Goal: Task Accomplishment & Management: Complete application form

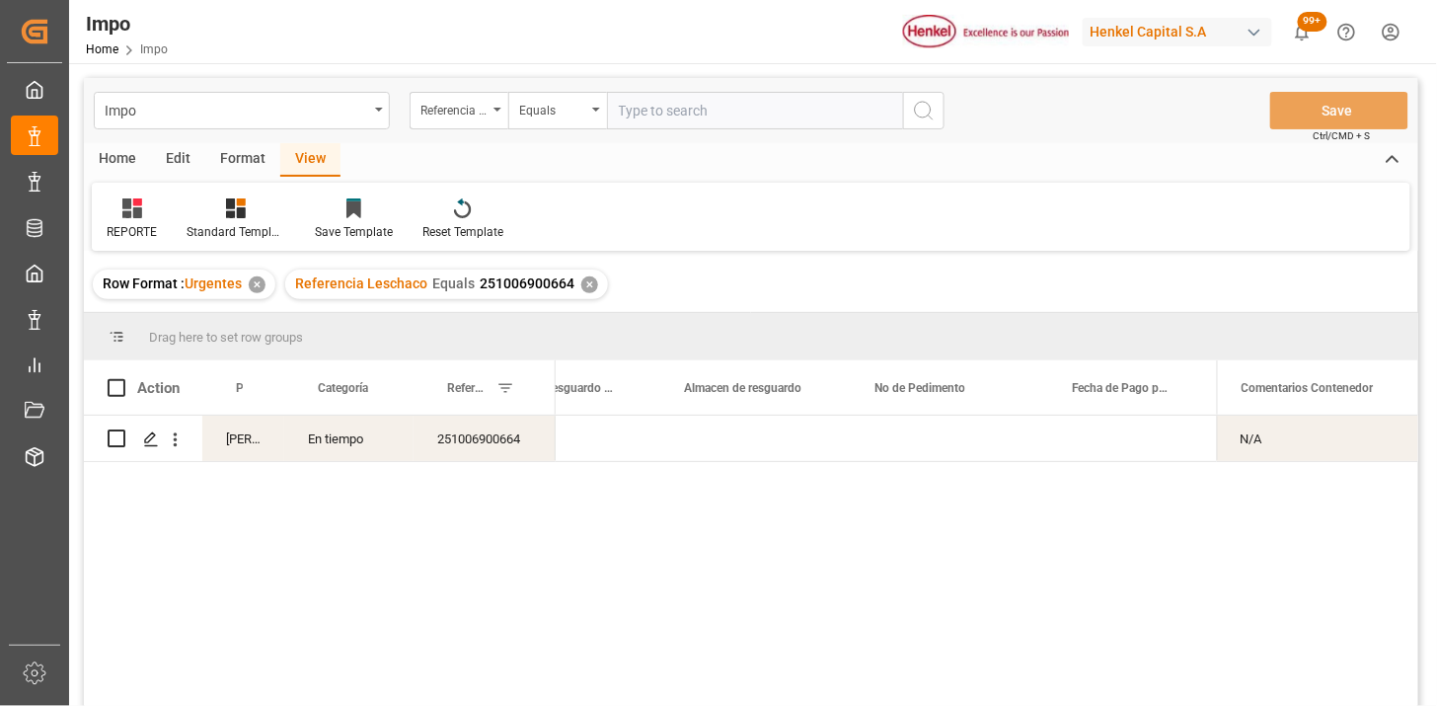
scroll to position [0, 1122]
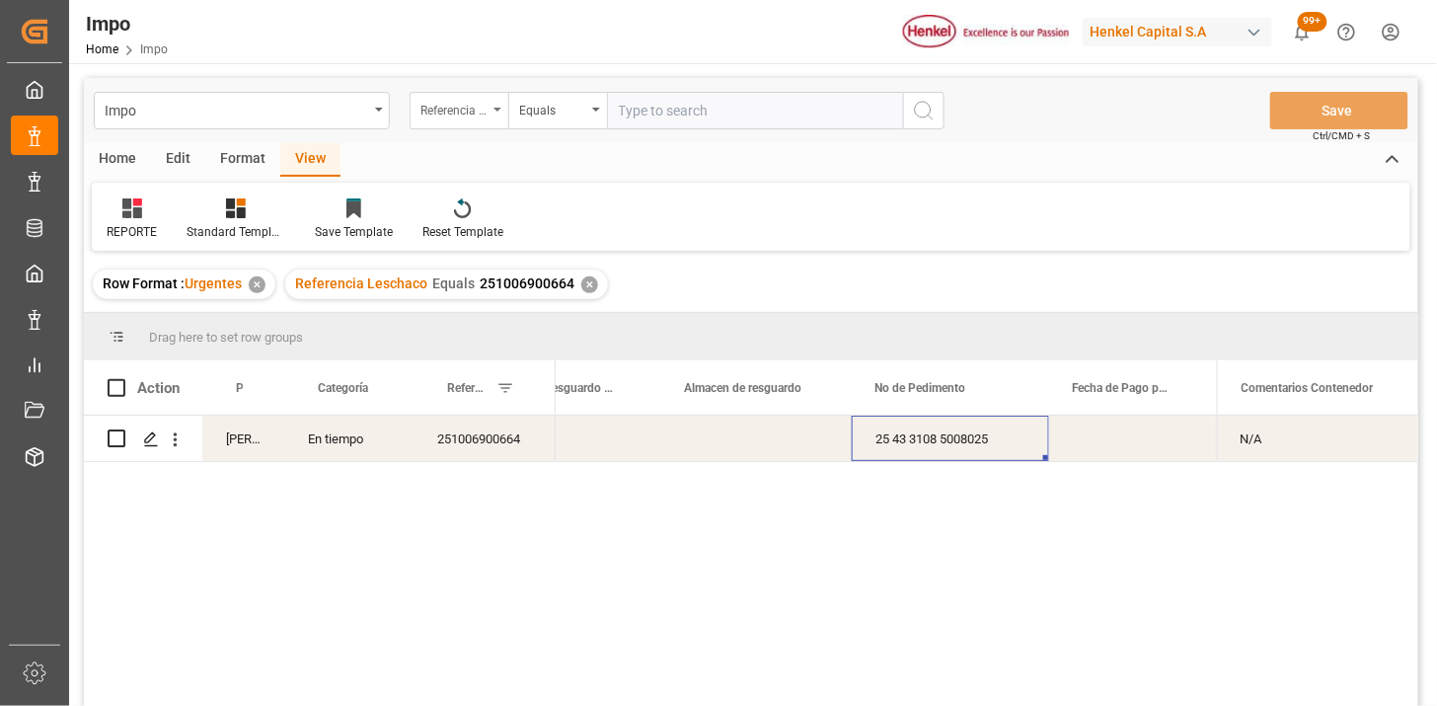
click at [448, 122] on div "Referencia Leschaco" at bounding box center [459, 111] width 99 height 38
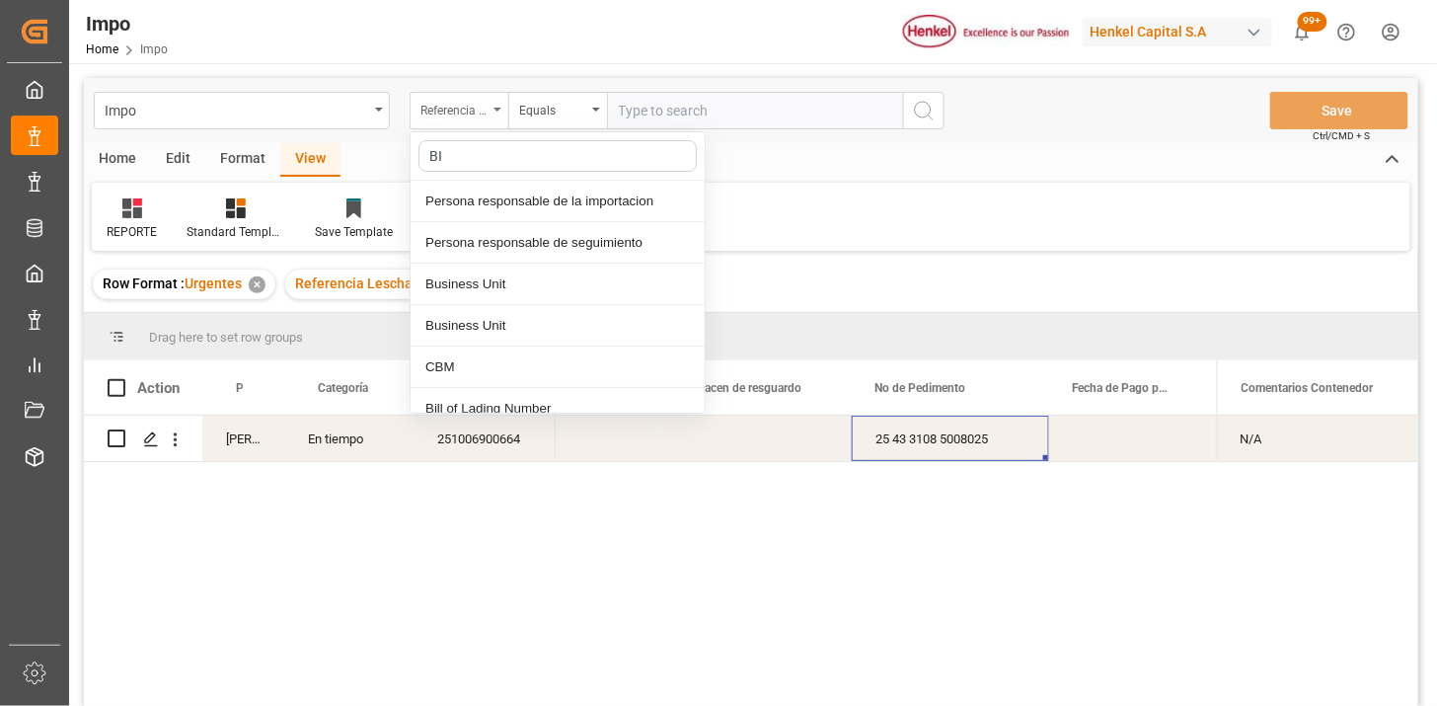
type input "BIL"
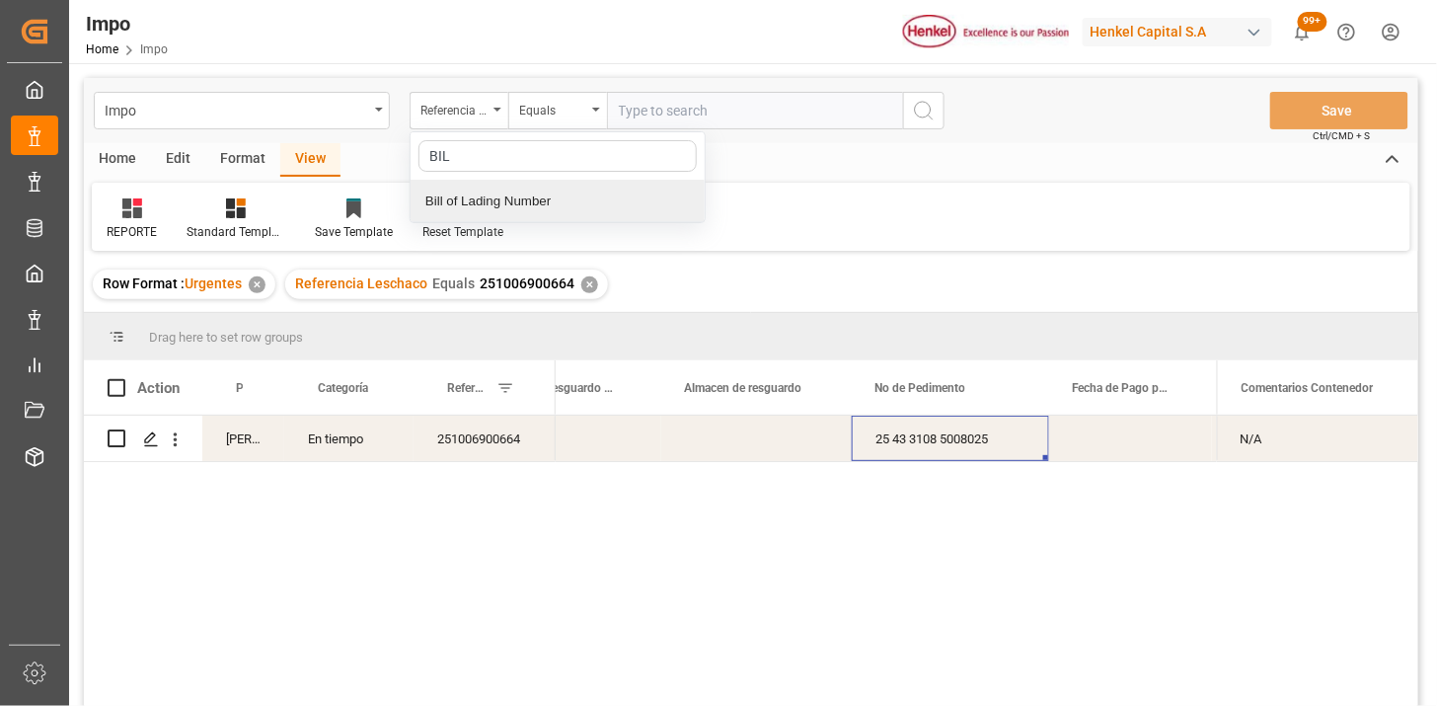
drag, startPoint x: 503, startPoint y: 186, endPoint x: 620, endPoint y: 112, distance: 138.0
click at [504, 186] on div "Bill of Lading Number" at bounding box center [558, 201] width 294 height 41
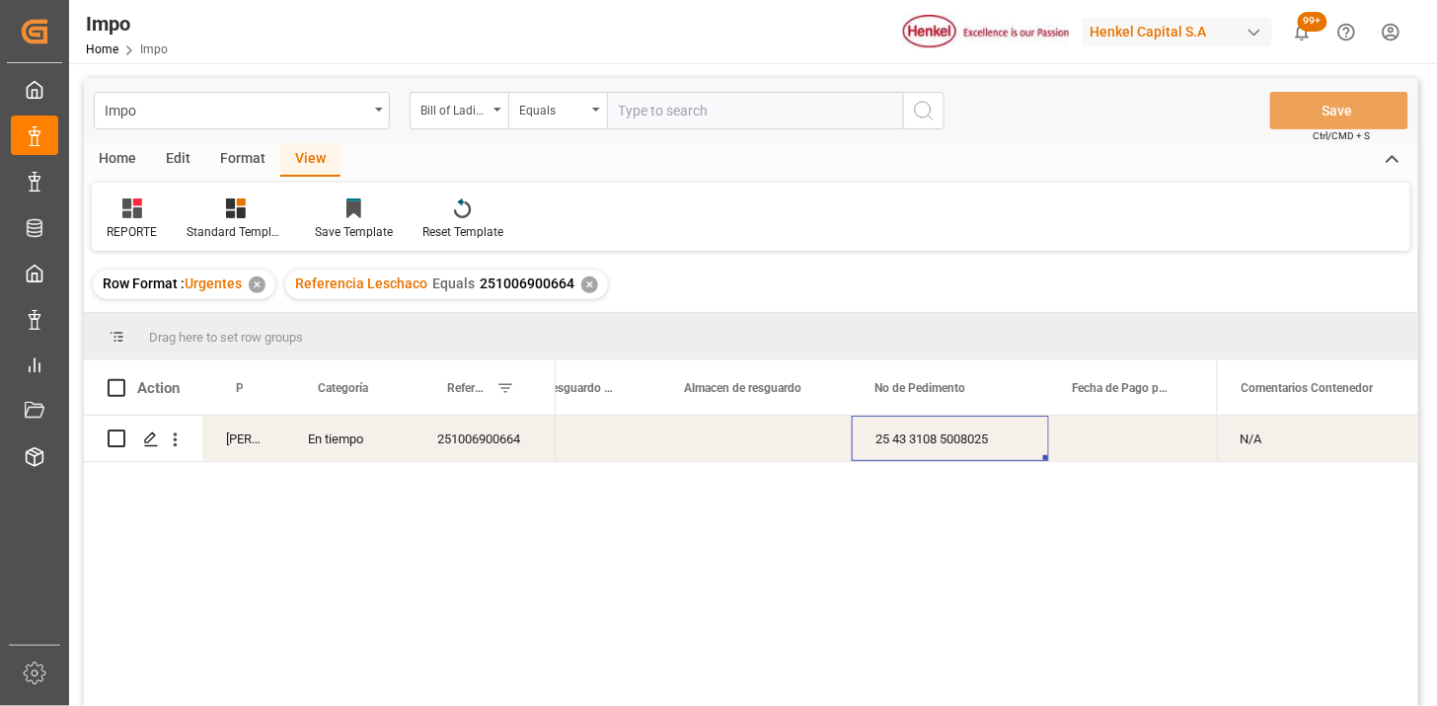
click at [634, 100] on input "text" at bounding box center [755, 111] width 296 height 38
paste input "MILA67260"
type input "MILA67260"
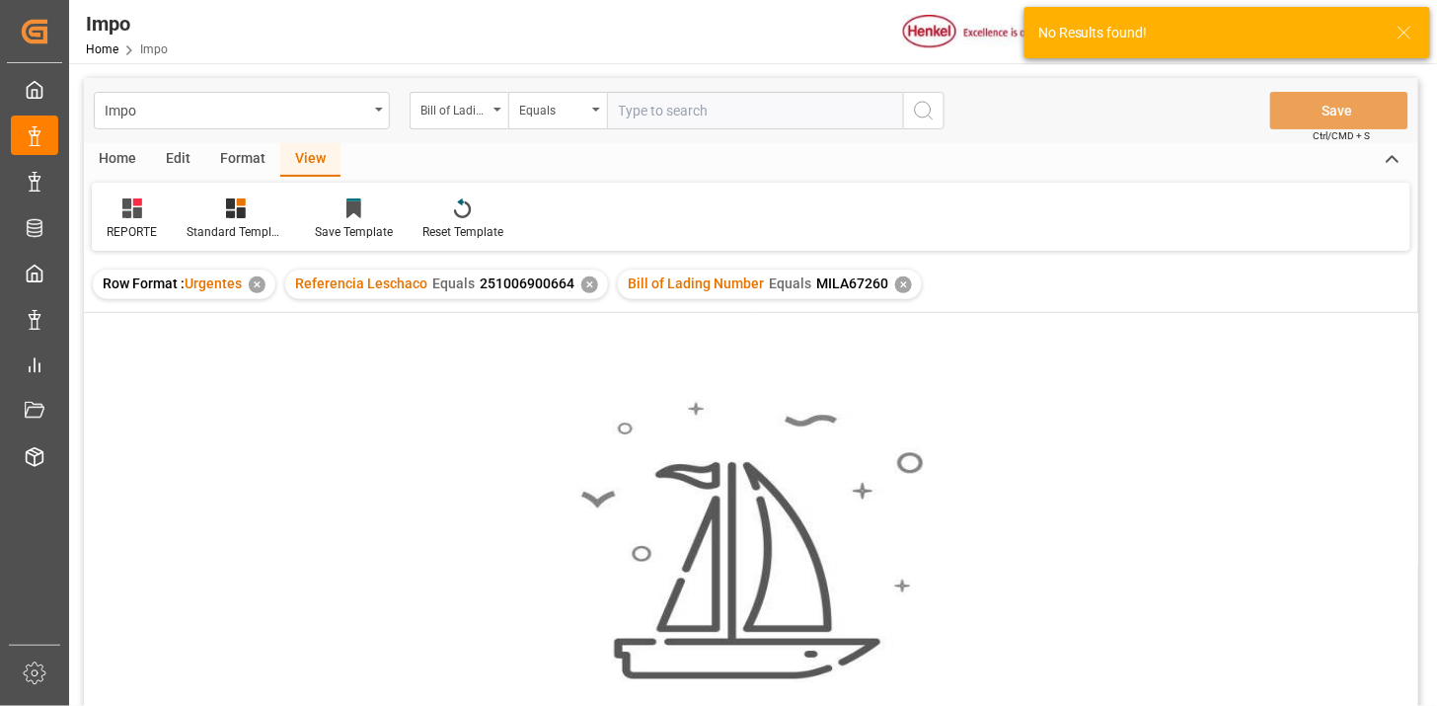
click at [589, 282] on div "✕" at bounding box center [589, 284] width 17 height 17
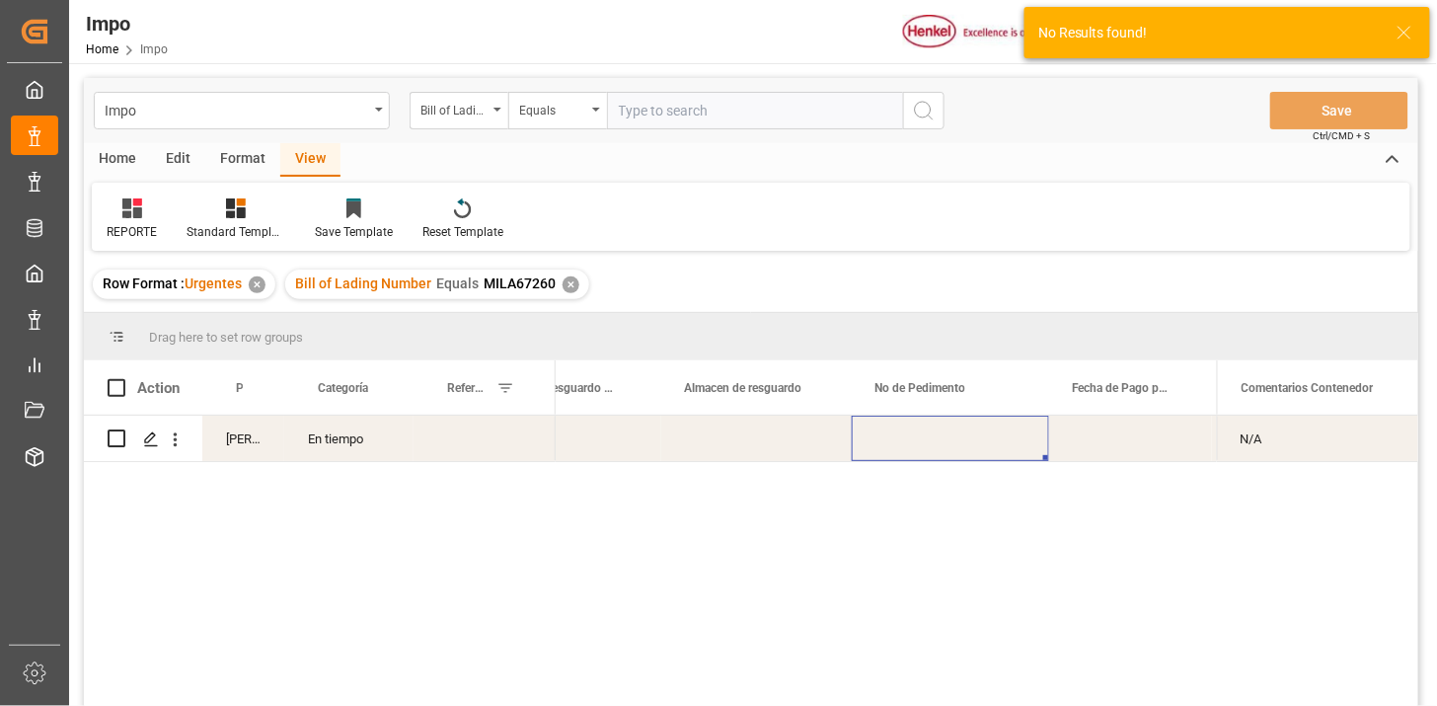
click at [592, 558] on div "[PERSON_NAME] Tlalnepantla No N/A NO" at bounding box center [886, 567] width 661 height 303
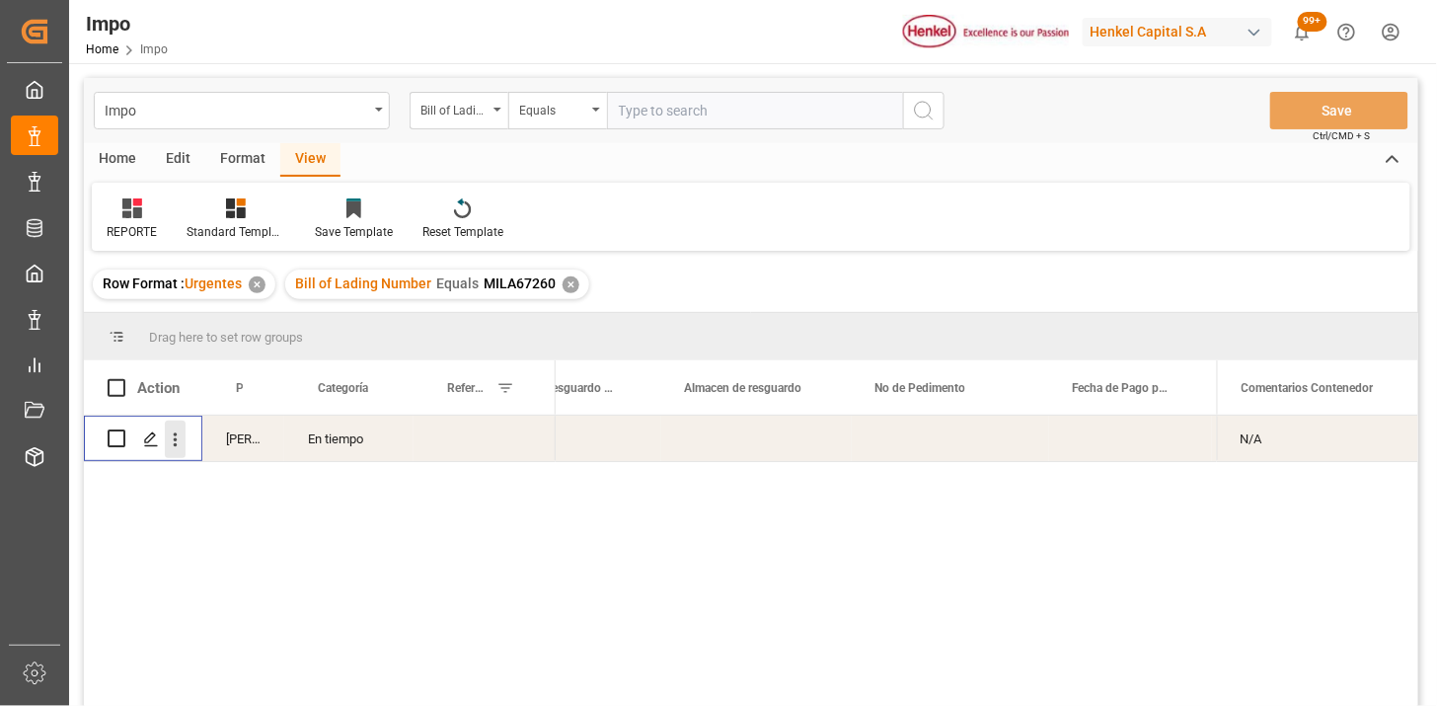
click at [173, 446] on icon "open menu" at bounding box center [175, 439] width 21 height 21
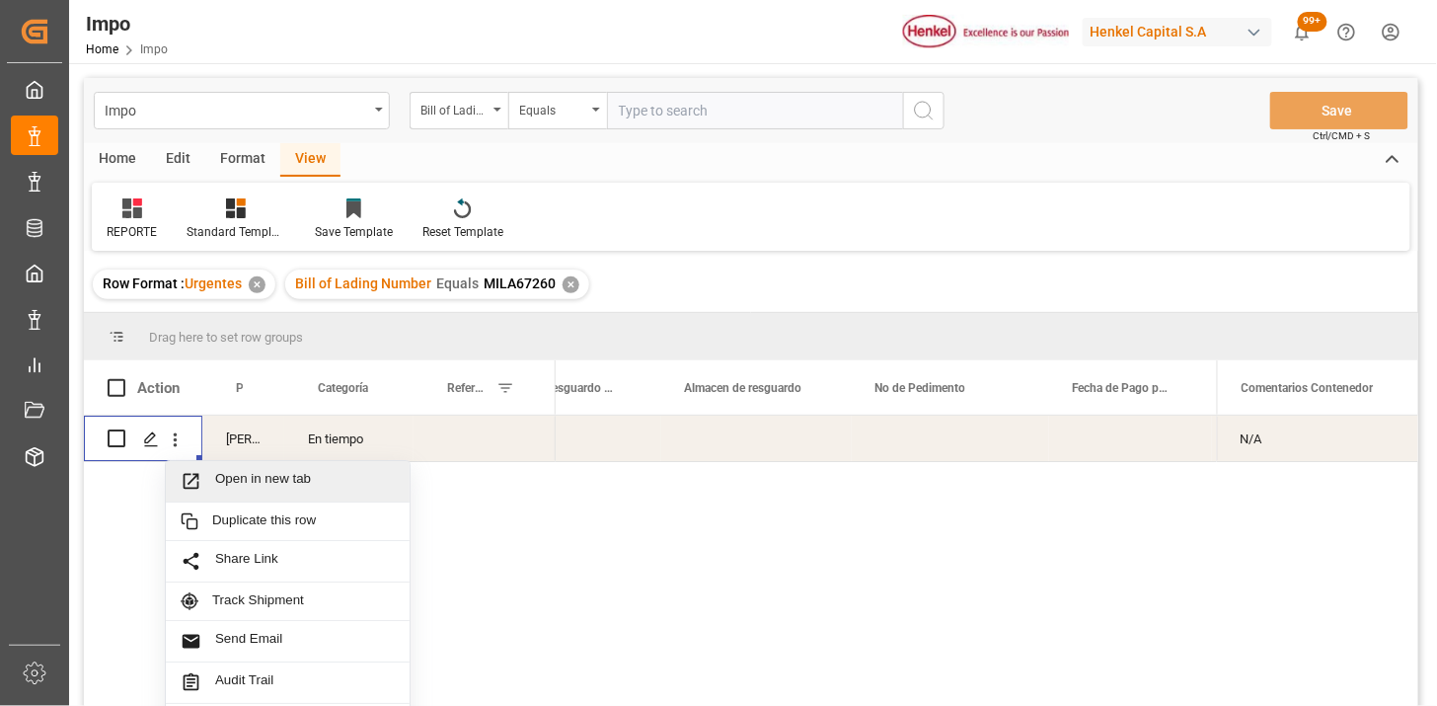
click at [249, 488] on span "Open in new tab" at bounding box center [305, 481] width 180 height 21
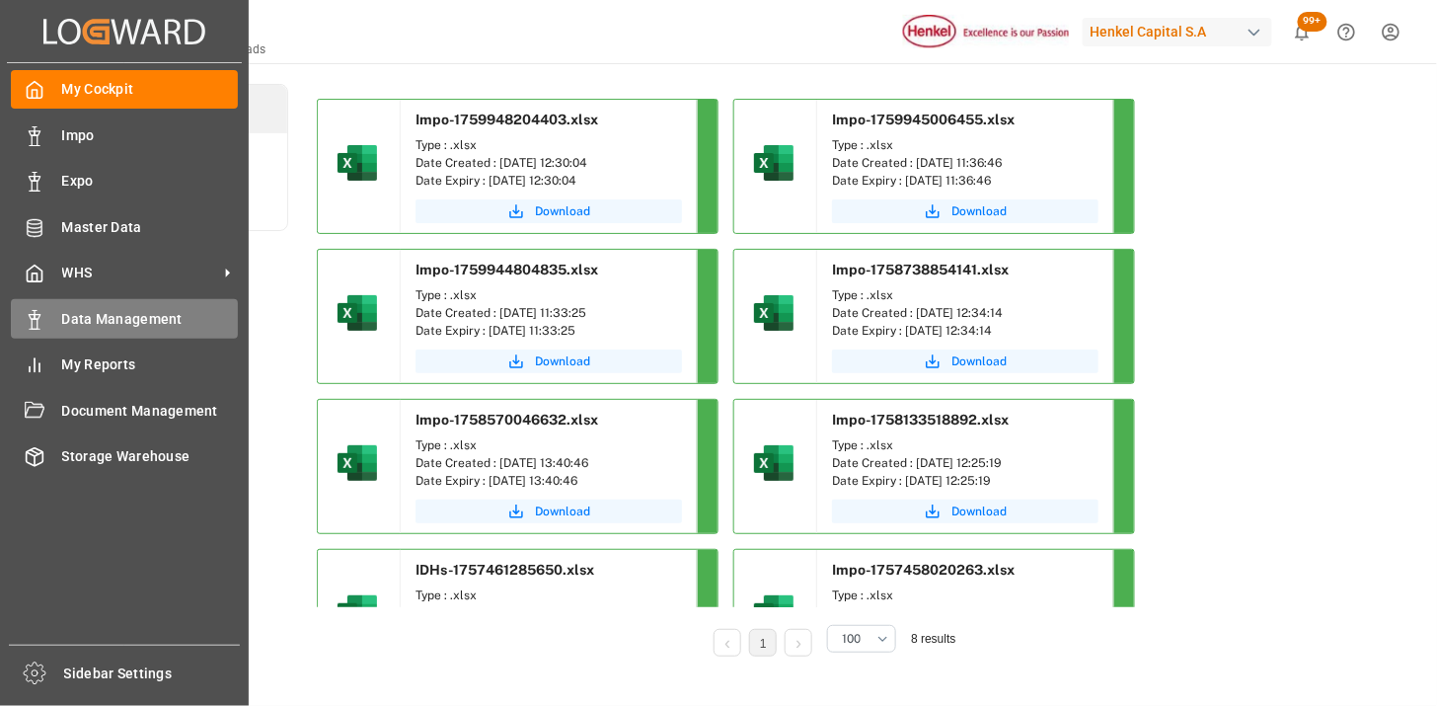
click at [138, 337] on div "Data Management Data Management" at bounding box center [124, 318] width 227 height 38
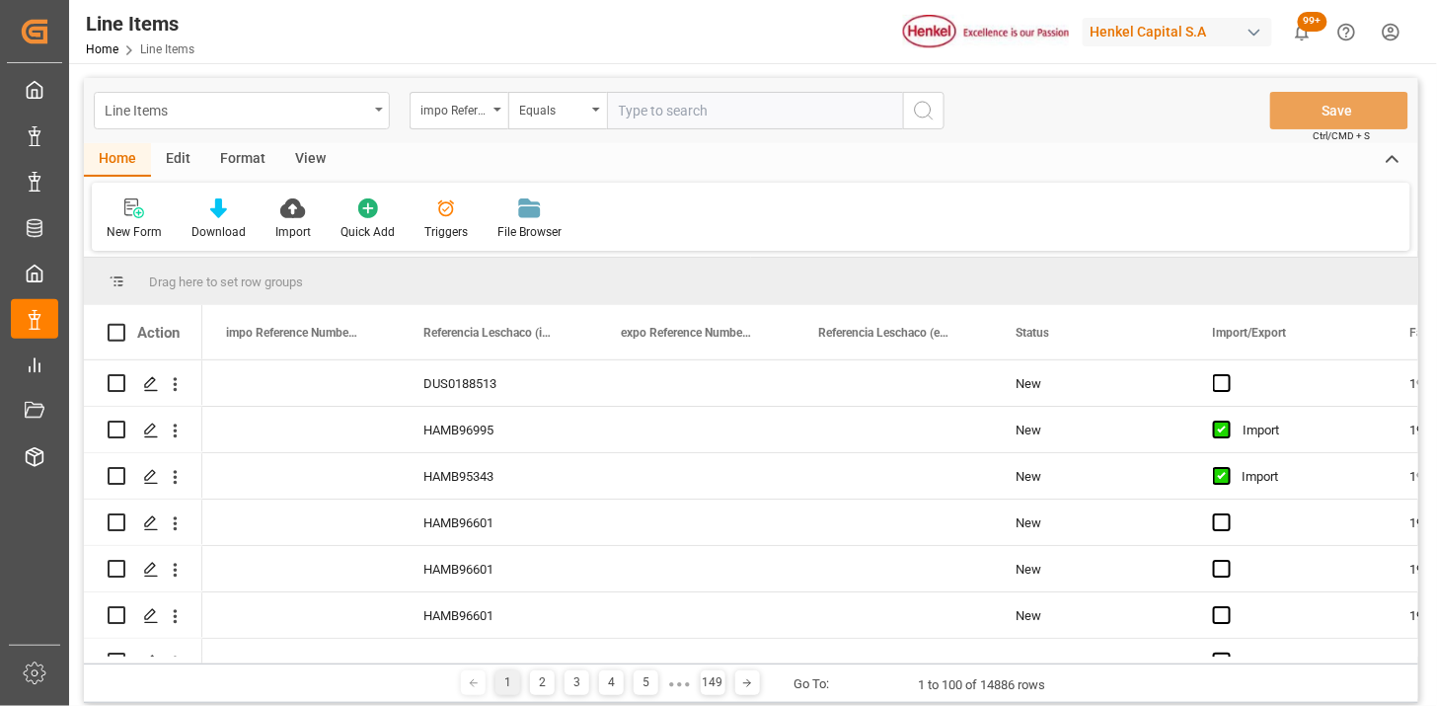
click at [298, 112] on div "Line Items" at bounding box center [237, 109] width 264 height 25
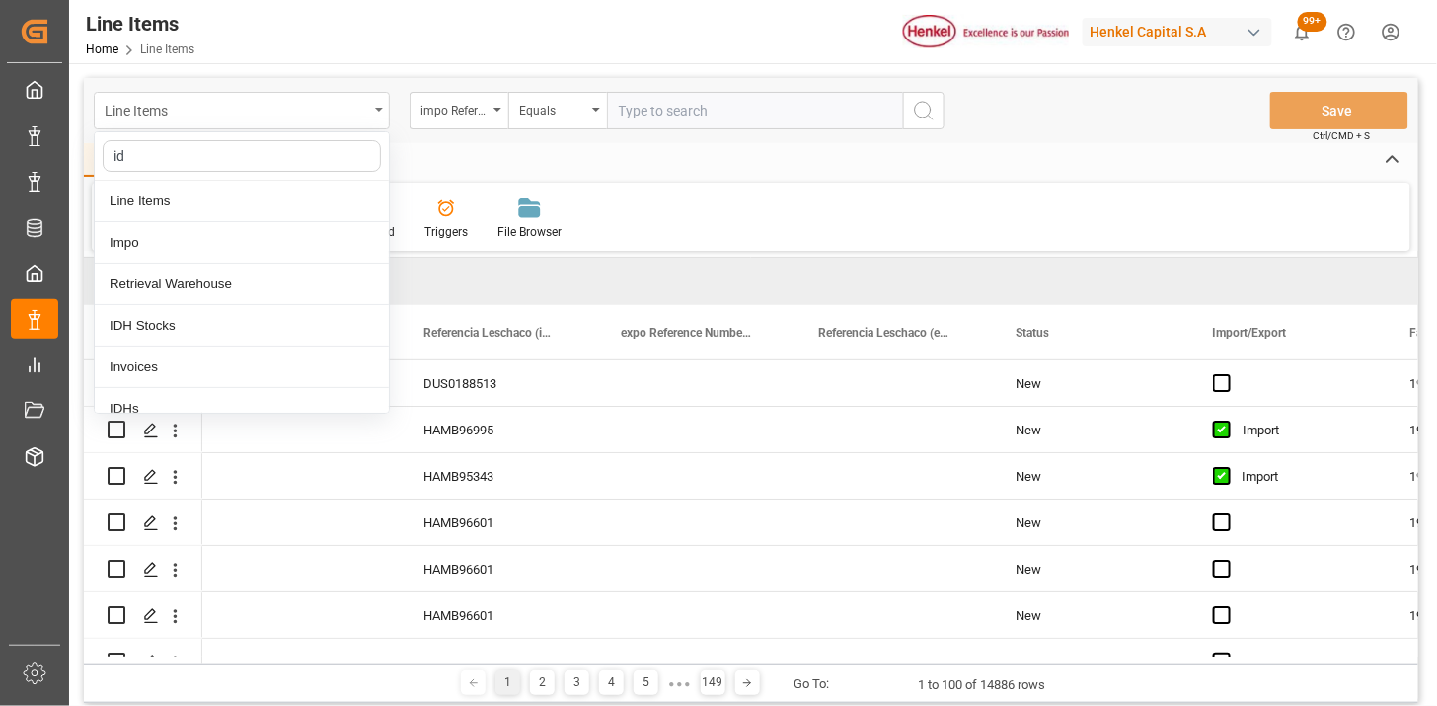
type input "idh"
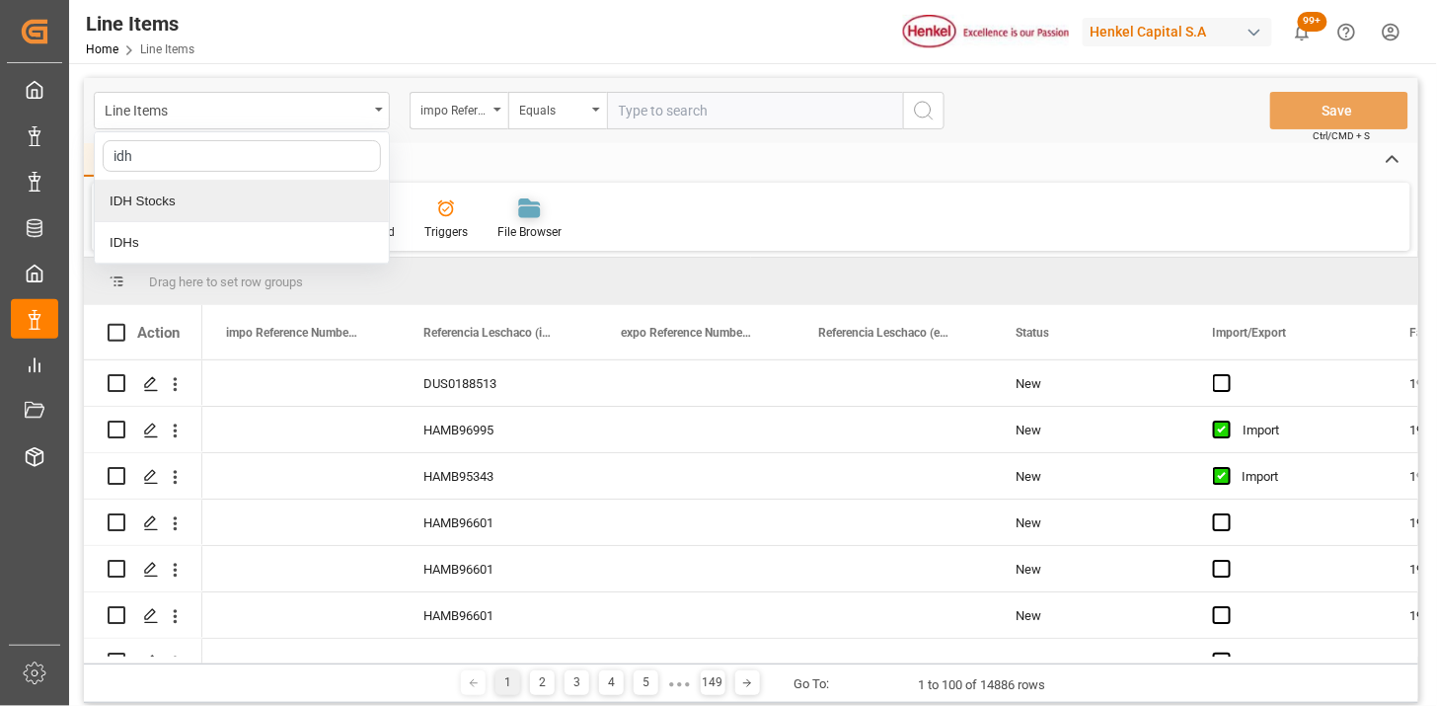
click at [272, 249] on div "IDHs" at bounding box center [242, 242] width 294 height 41
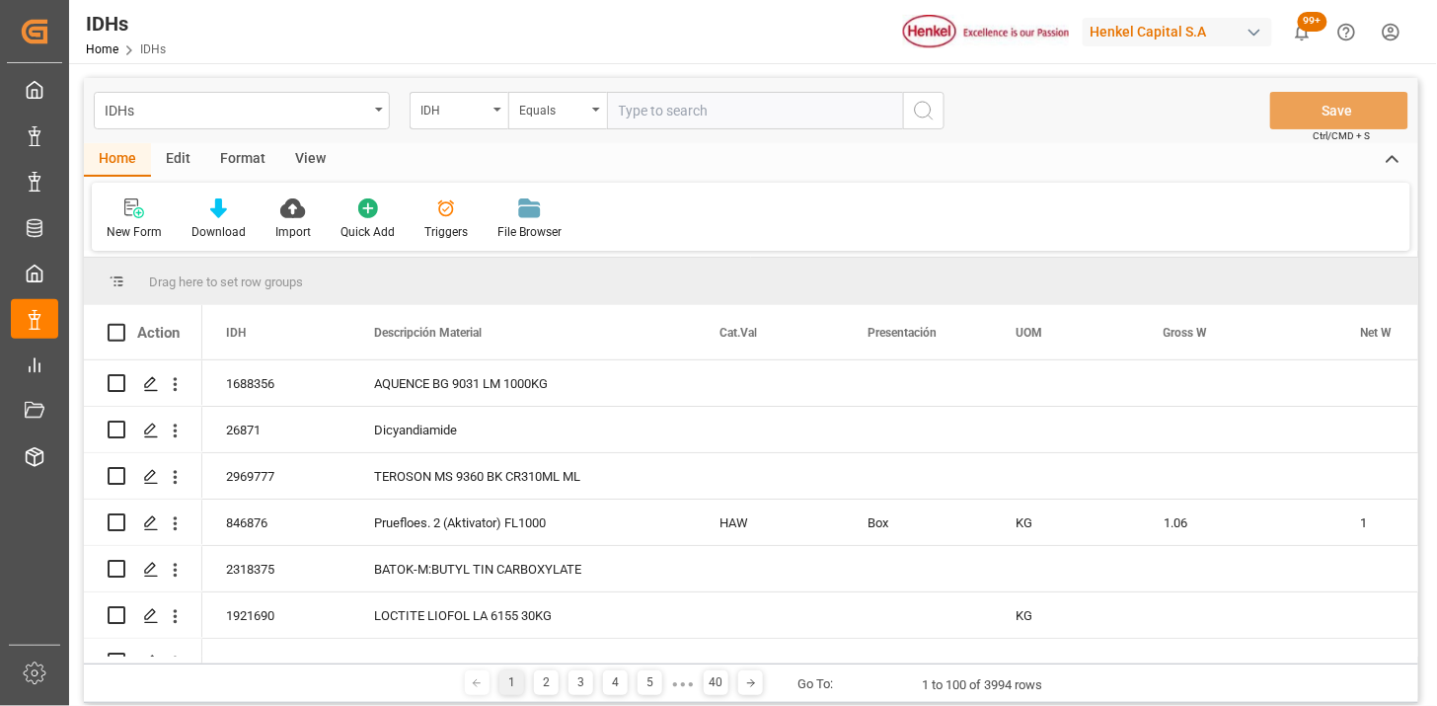
click at [688, 119] on input "text" at bounding box center [755, 111] width 296 height 38
paste input "1,057.000"
type input "1,057.000"
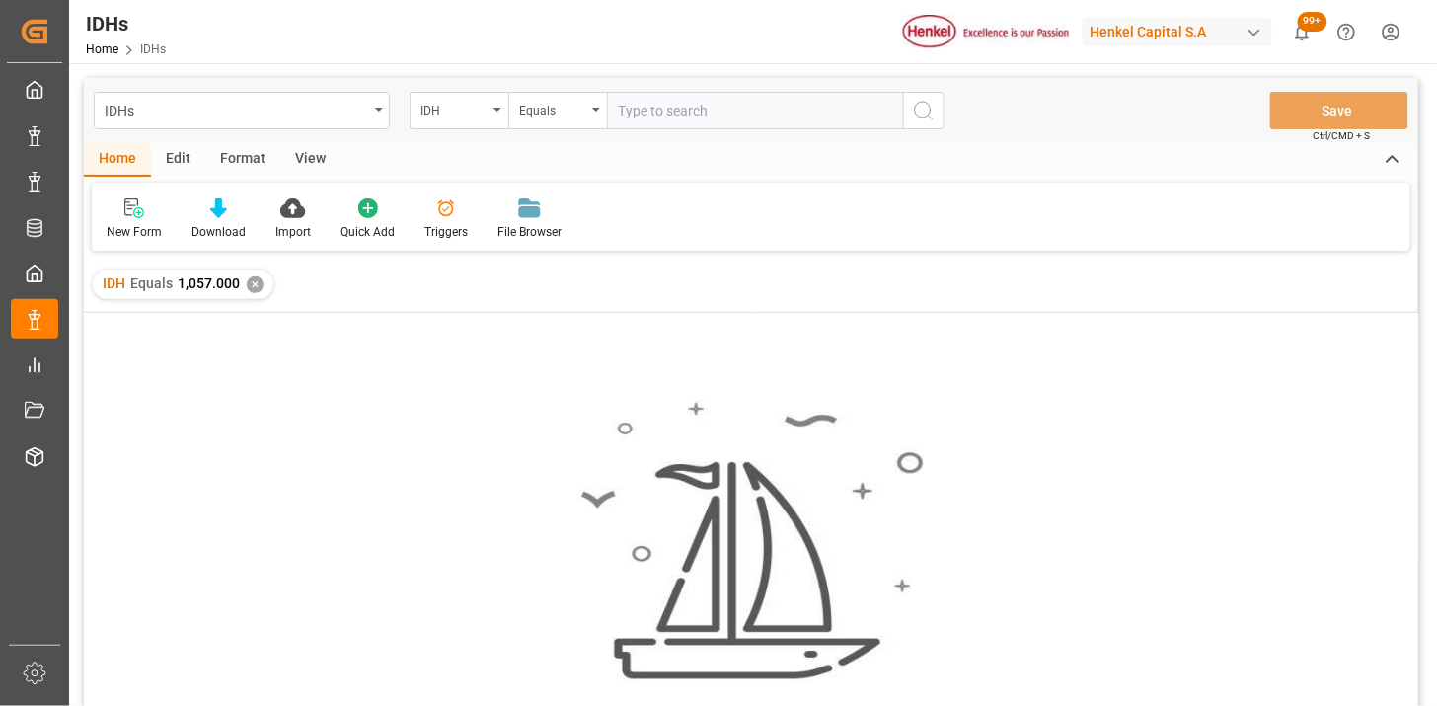
paste input "1528017"
type input "1528017"
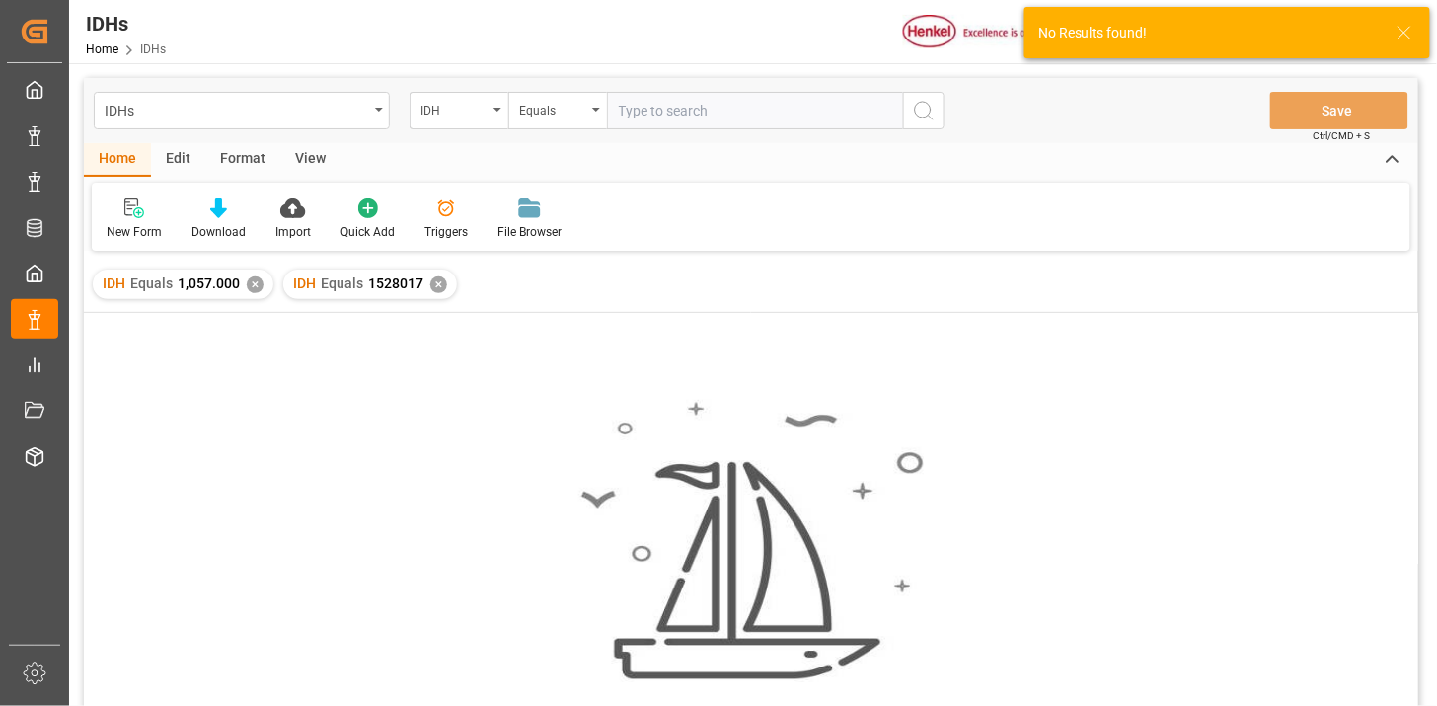
click at [255, 279] on div "✕" at bounding box center [255, 284] width 17 height 17
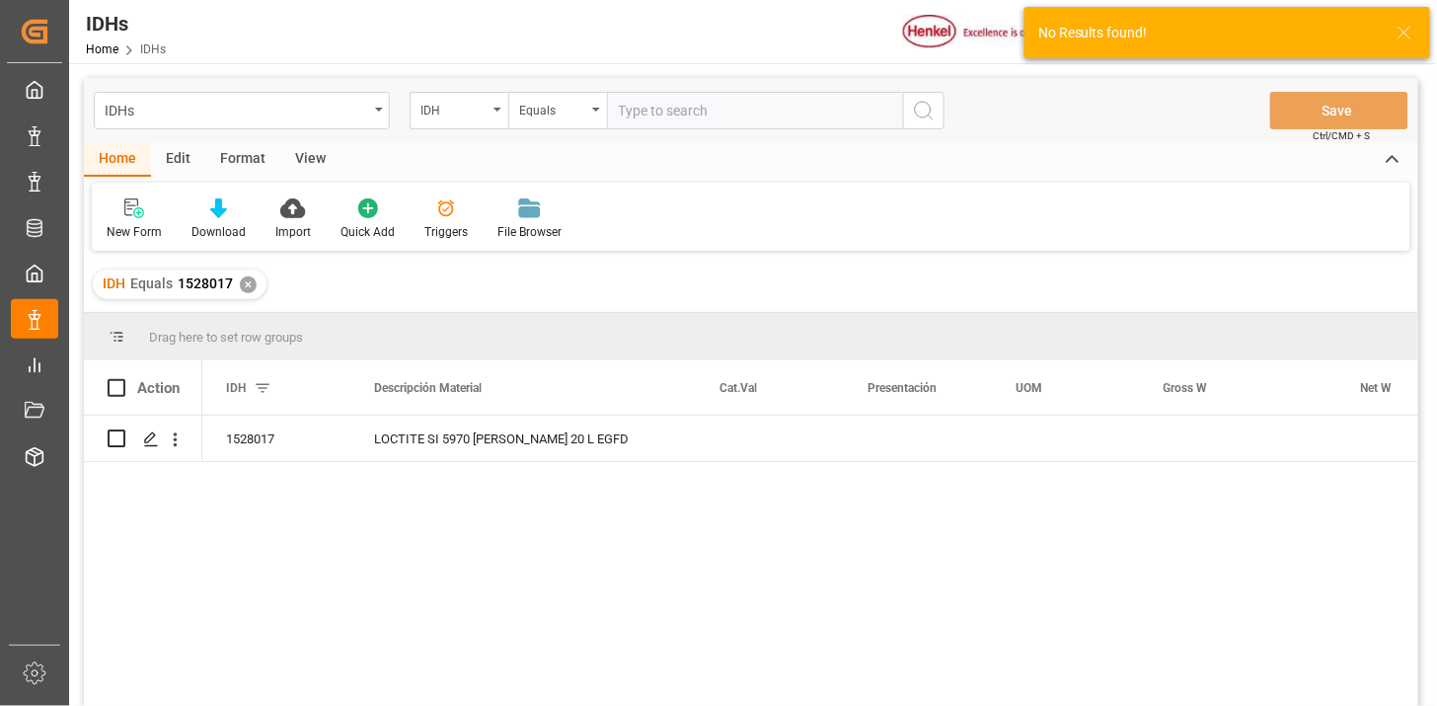
click at [302, 148] on div "View" at bounding box center [310, 160] width 60 height 34
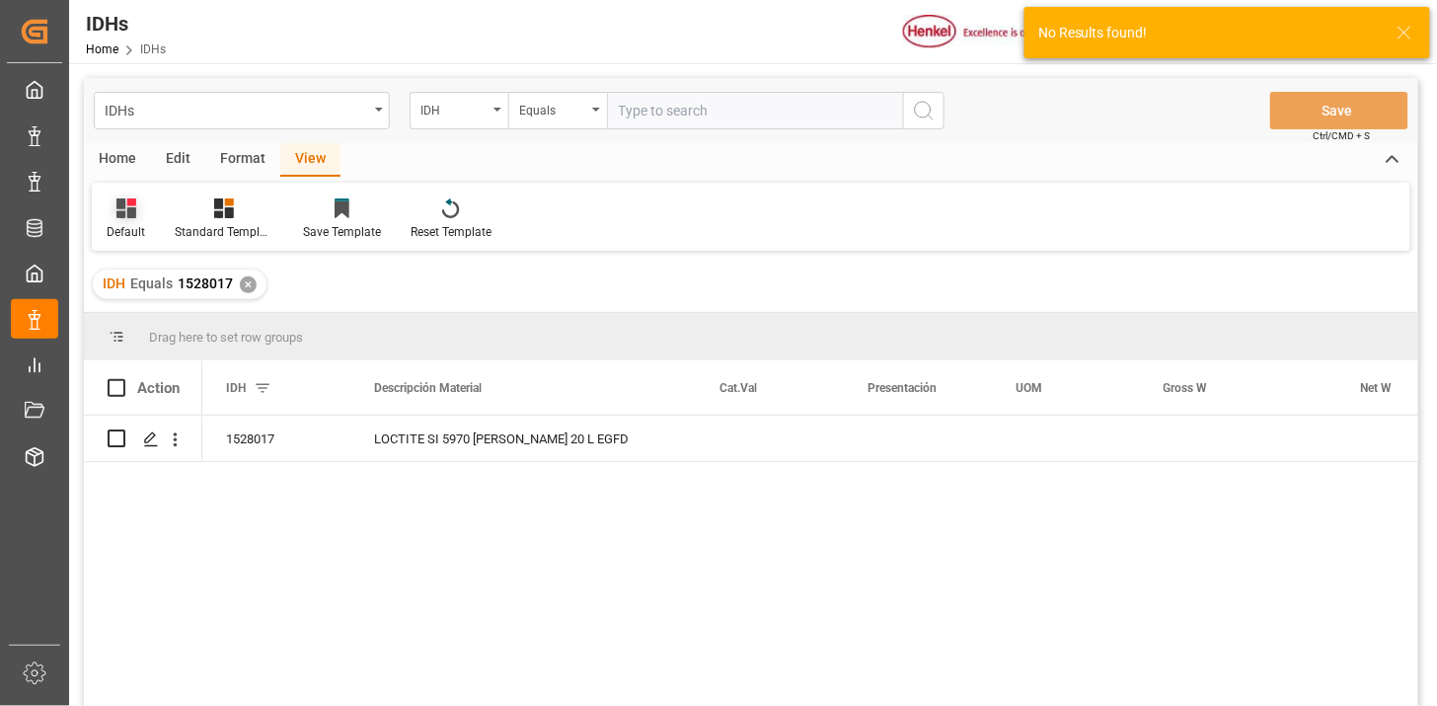
click at [151, 209] on div "Default" at bounding box center [126, 218] width 68 height 43
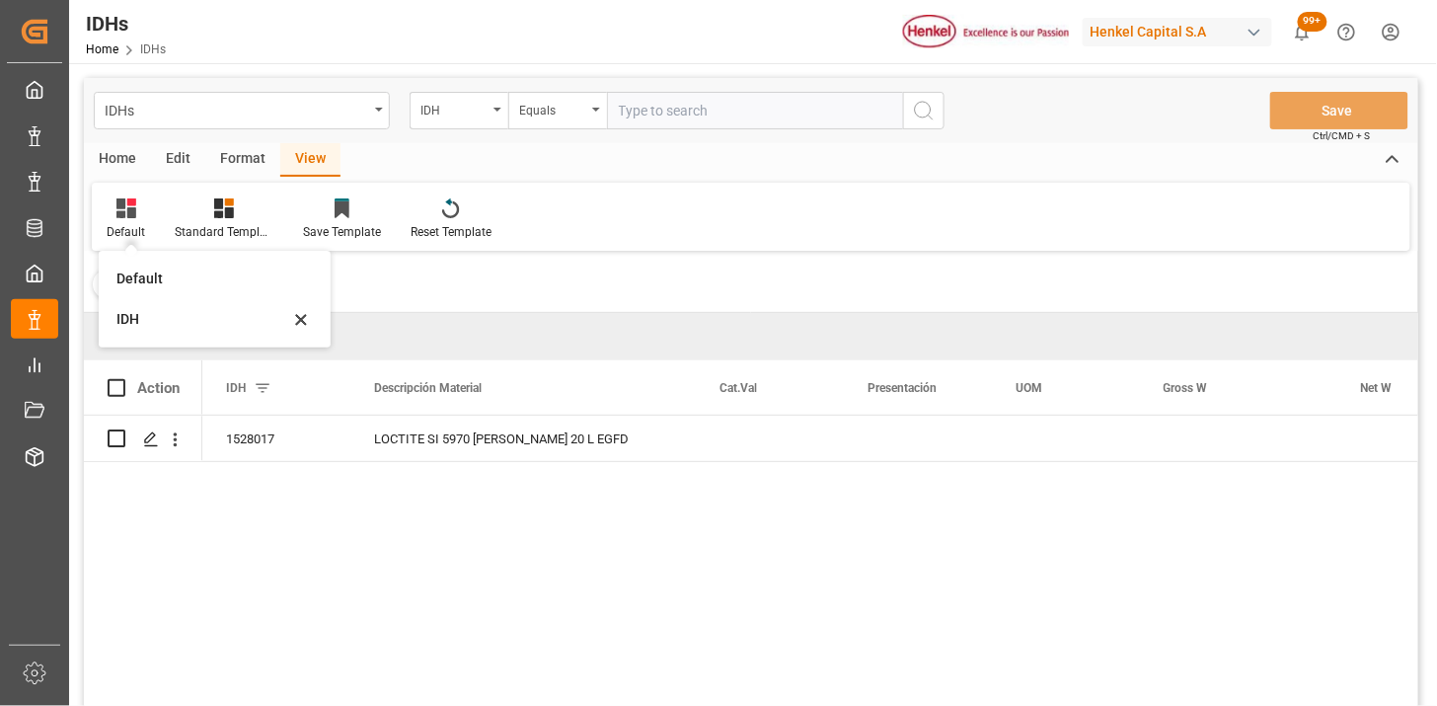
click at [162, 322] on div "IDH" at bounding box center [202, 319] width 173 height 21
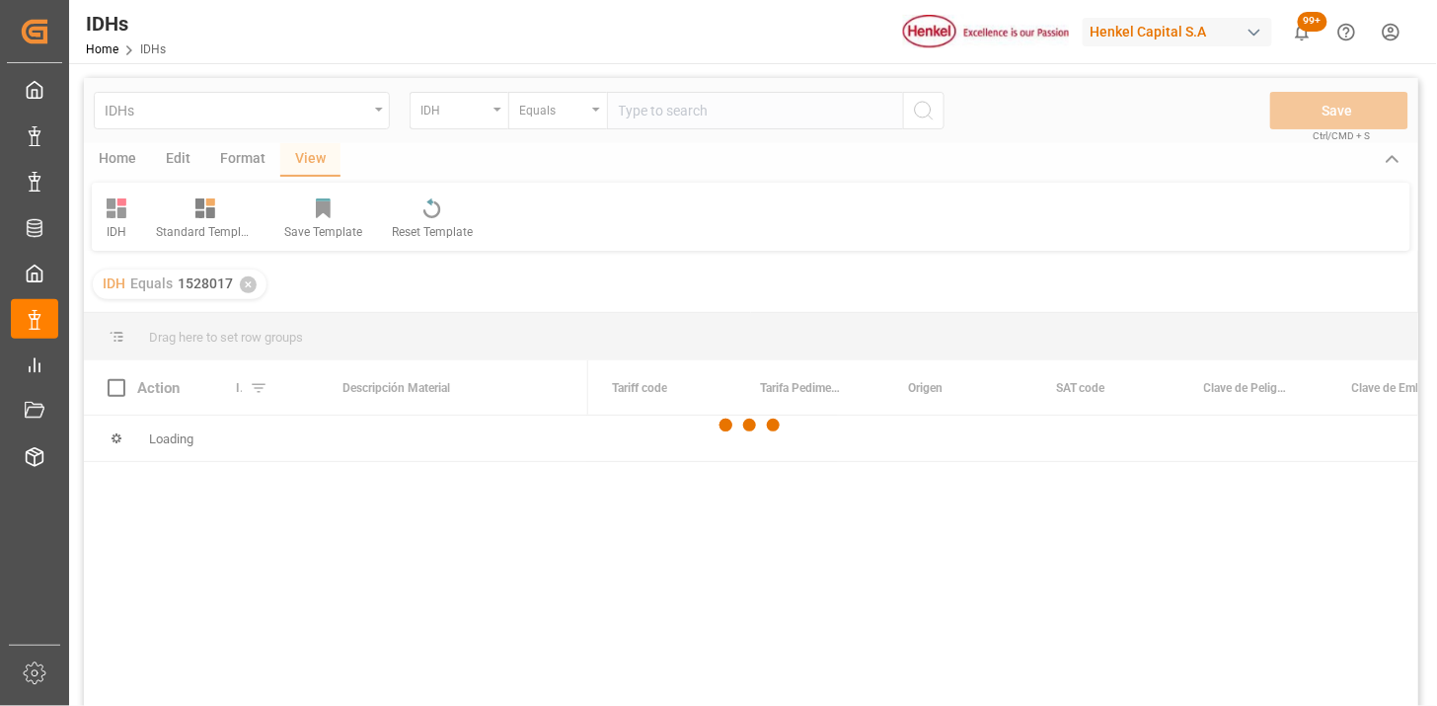
scroll to position [110, 0]
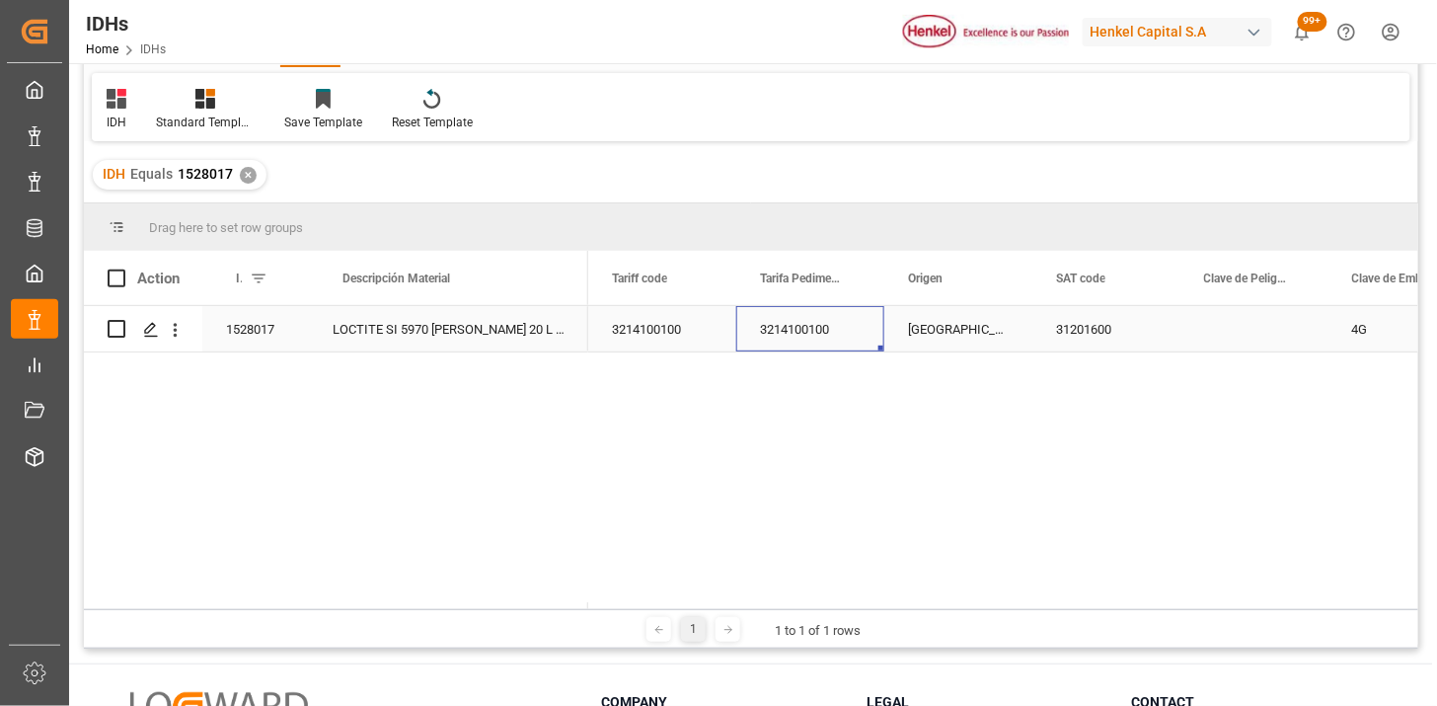
click at [788, 330] on div "3214100100" at bounding box center [810, 328] width 148 height 45
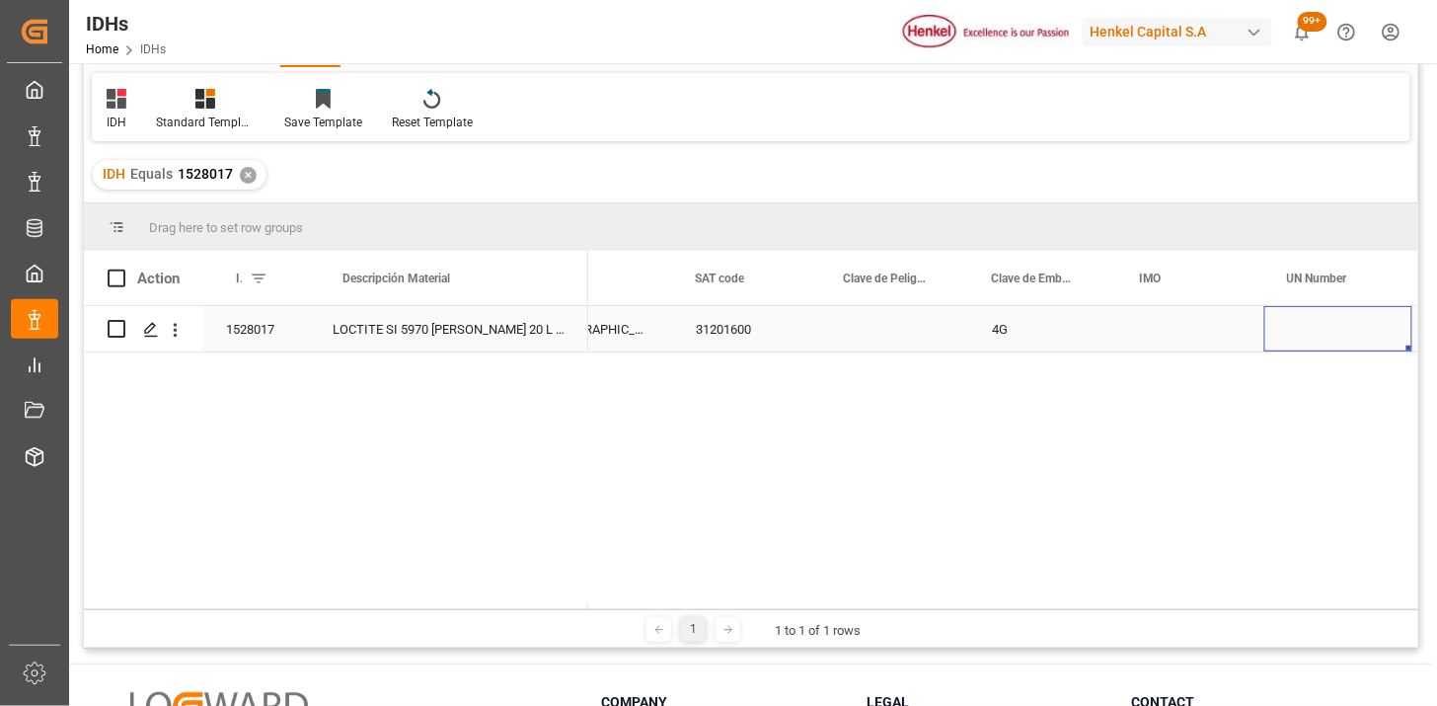
scroll to position [0, 500]
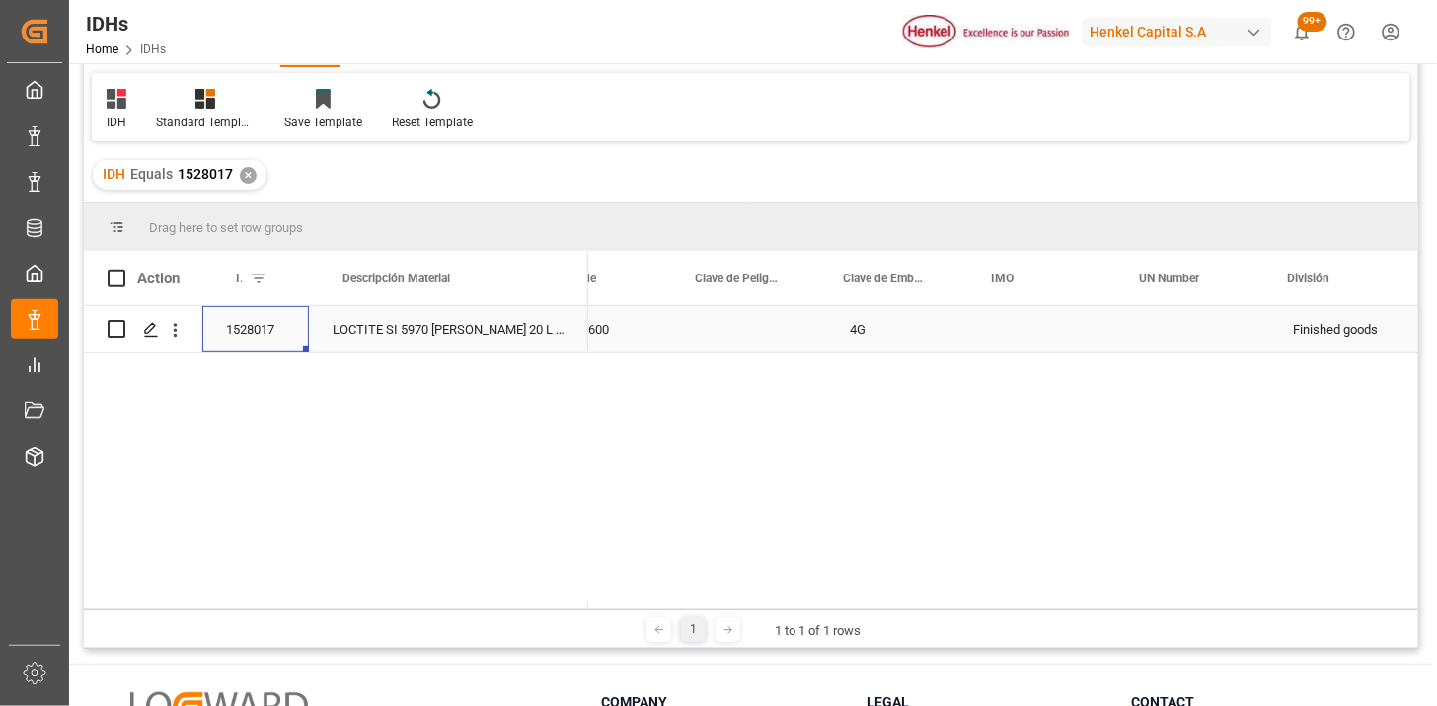
click at [845, 346] on div "4G" at bounding box center [900, 328] width 148 height 45
click at [853, 342] on input "4G" at bounding box center [900, 341] width 116 height 39
type input "4"
type input "1A2"
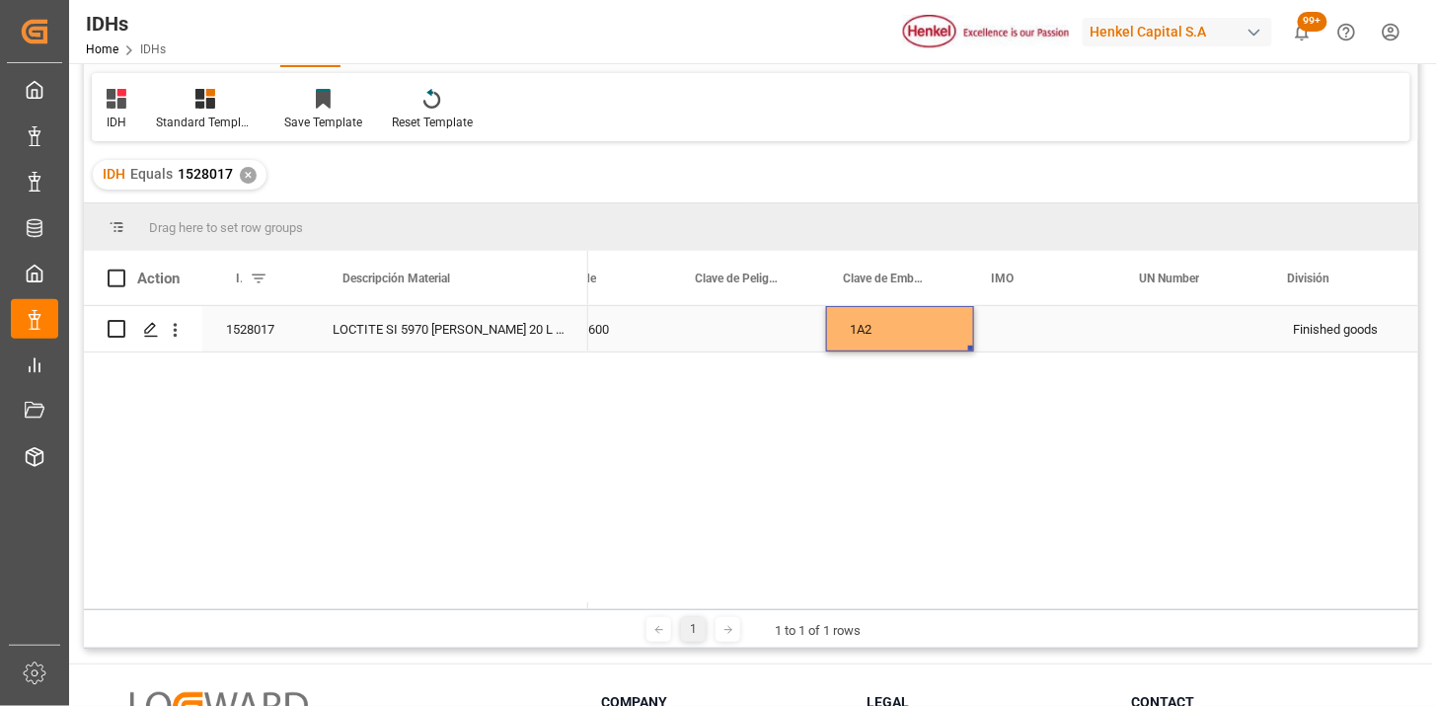
click at [900, 332] on div "1A2" at bounding box center [900, 328] width 148 height 45
click at [900, 331] on input "1A2" at bounding box center [900, 341] width 116 height 39
type input "1H2"
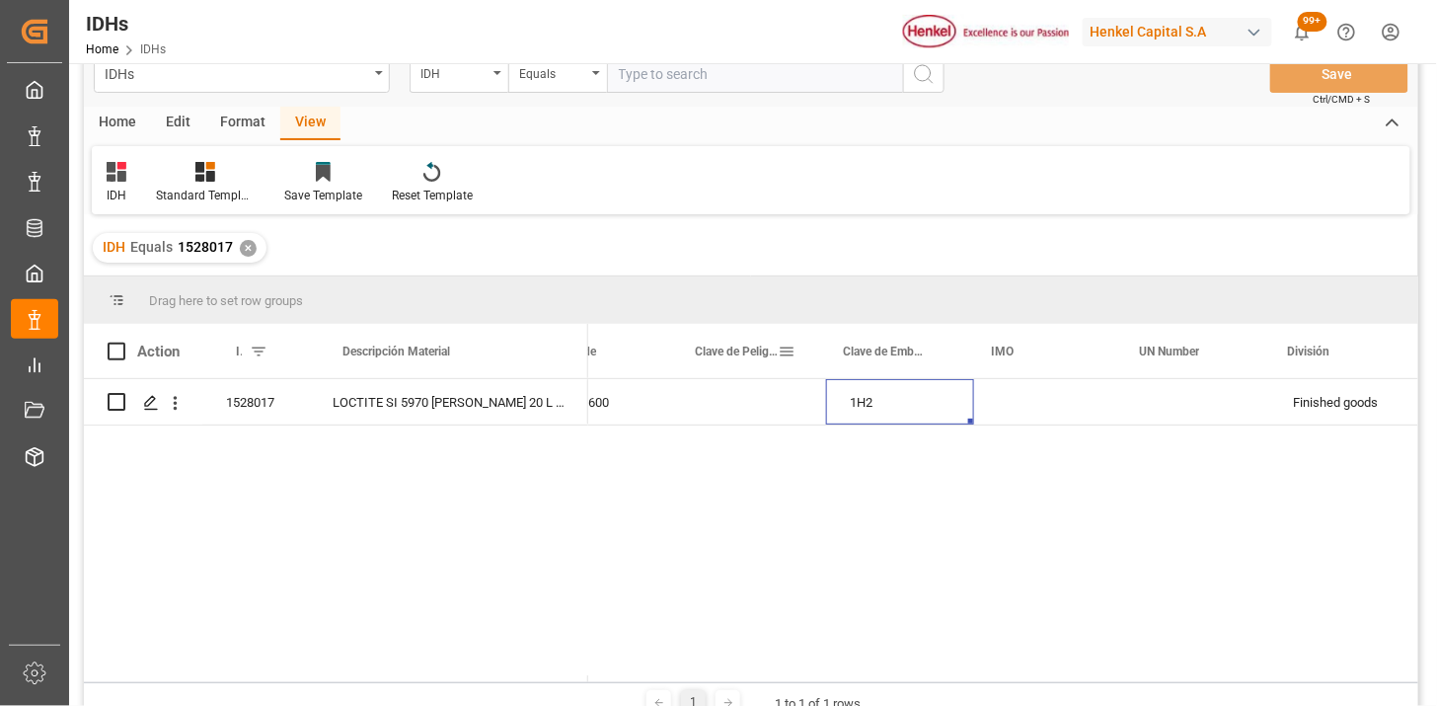
scroll to position [0, 0]
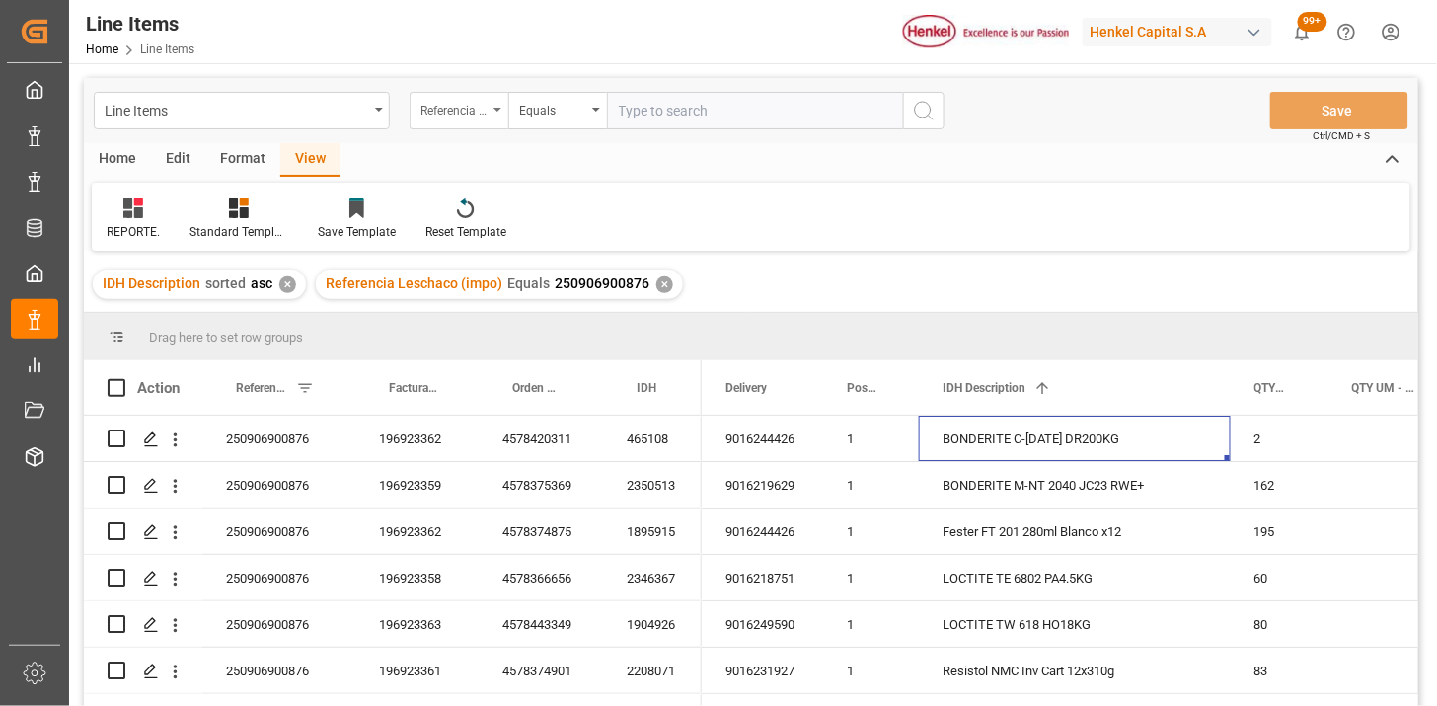
click at [438, 104] on div "Referencia Leschaco (impo)" at bounding box center [453, 108] width 67 height 23
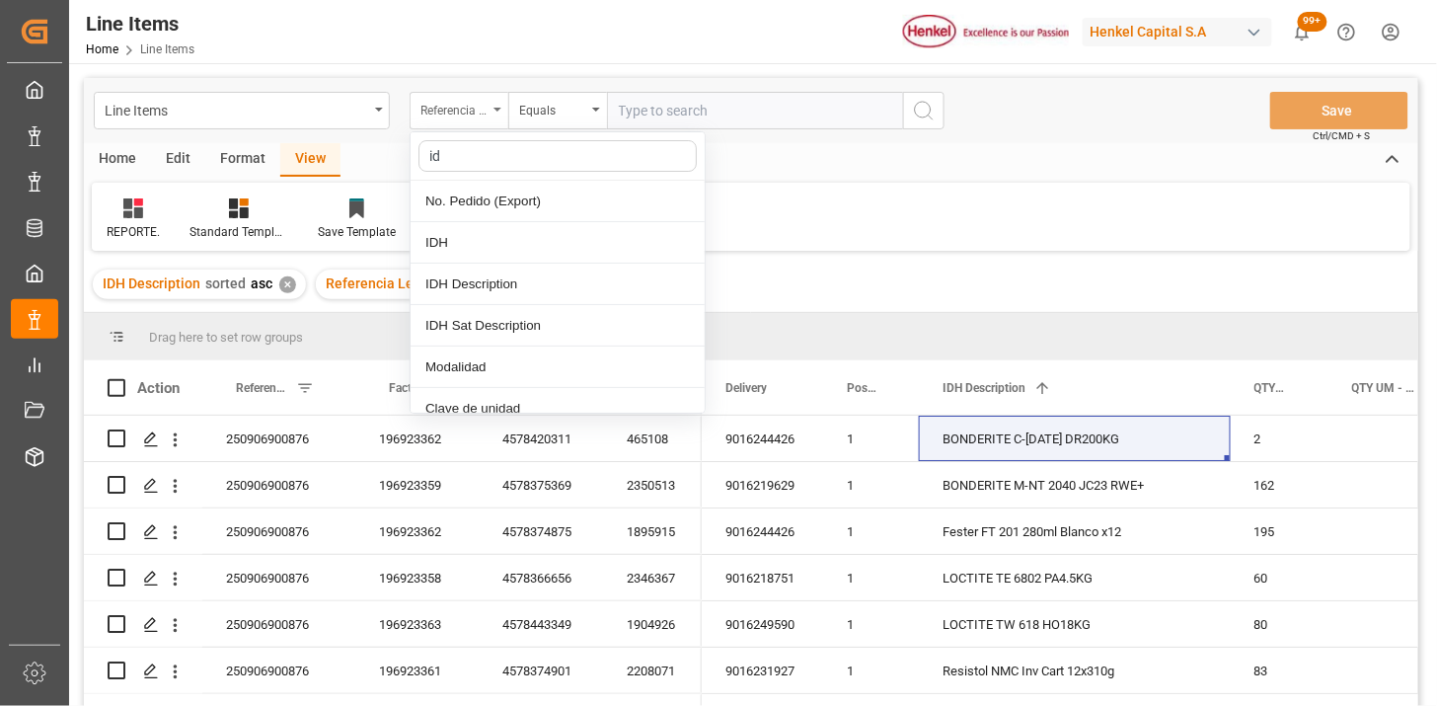
type input "idh"
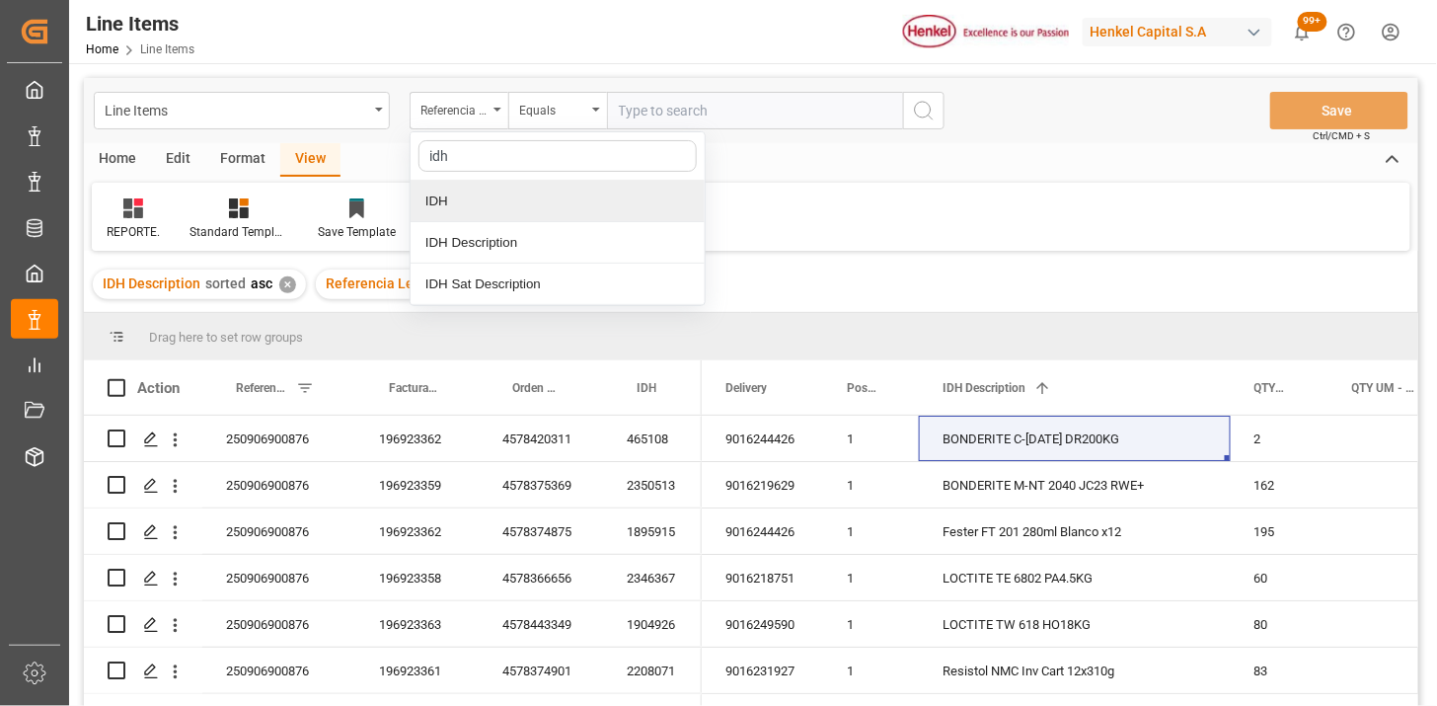
click at [490, 215] on div "IDH" at bounding box center [558, 201] width 294 height 41
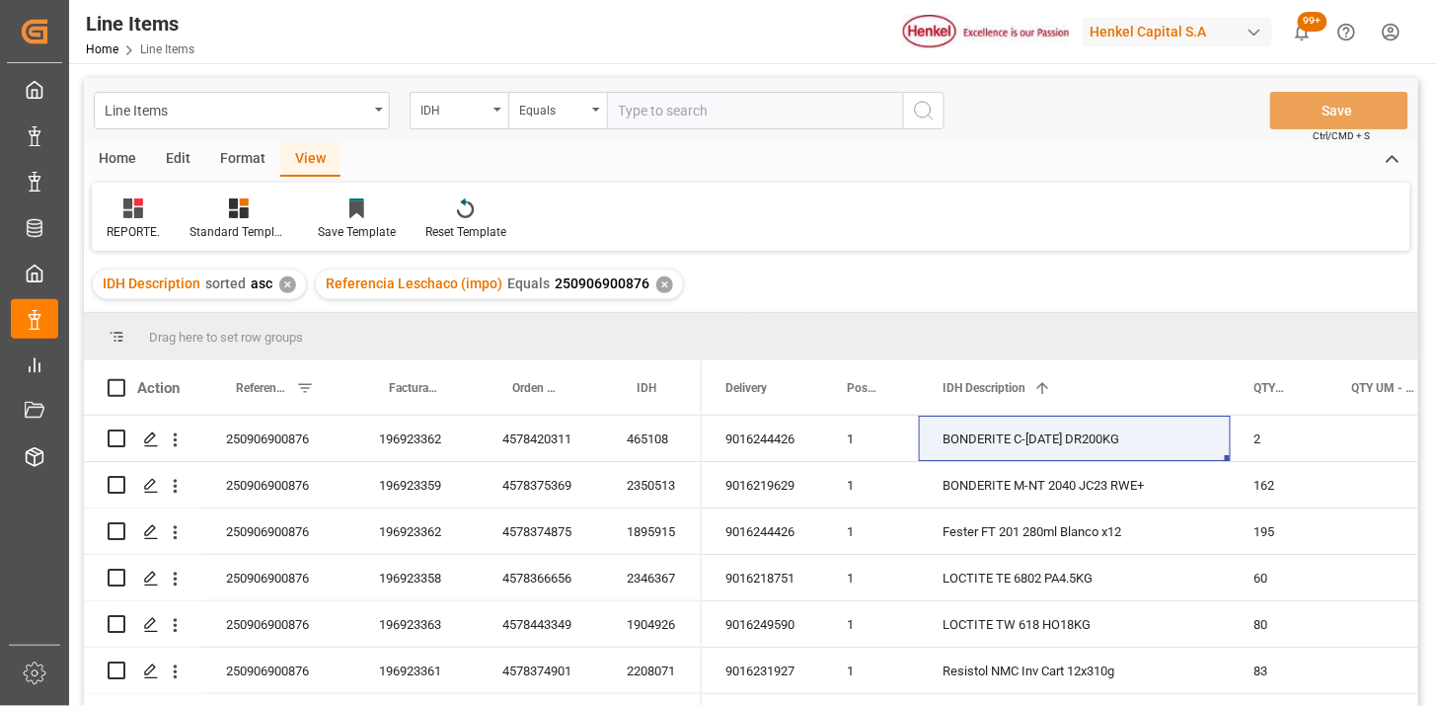
click at [649, 115] on input "text" at bounding box center [755, 111] width 296 height 38
paste input "1528017"
type input "1528017"
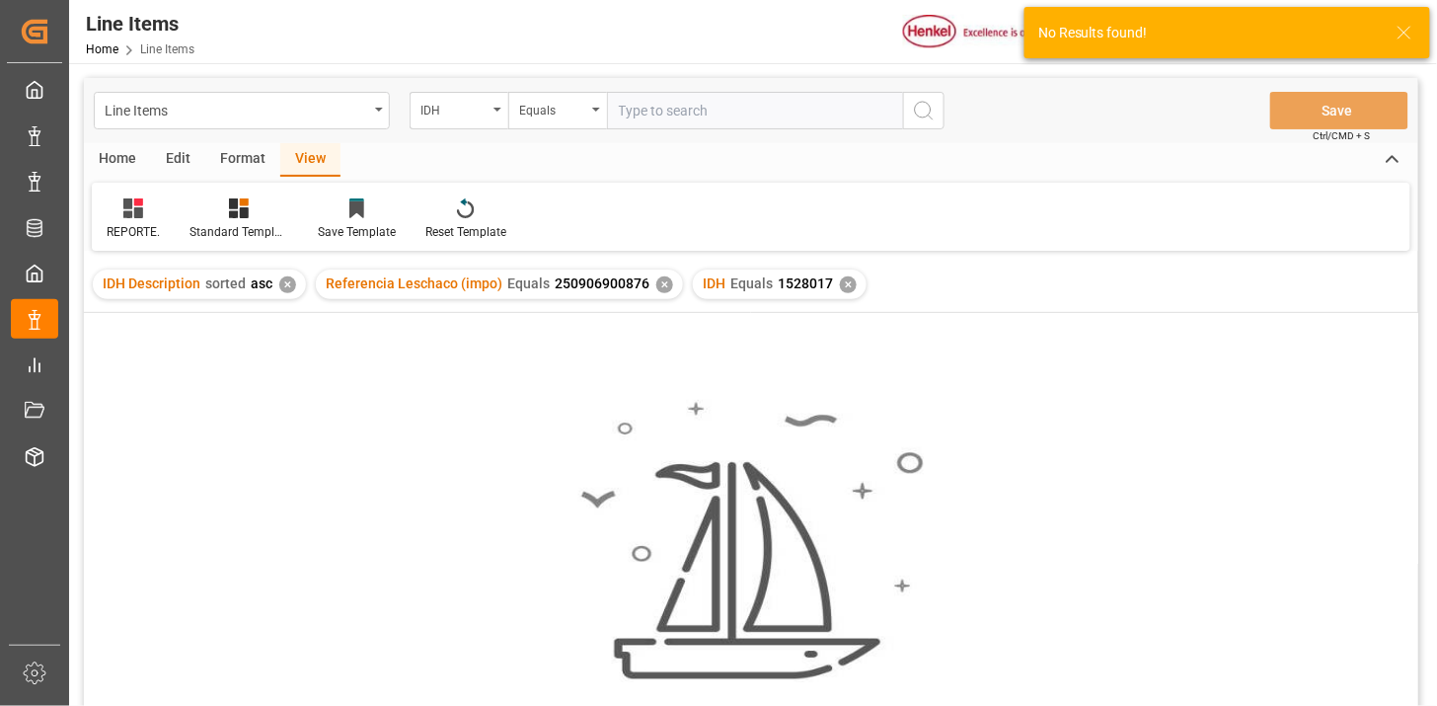
click at [656, 280] on div "✕" at bounding box center [664, 284] width 17 height 17
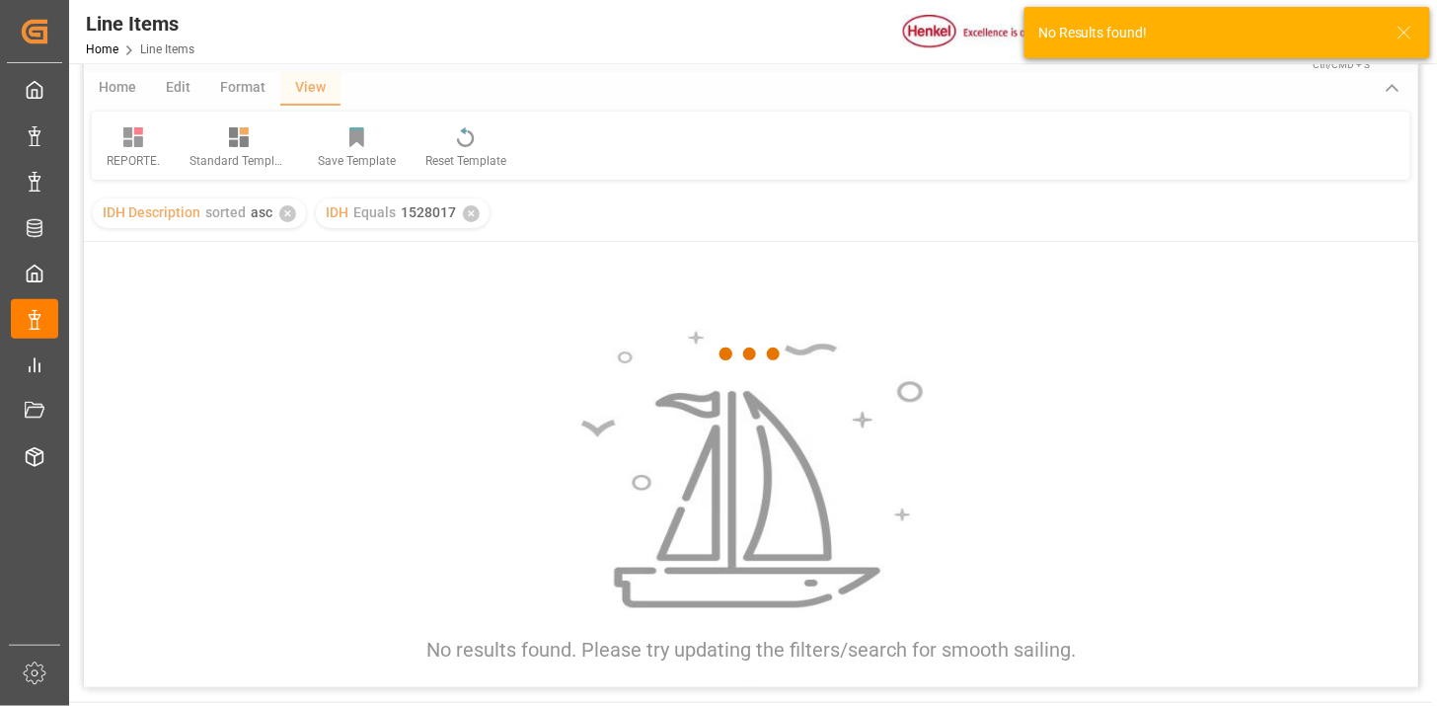
scroll to position [110, 0]
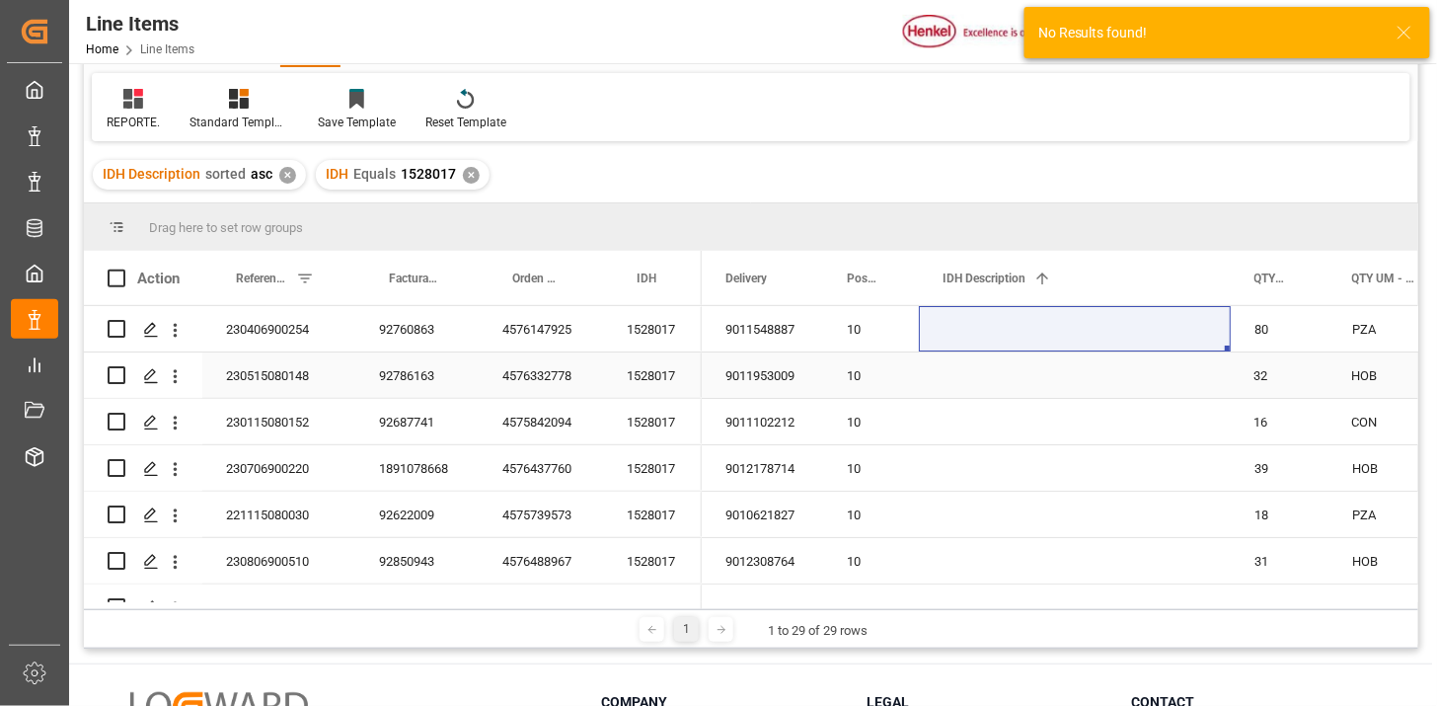
click at [1217, 361] on div "Press SPACE to select this row." at bounding box center [1075, 374] width 312 height 45
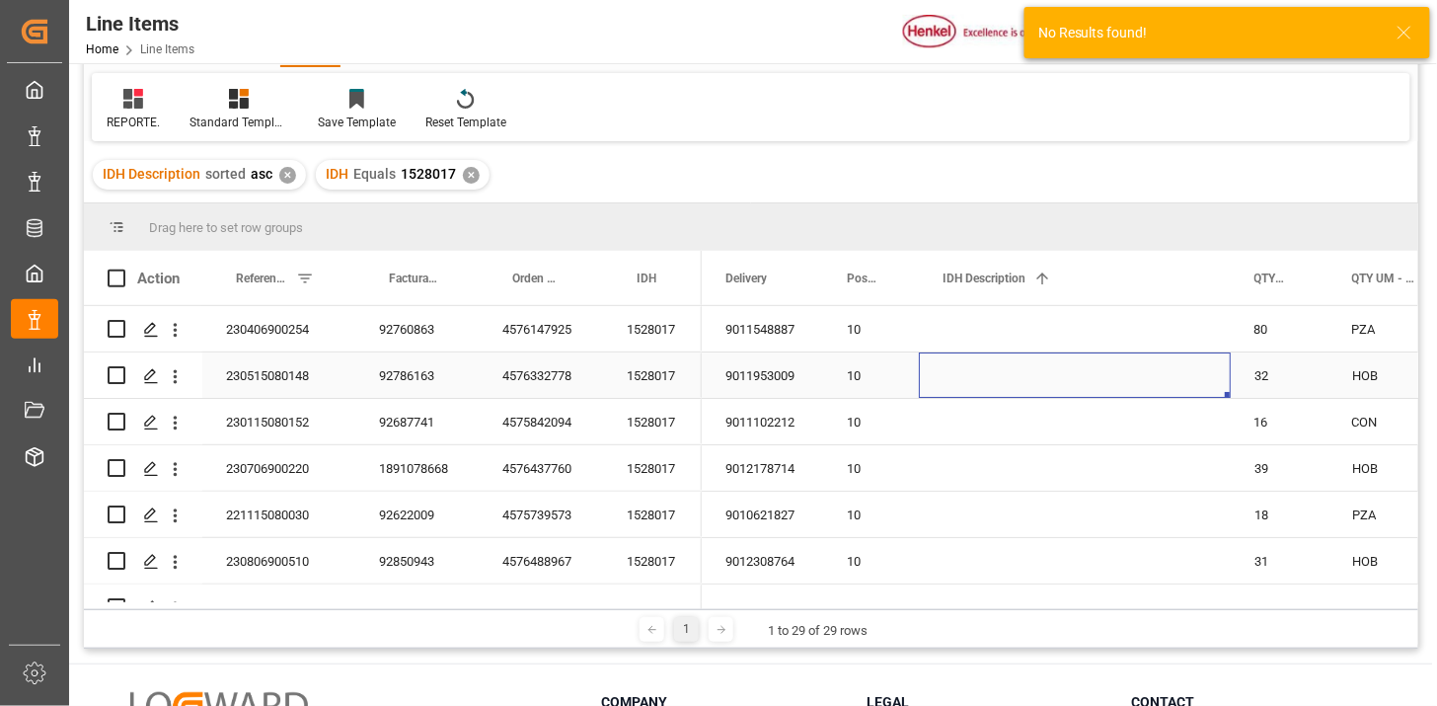
click at [1335, 372] on div "HOB" at bounding box center [1393, 374] width 128 height 45
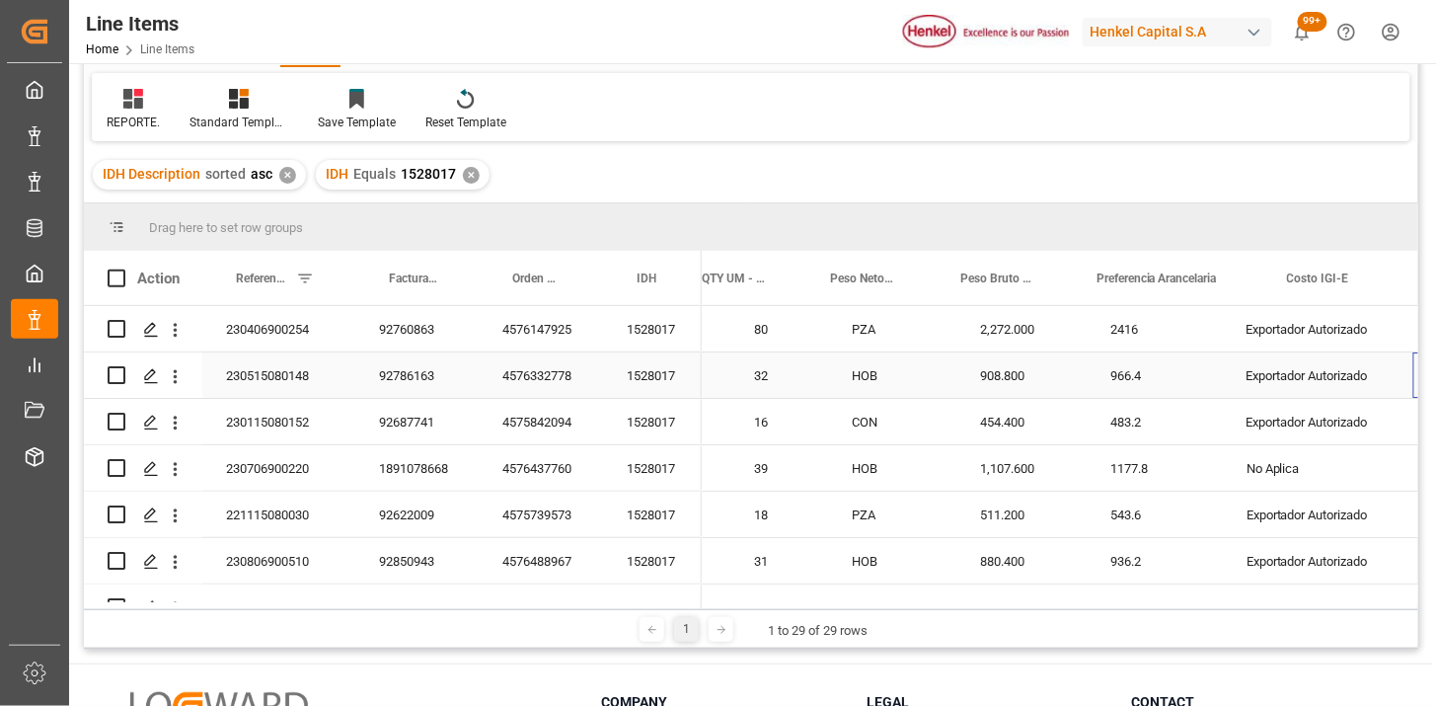
scroll to position [0, 649]
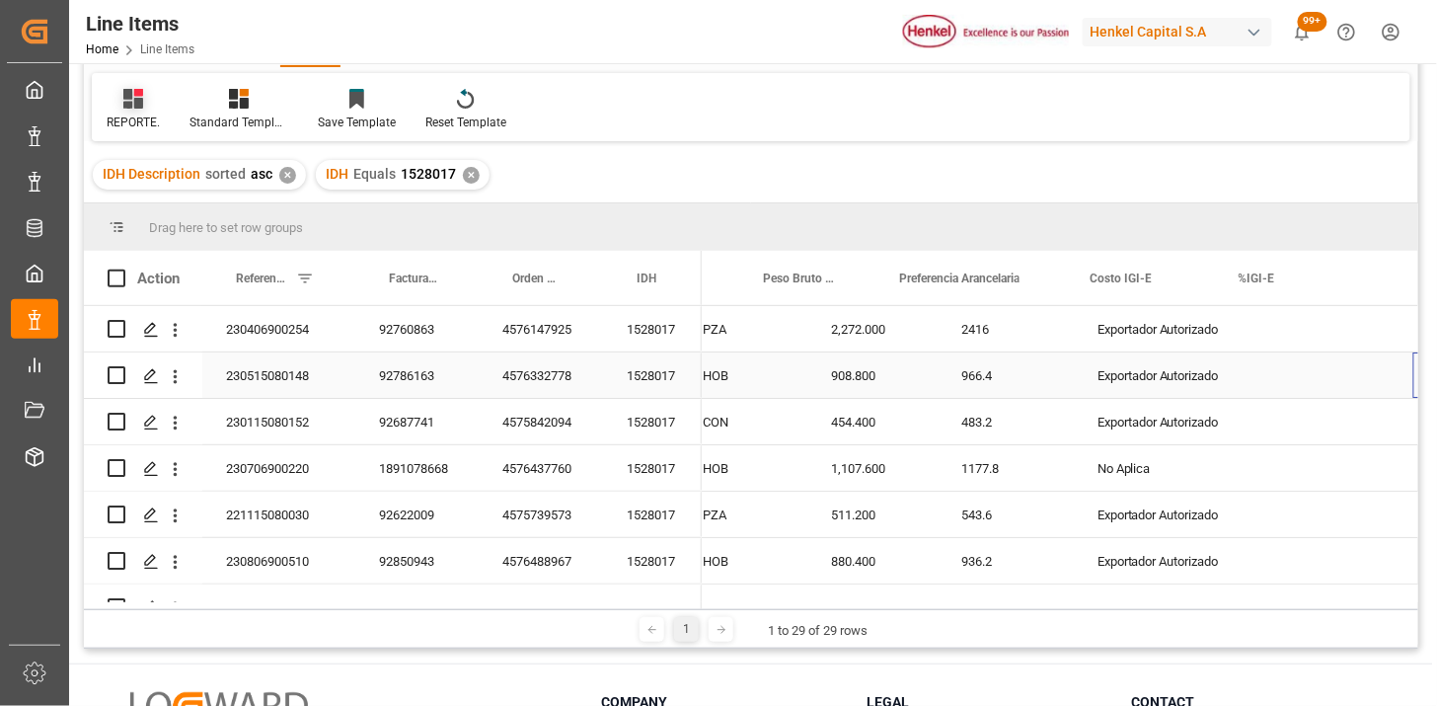
click at [136, 101] on icon at bounding box center [133, 99] width 20 height 20
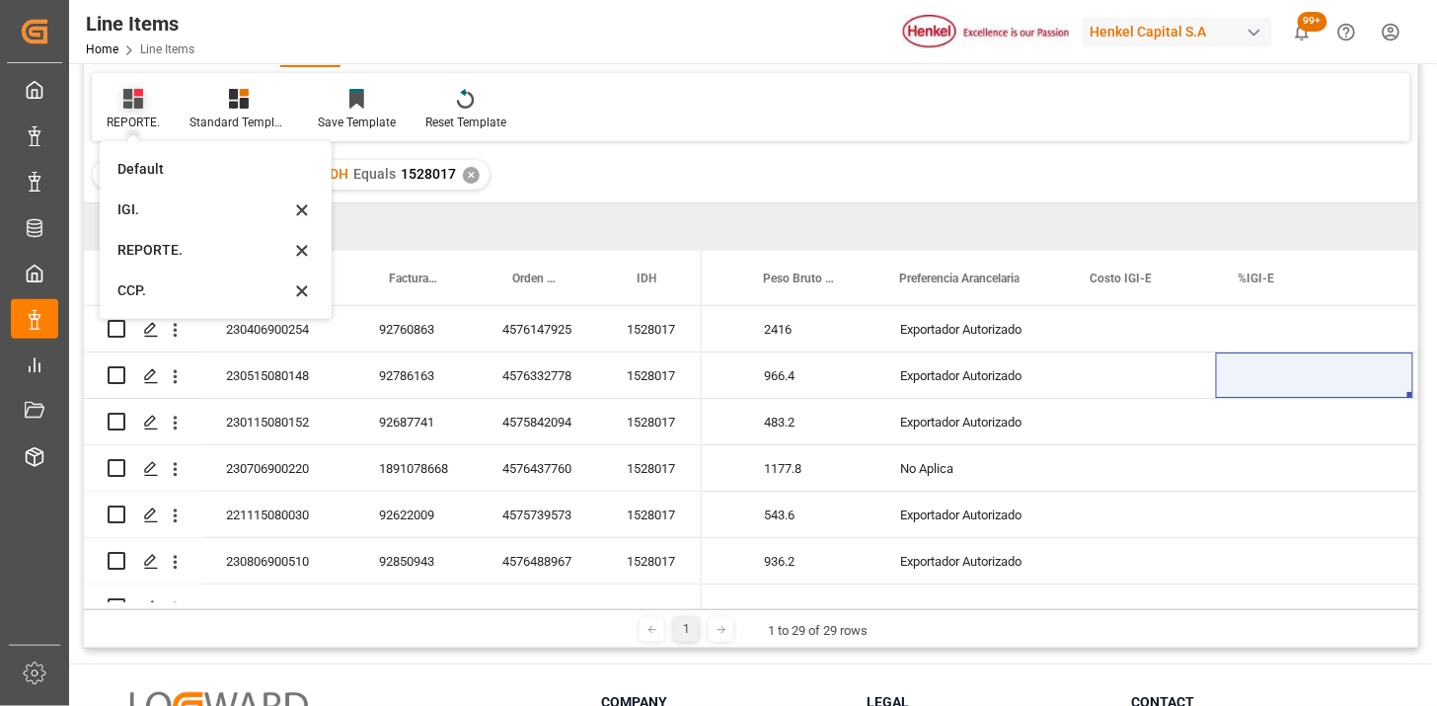
scroll to position [0, 847]
drag, startPoint x: 155, startPoint y: 289, endPoint x: 1229, endPoint y: 208, distance: 1077.0
click at [158, 290] on div "CCP." at bounding box center [203, 290] width 173 height 21
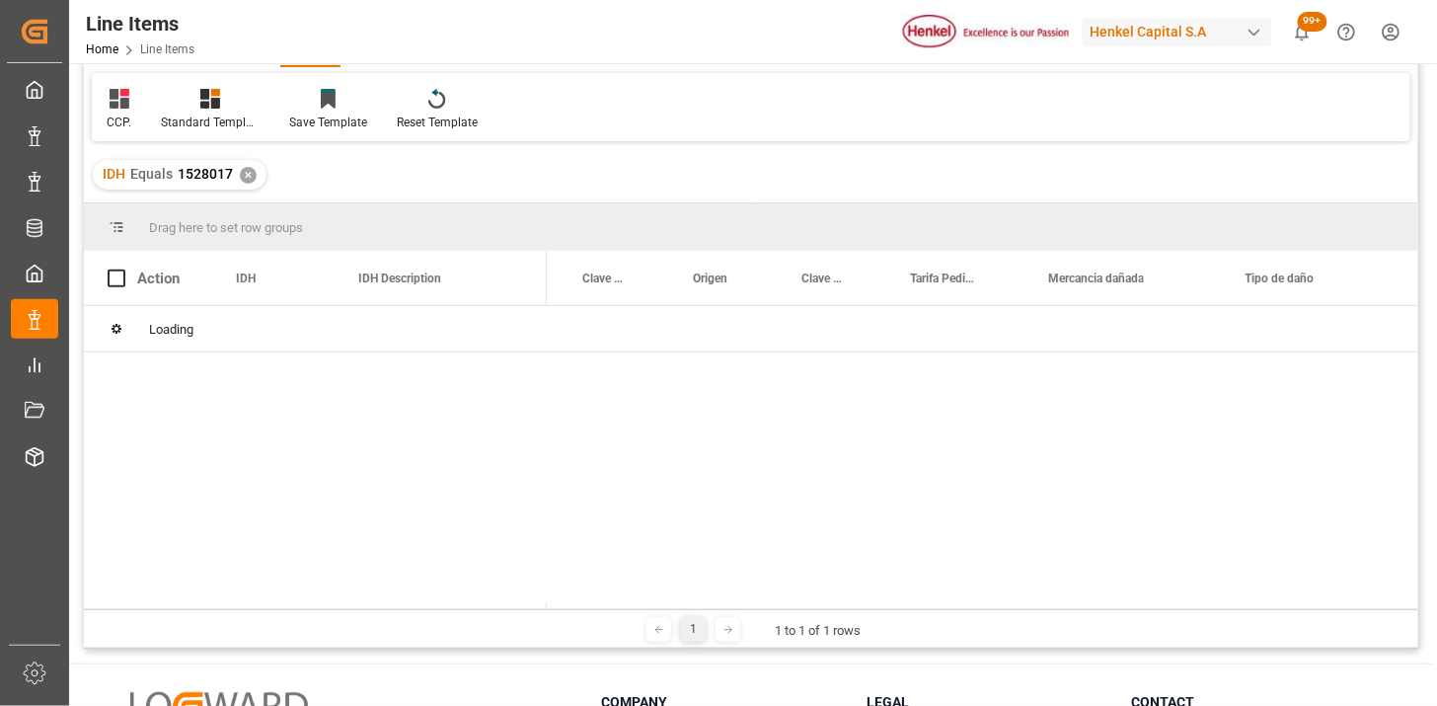
scroll to position [0, 446]
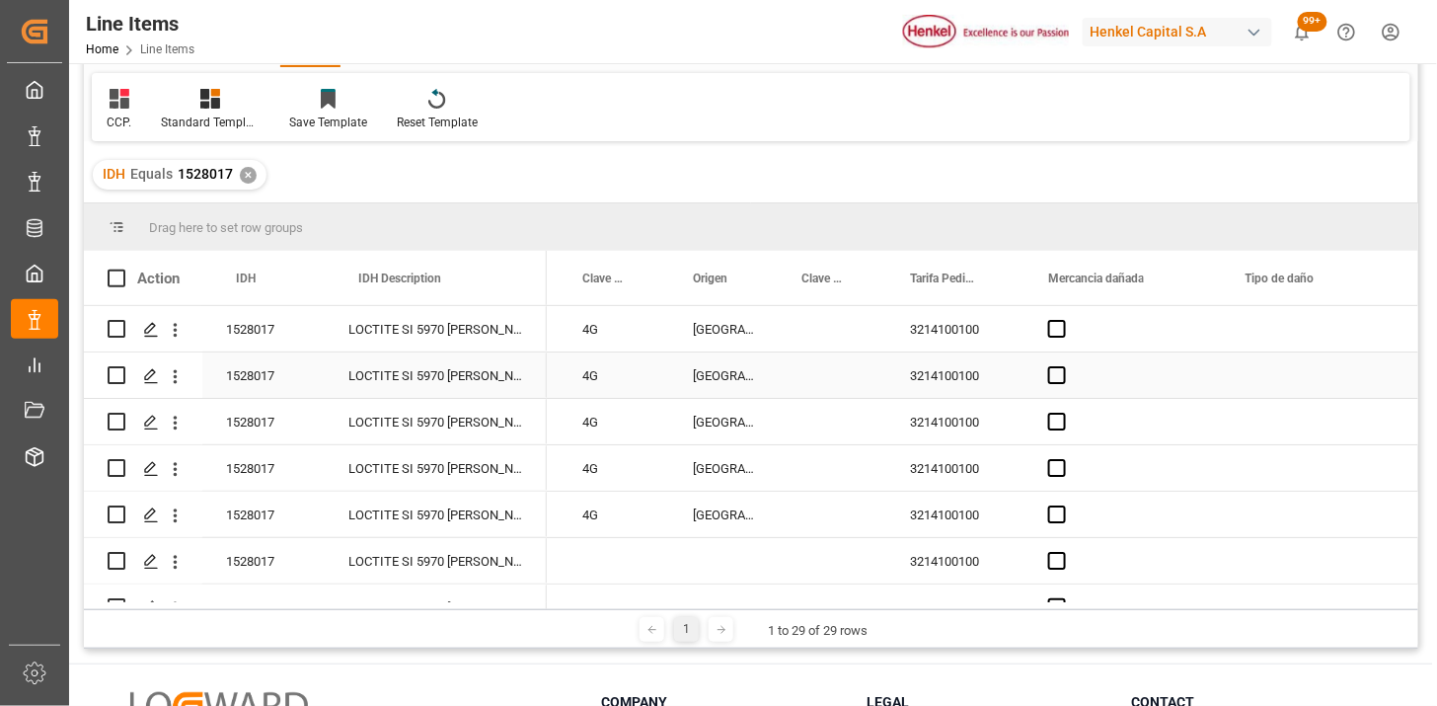
click at [941, 396] on div "3214100100" at bounding box center [955, 374] width 138 height 45
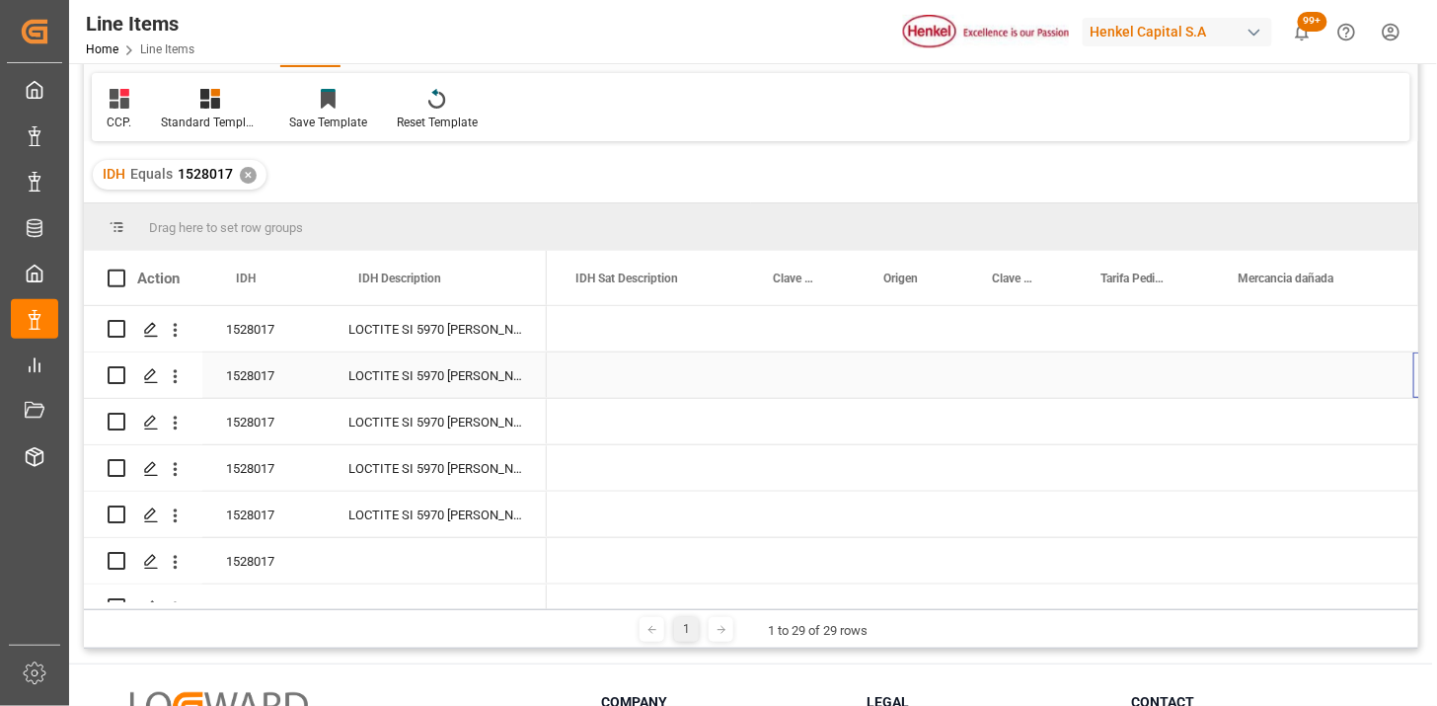
scroll to position [0, 0]
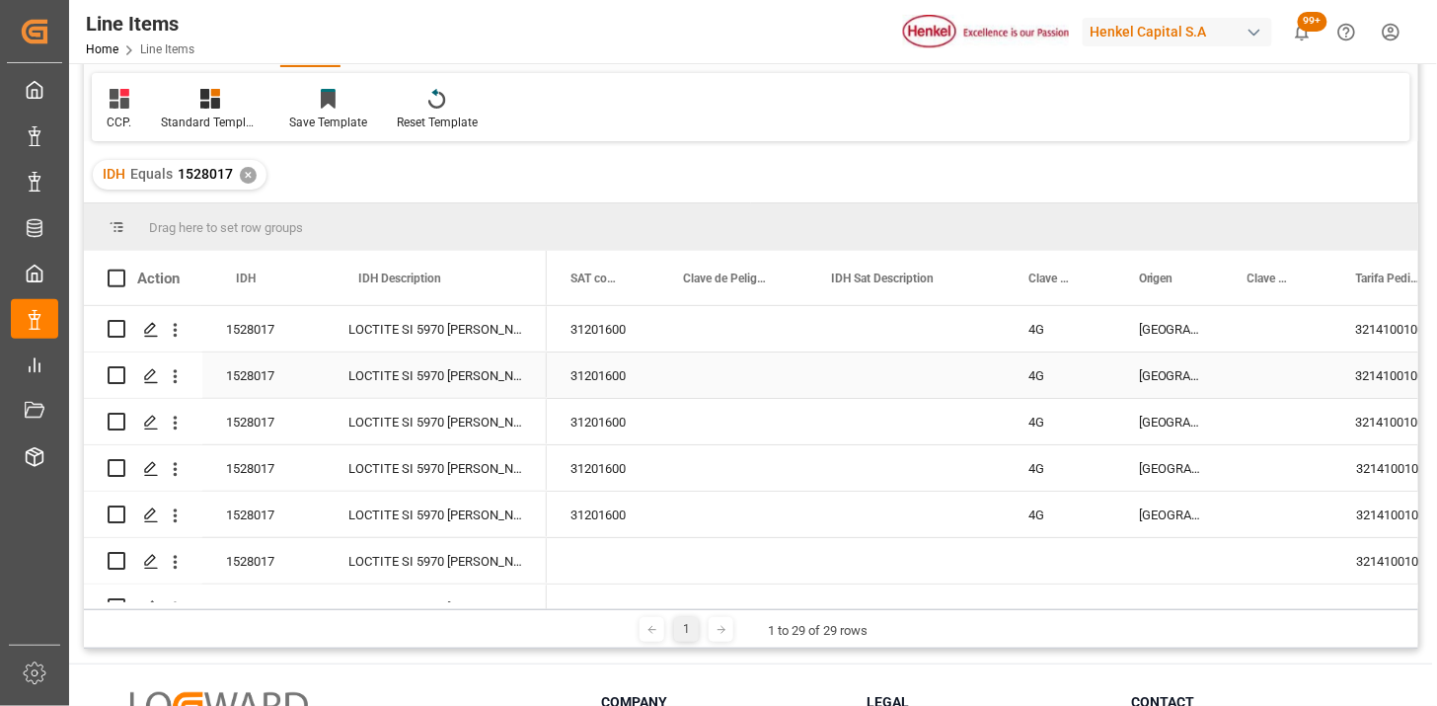
click at [436, 372] on div "LOCTITE SI 5970 BM HO 20 L EGFD" at bounding box center [436, 374] width 222 height 45
click at [136, 103] on div "CCP." at bounding box center [119, 109] width 54 height 43
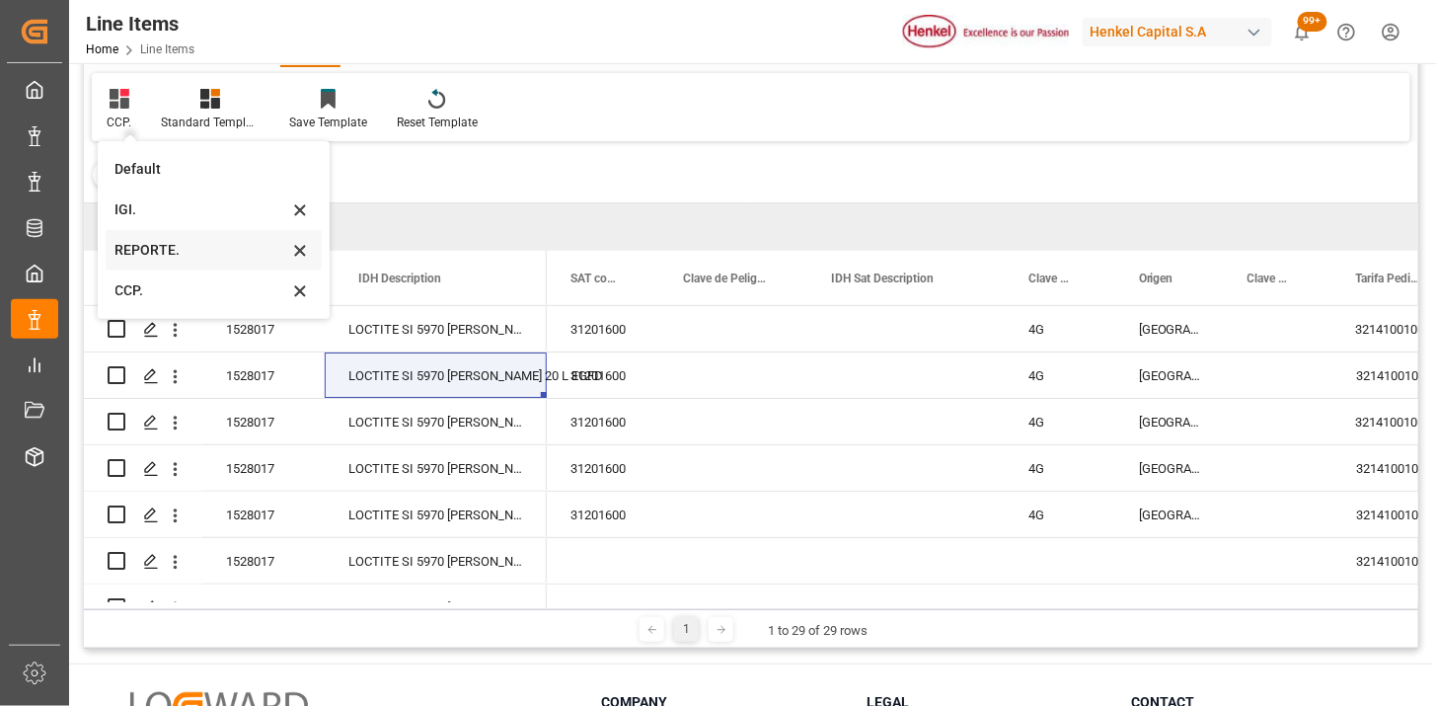
click at [175, 263] on div "REPORTE." at bounding box center [214, 250] width 216 height 40
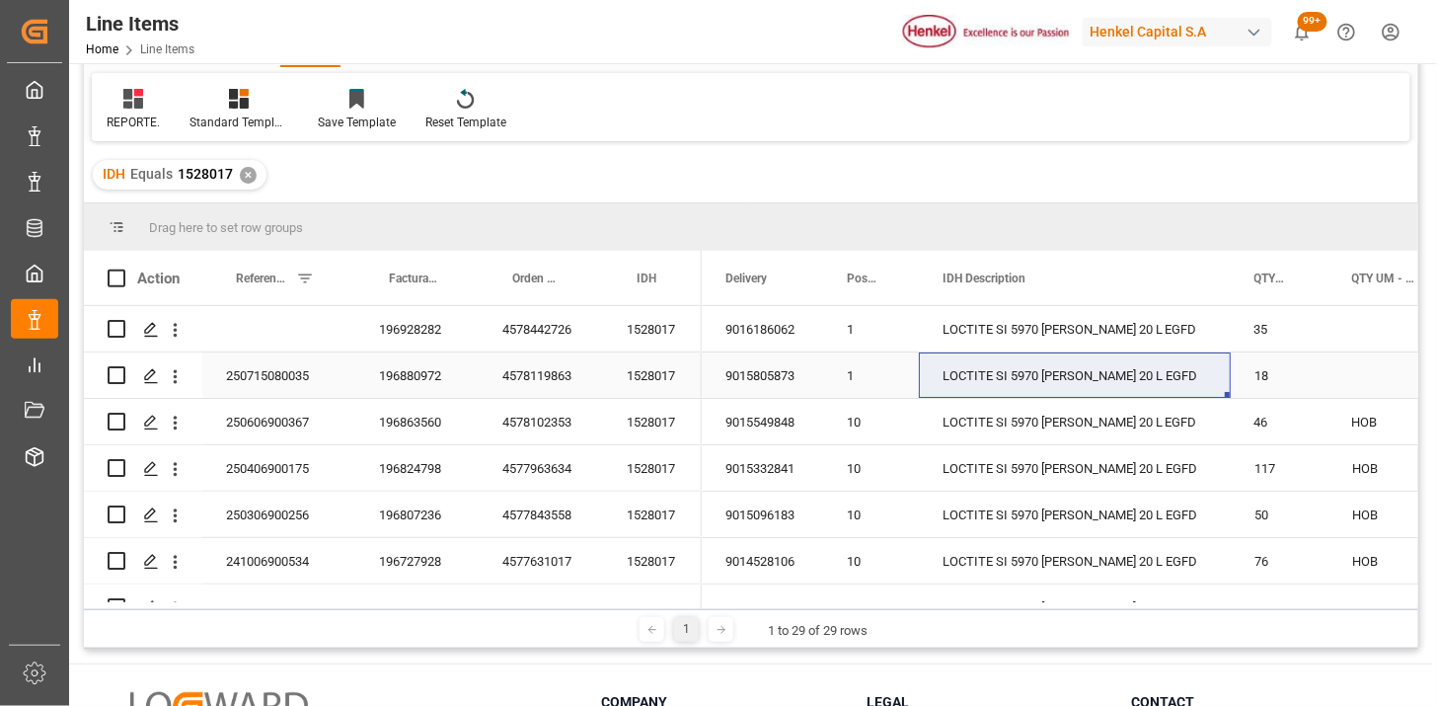
click at [294, 379] on div "250715080035" at bounding box center [278, 374] width 153 height 45
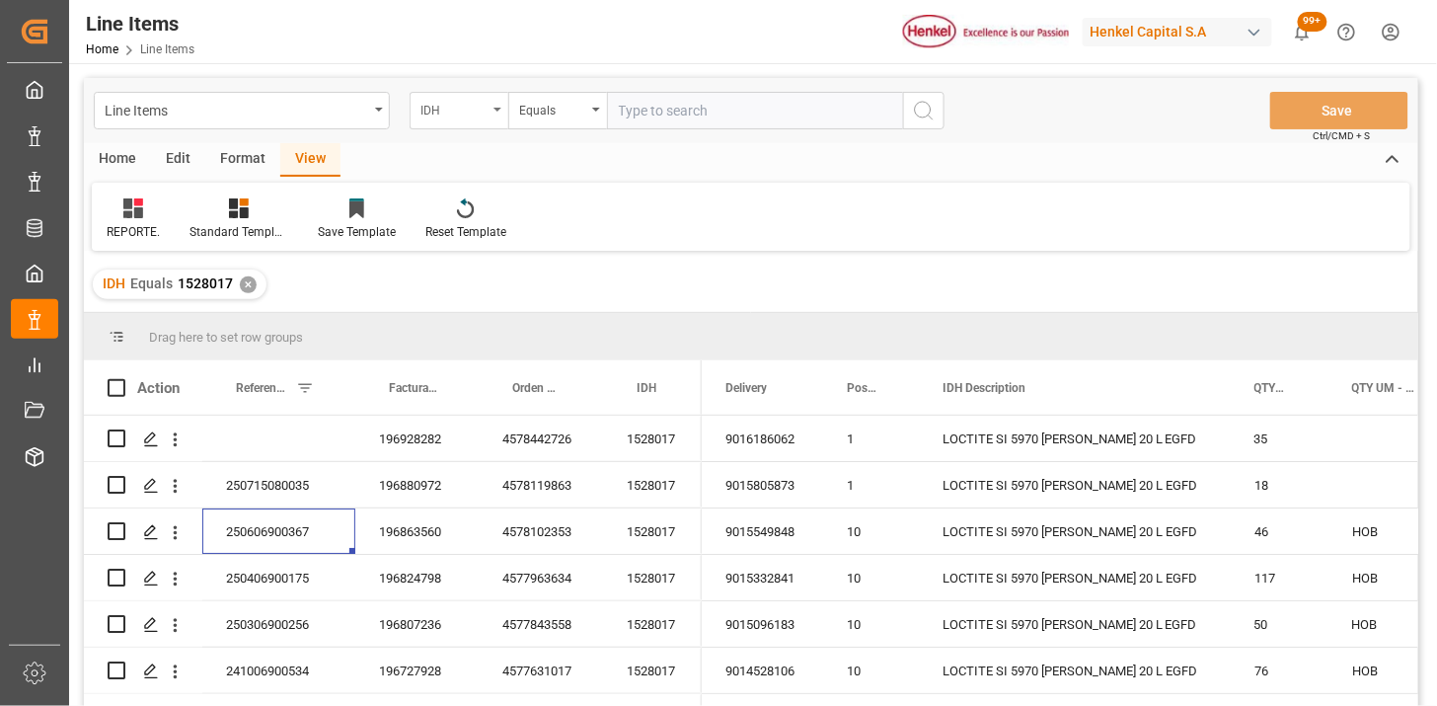
click at [462, 125] on div "IDH" at bounding box center [459, 111] width 99 height 38
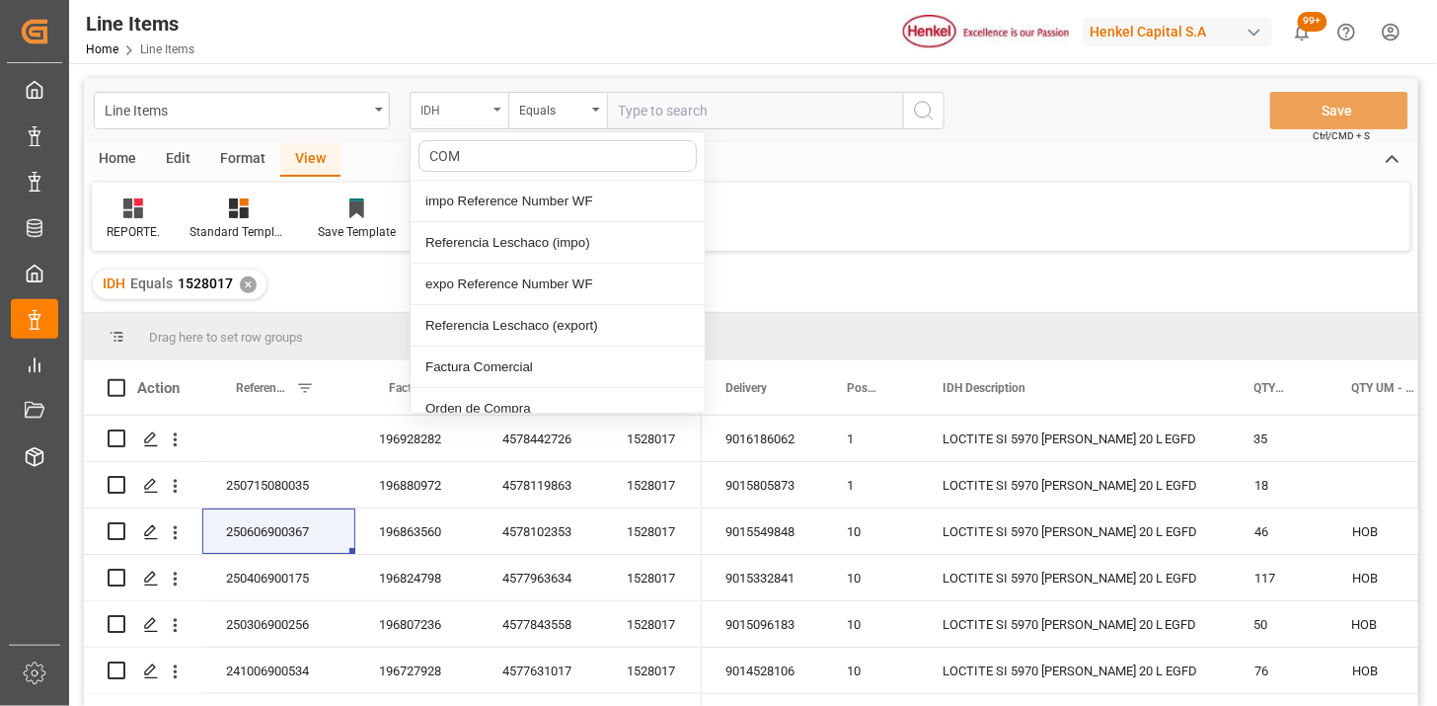
type input "COME"
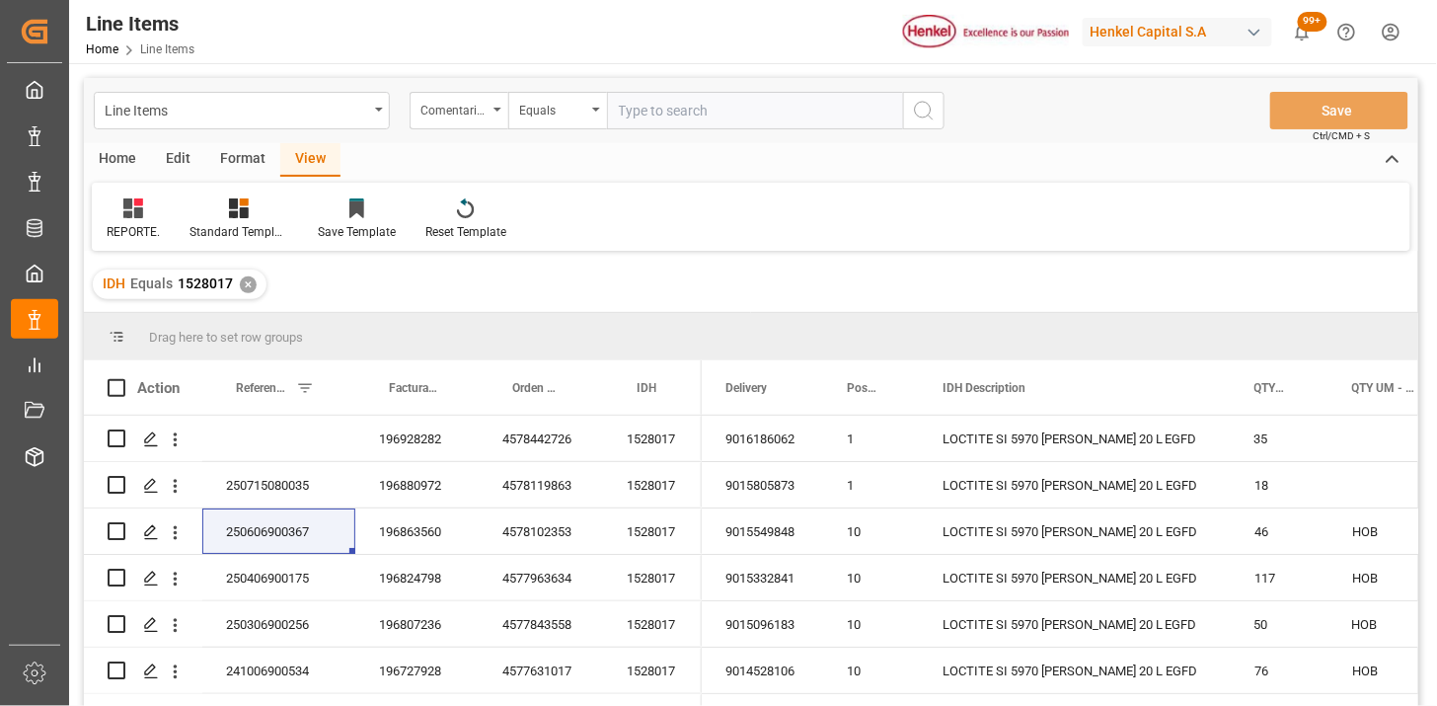
click at [681, 119] on input "text" at bounding box center [755, 111] width 296 height 38
paste input "MILA67260"
type input "MILA67260"
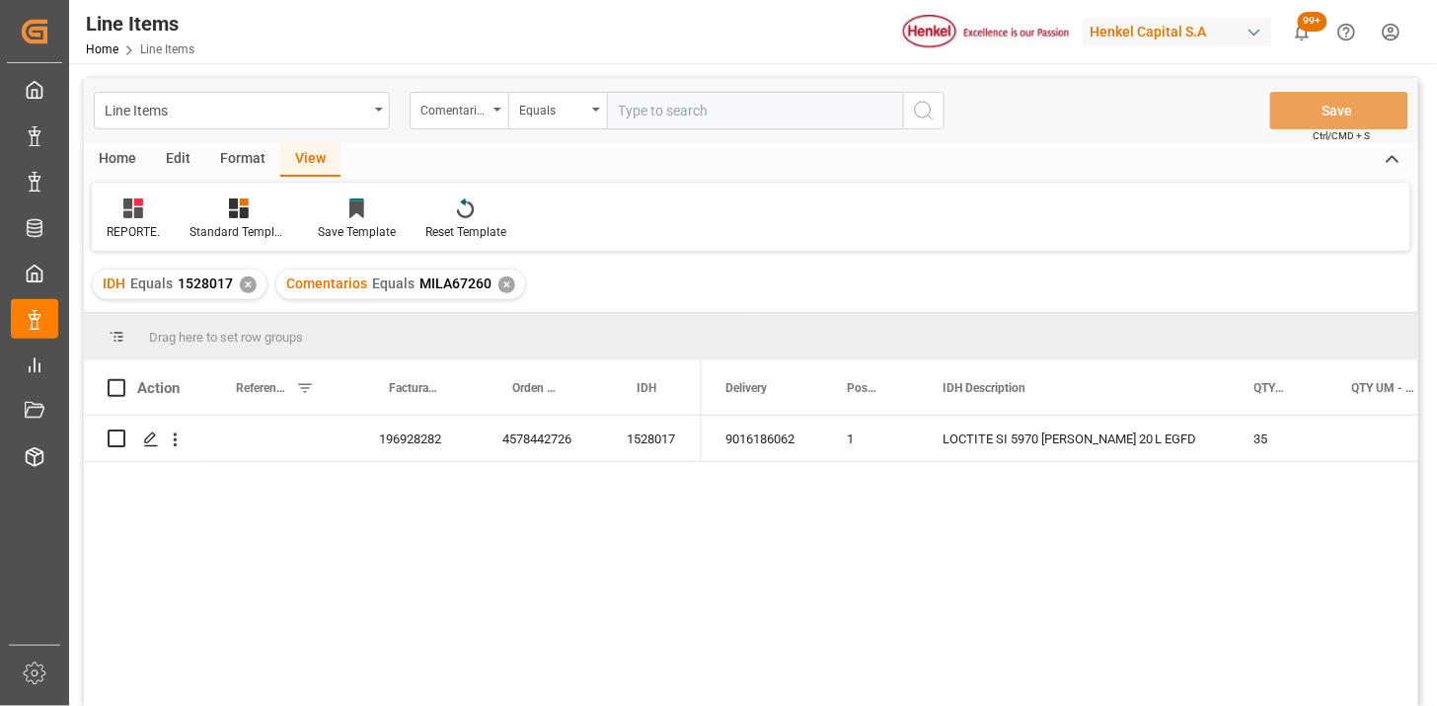
click at [248, 287] on div "✕" at bounding box center [248, 284] width 17 height 17
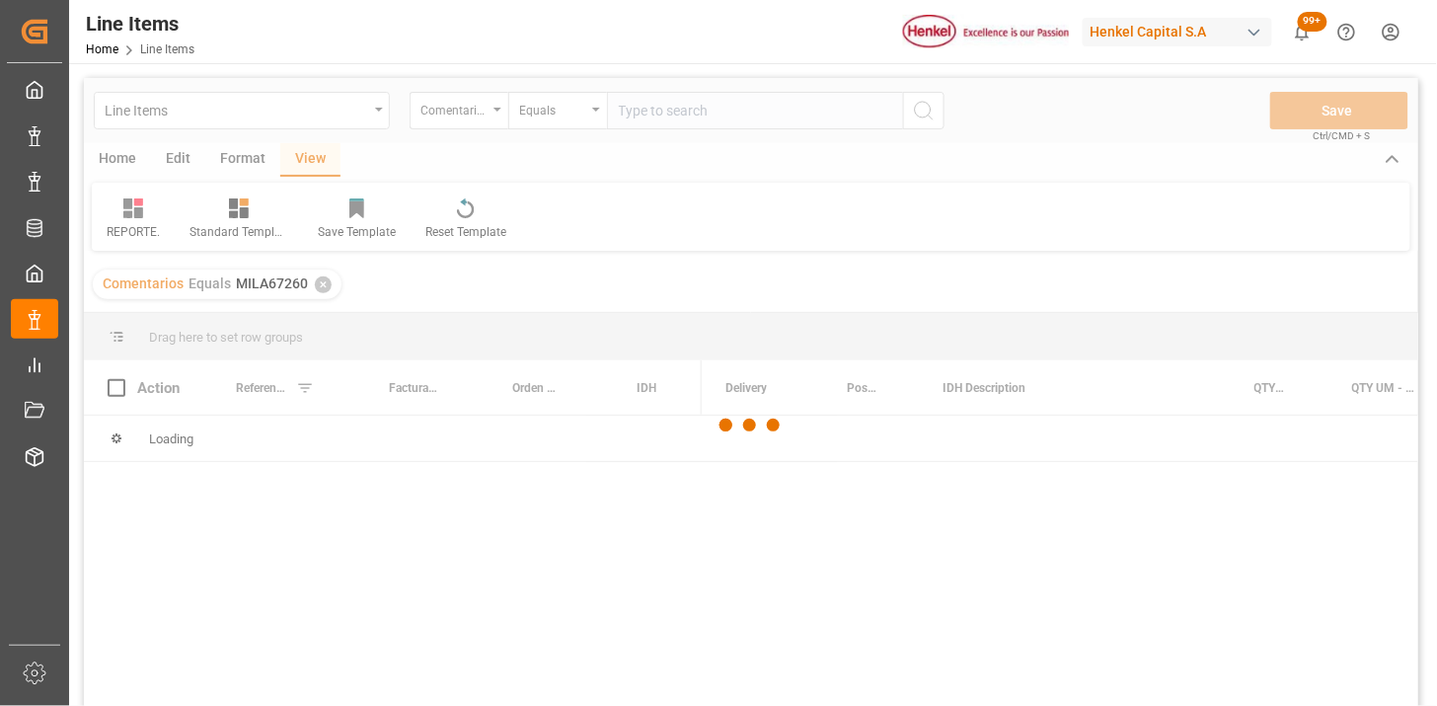
scroll to position [110, 0]
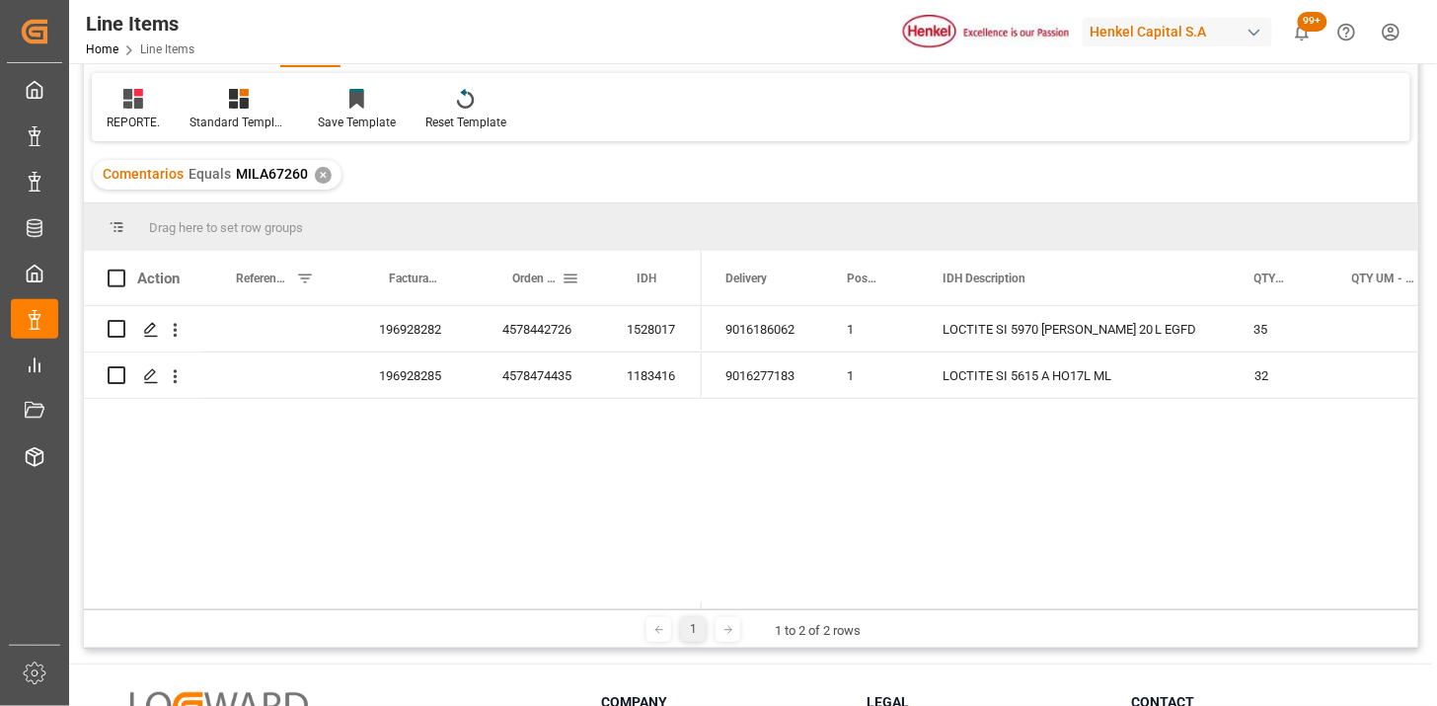
click at [565, 281] on span at bounding box center [571, 278] width 18 height 18
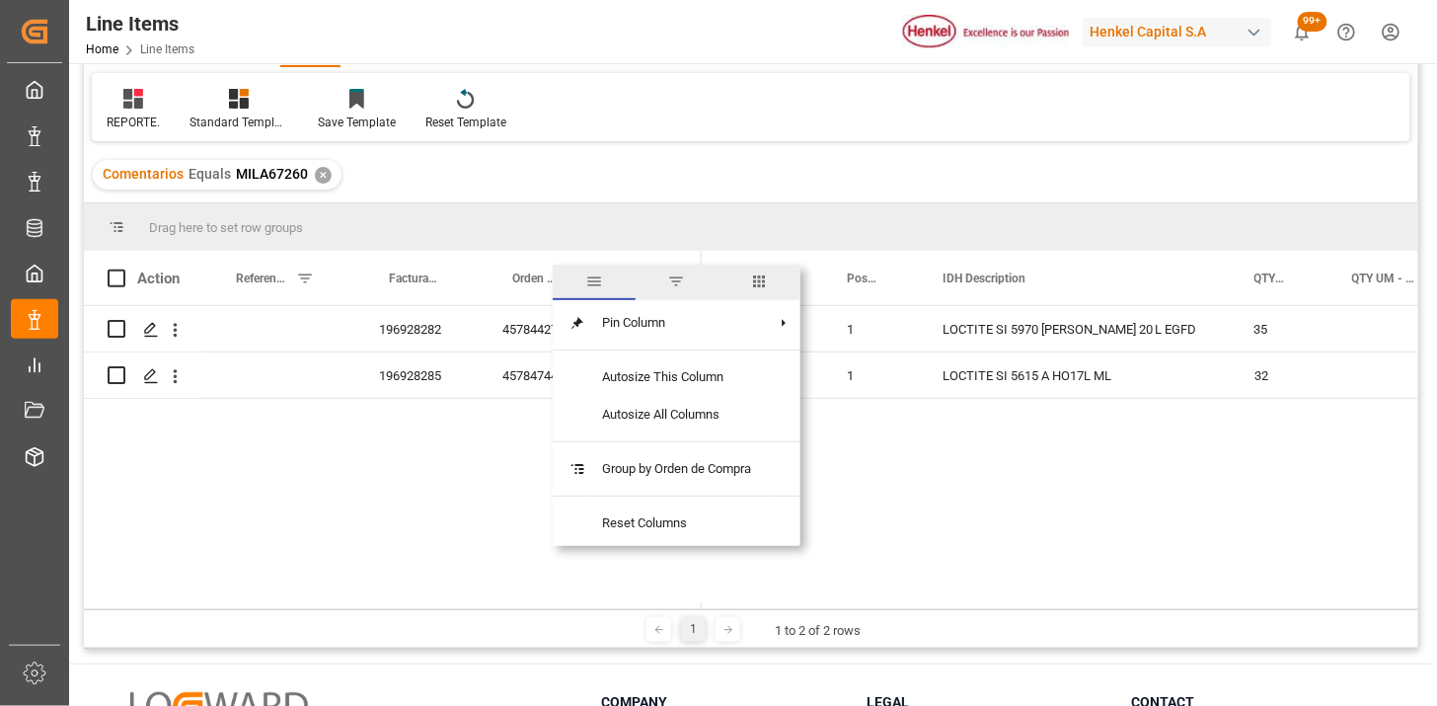
click at [775, 273] on span "columns" at bounding box center [759, 283] width 83 height 36
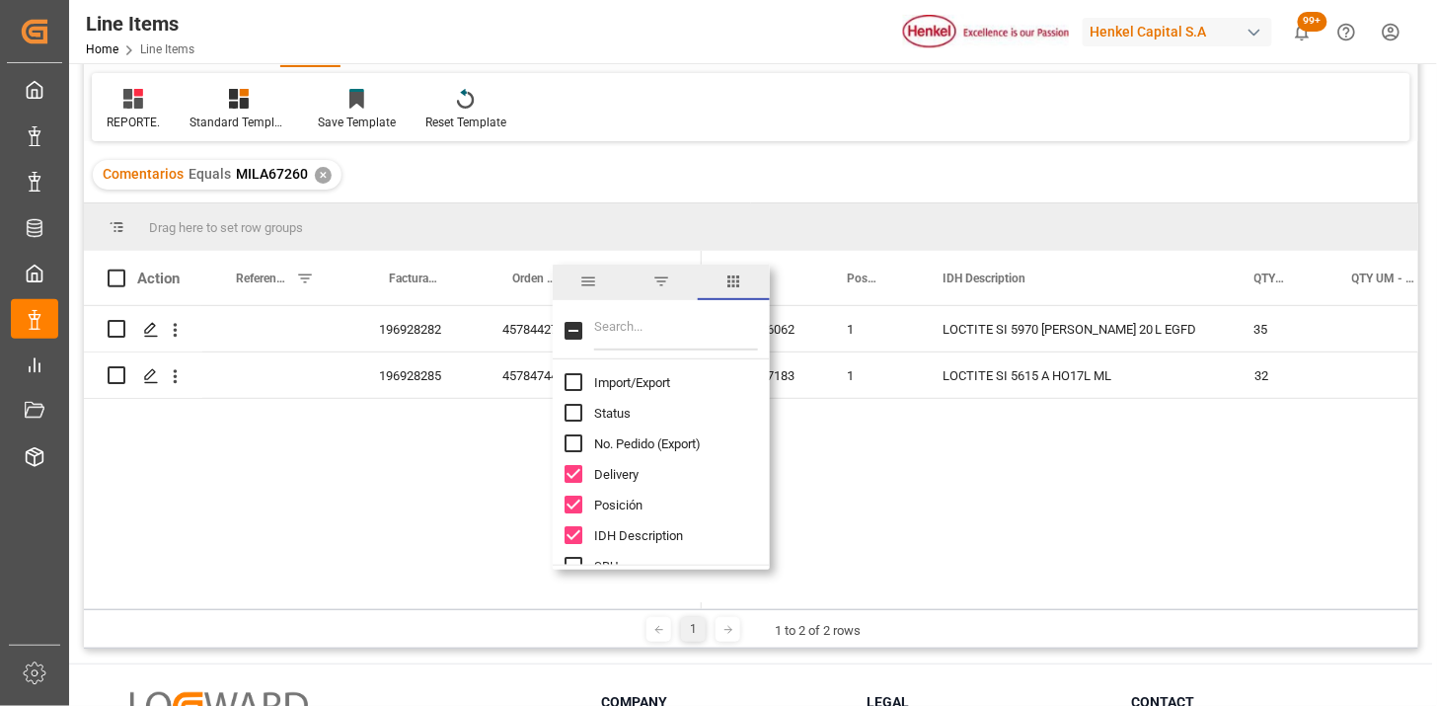
click at [667, 327] on input "Filter Columns Input" at bounding box center [676, 330] width 164 height 39
drag, startPoint x: 599, startPoint y: 386, endPoint x: 604, endPoint y: 376, distance: 11.0
click at [598, 383] on span "Import/Export" at bounding box center [632, 382] width 76 height 15
checkbox input "true"
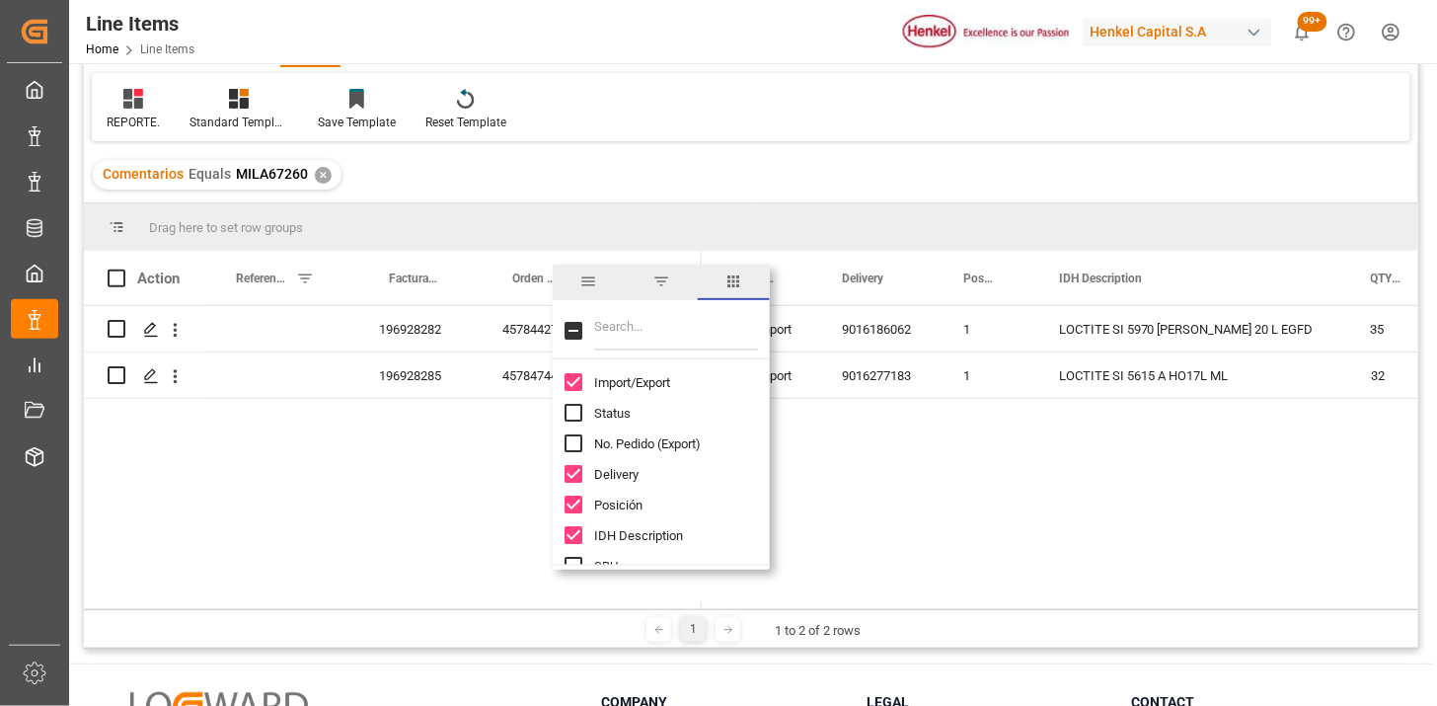
click at [632, 328] on input "Filter Columns Input" at bounding box center [676, 330] width 164 height 39
type input "UM"
drag, startPoint x: 630, startPoint y: 451, endPoint x: 642, endPoint y: 488, distance: 38.4
click at [630, 454] on div "Peso Neto UM - Factura" at bounding box center [673, 443] width 217 height 31
click at [635, 450] on div "Peso Neto UM - Factura" at bounding box center [673, 443] width 217 height 31
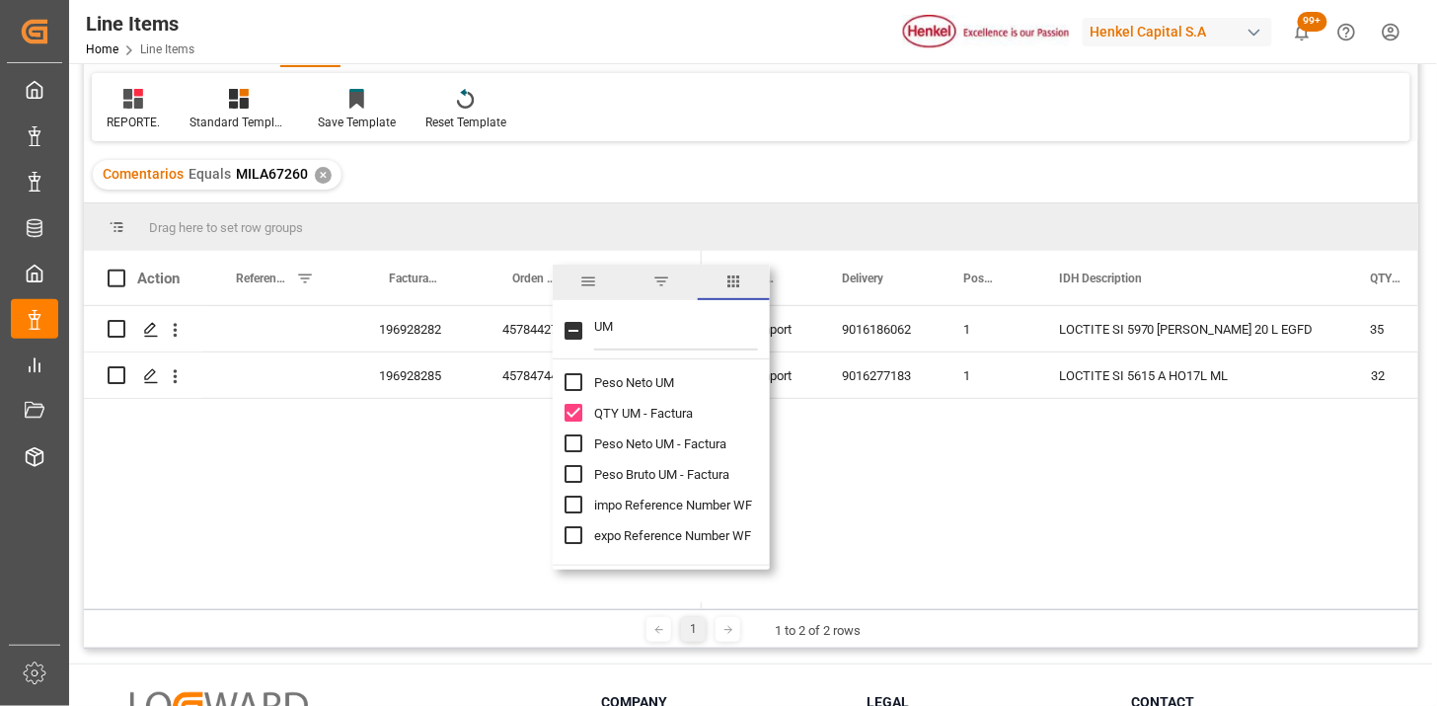
click at [640, 469] on span "Peso Bruto UM - Factura" at bounding box center [661, 474] width 135 height 15
checkbox input "true"
click at [629, 429] on div "Peso Neto UM - Factura" at bounding box center [673, 443] width 217 height 31
click at [630, 442] on span "Peso Neto UM - Factura" at bounding box center [660, 443] width 132 height 15
checkbox input "true"
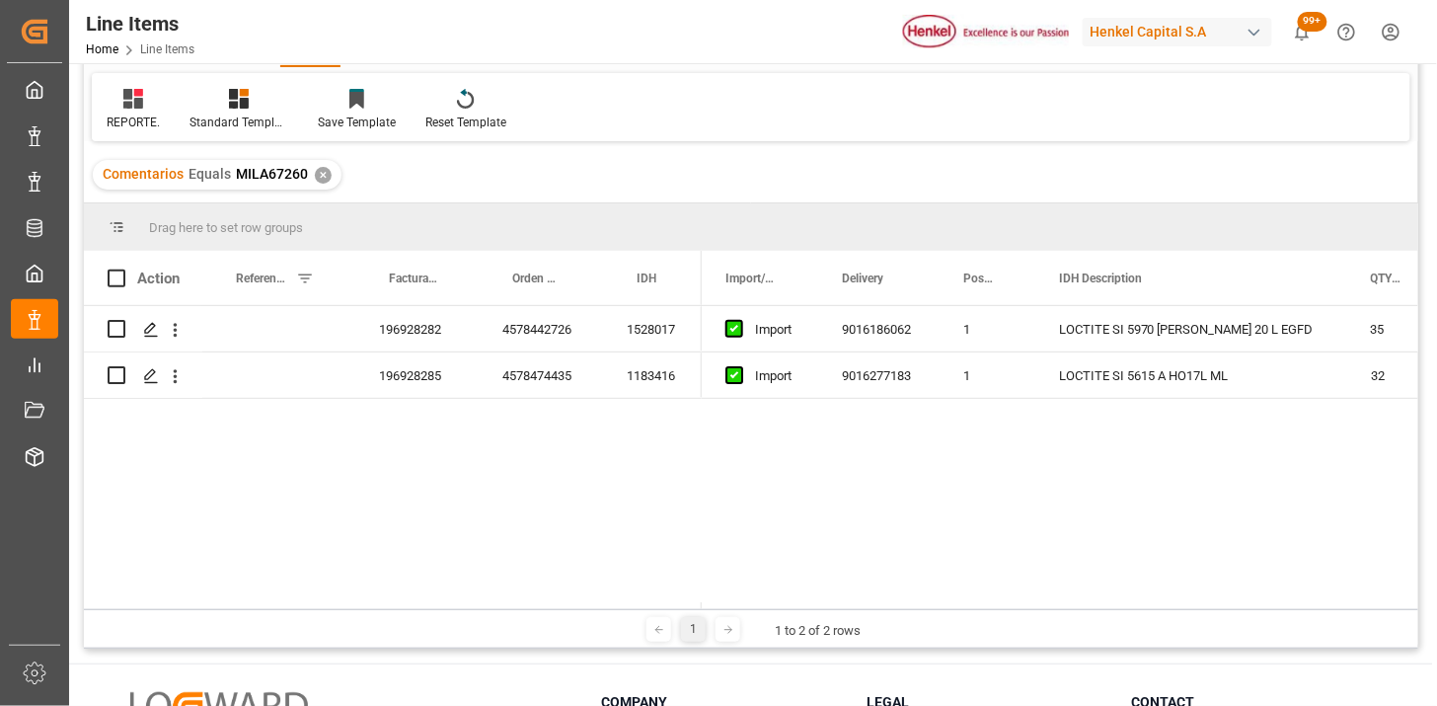
click at [728, 170] on div "Comentarios Equals MILA67260 ✕" at bounding box center [751, 174] width 1335 height 55
click at [441, 329] on div "196928282" at bounding box center [416, 328] width 123 height 45
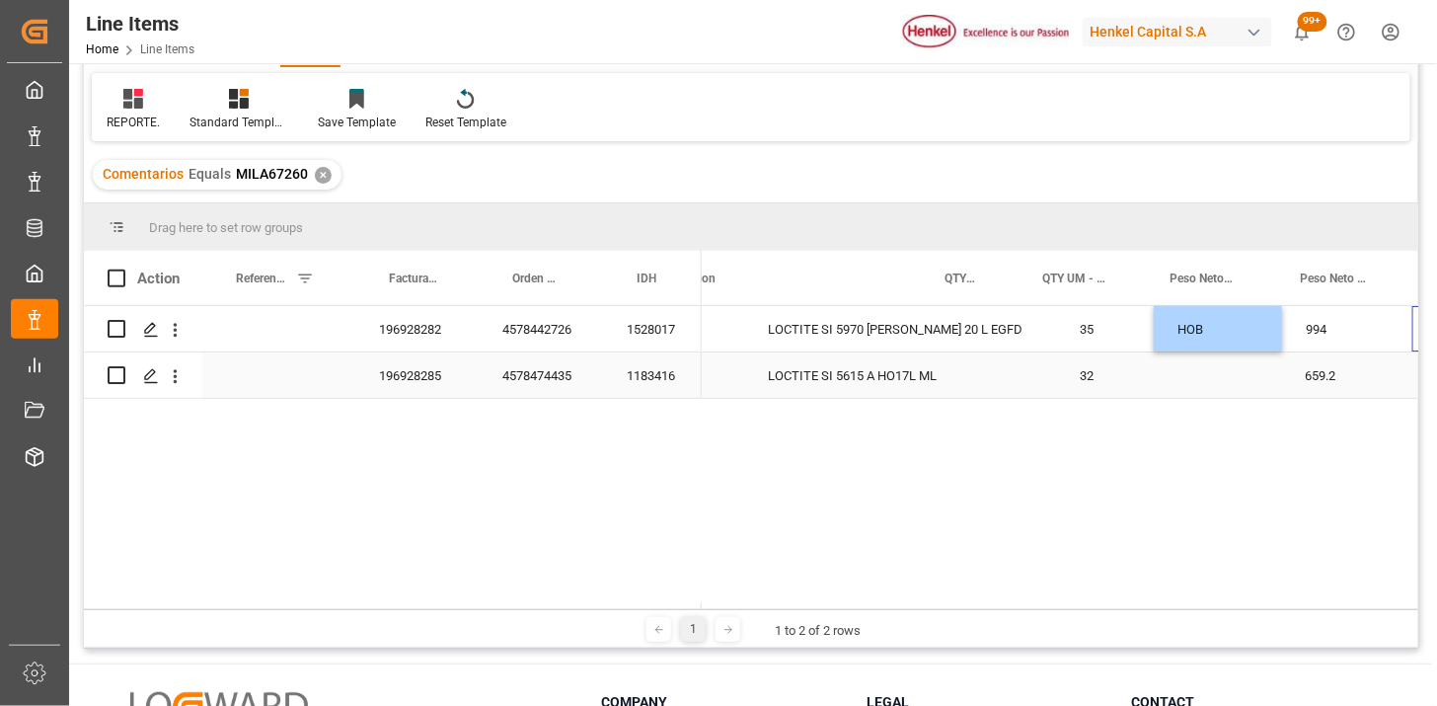
scroll to position [0, 426]
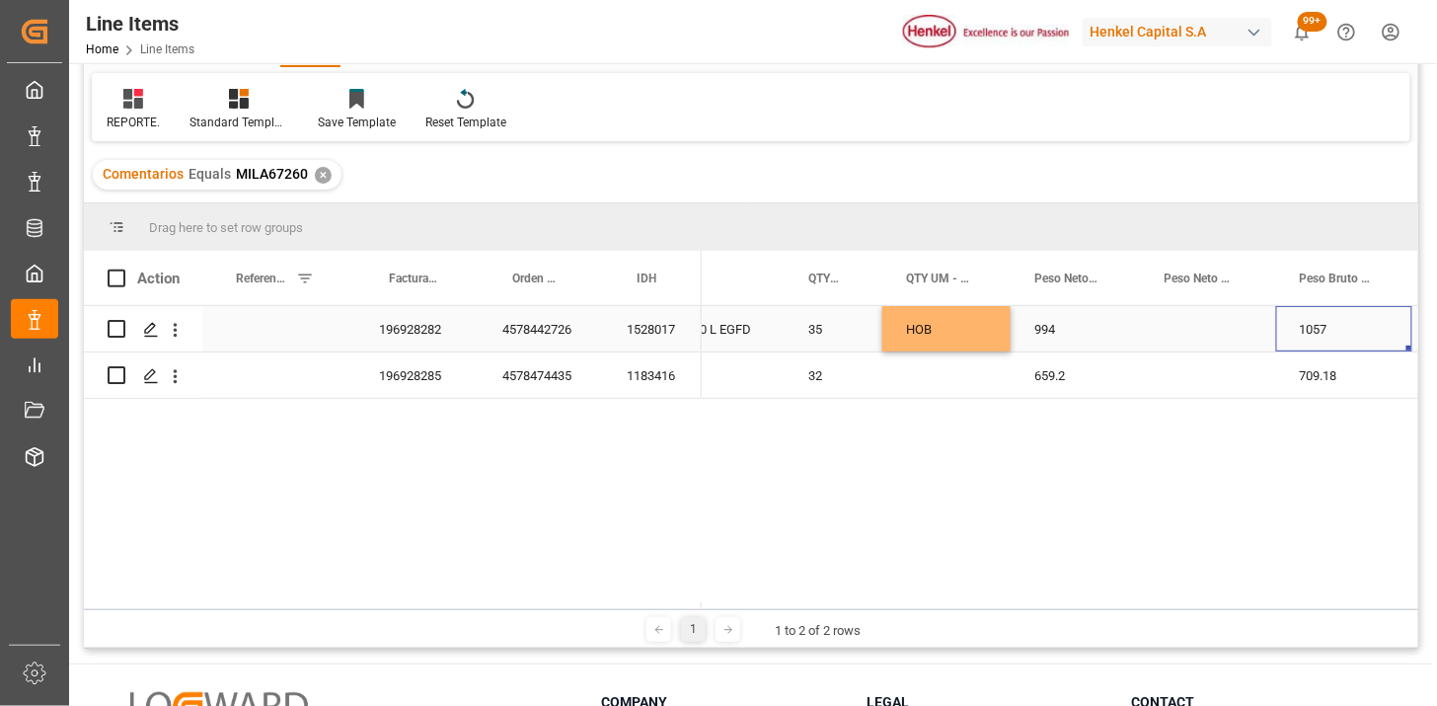
click at [1188, 326] on div "Press SPACE to select this row." at bounding box center [1208, 328] width 135 height 45
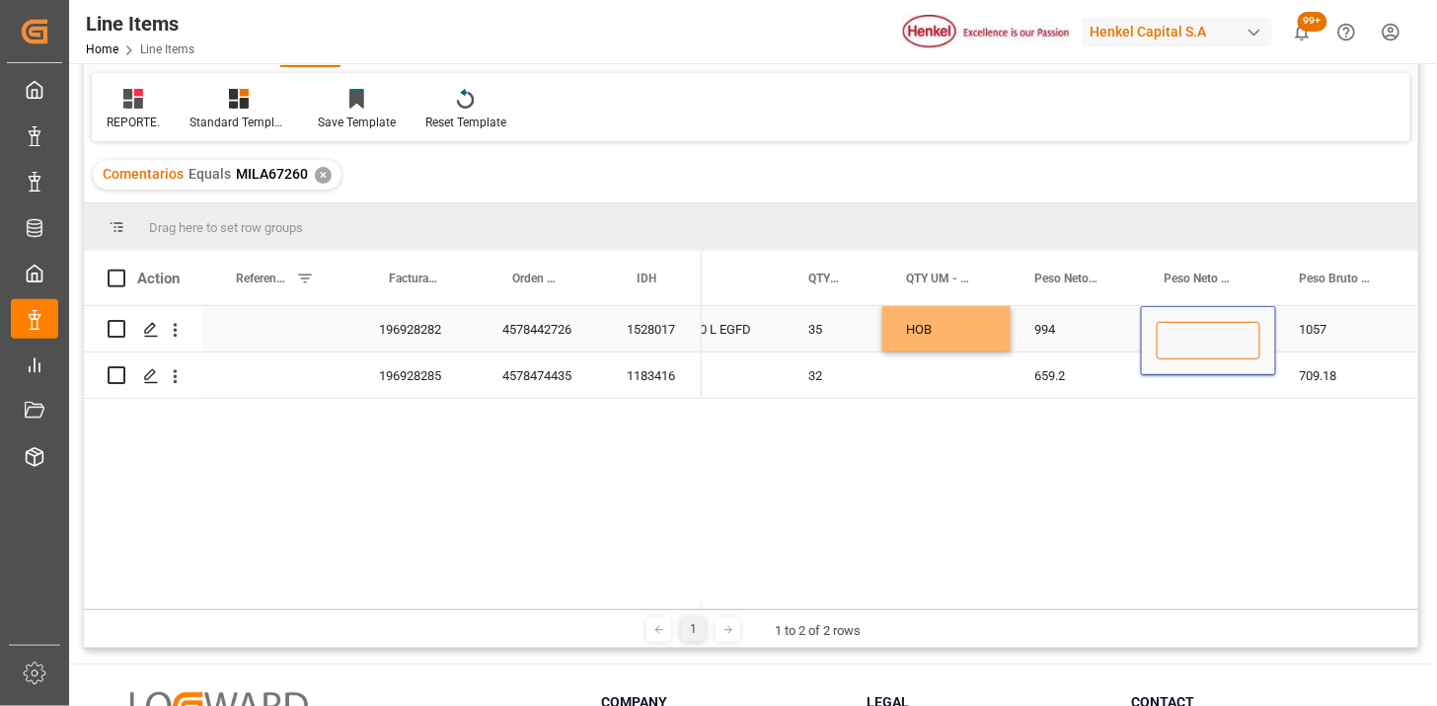
click at [1188, 326] on input "Press SPACE to select this row." at bounding box center [1209, 341] width 104 height 38
type input "KG"
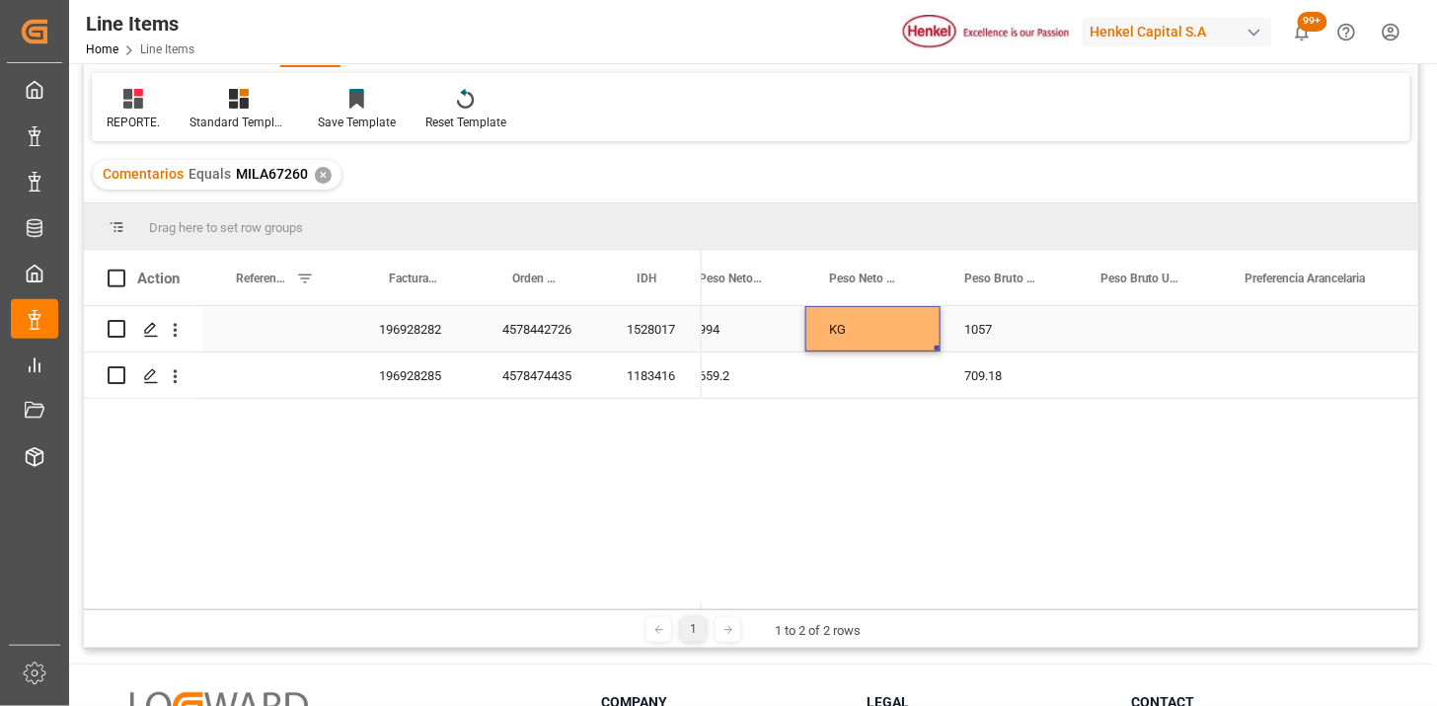
click at [900, 329] on div "KG" at bounding box center [872, 328] width 135 height 45
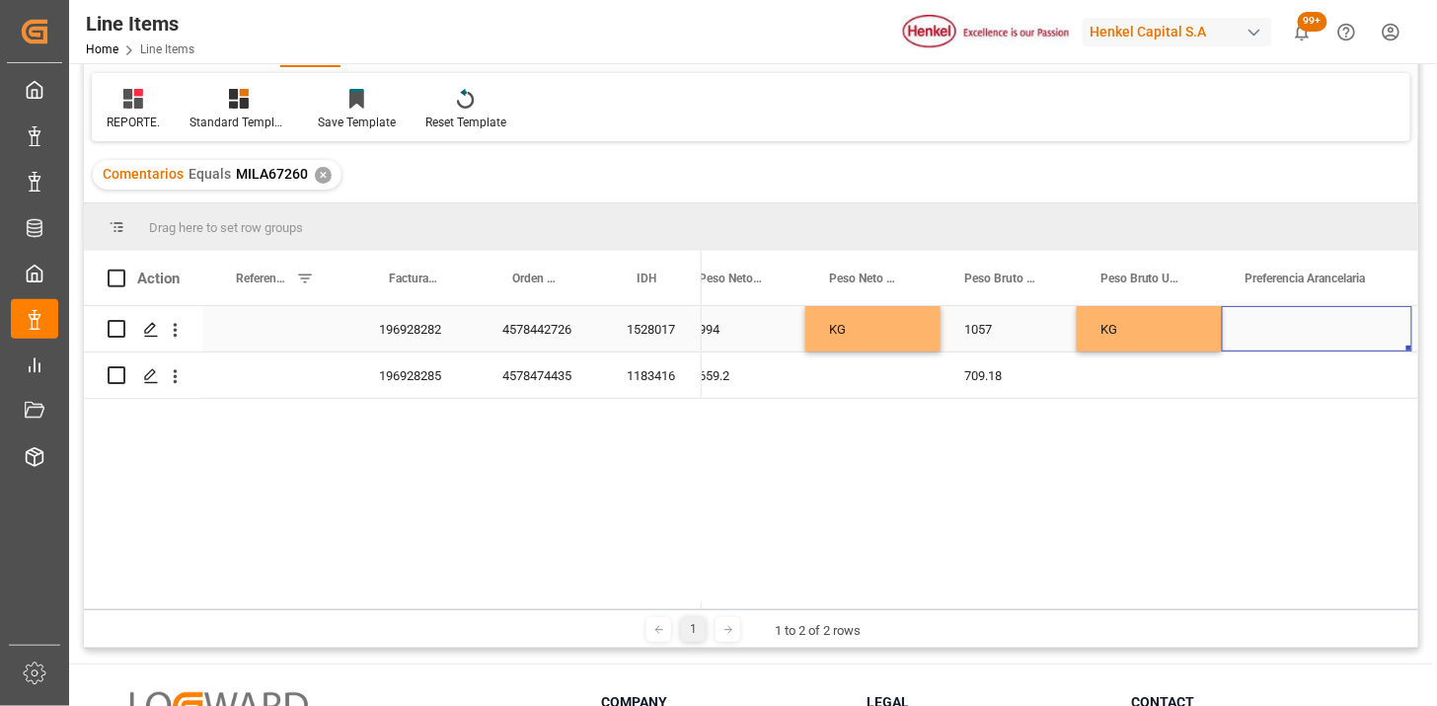
click at [1276, 332] on div "Press SPACE to select this row." at bounding box center [1317, 328] width 191 height 45
click at [1278, 332] on div "Press SPACE to select this row." at bounding box center [1317, 328] width 191 height 45
click at [1297, 342] on button "Select" at bounding box center [1317, 341] width 159 height 38
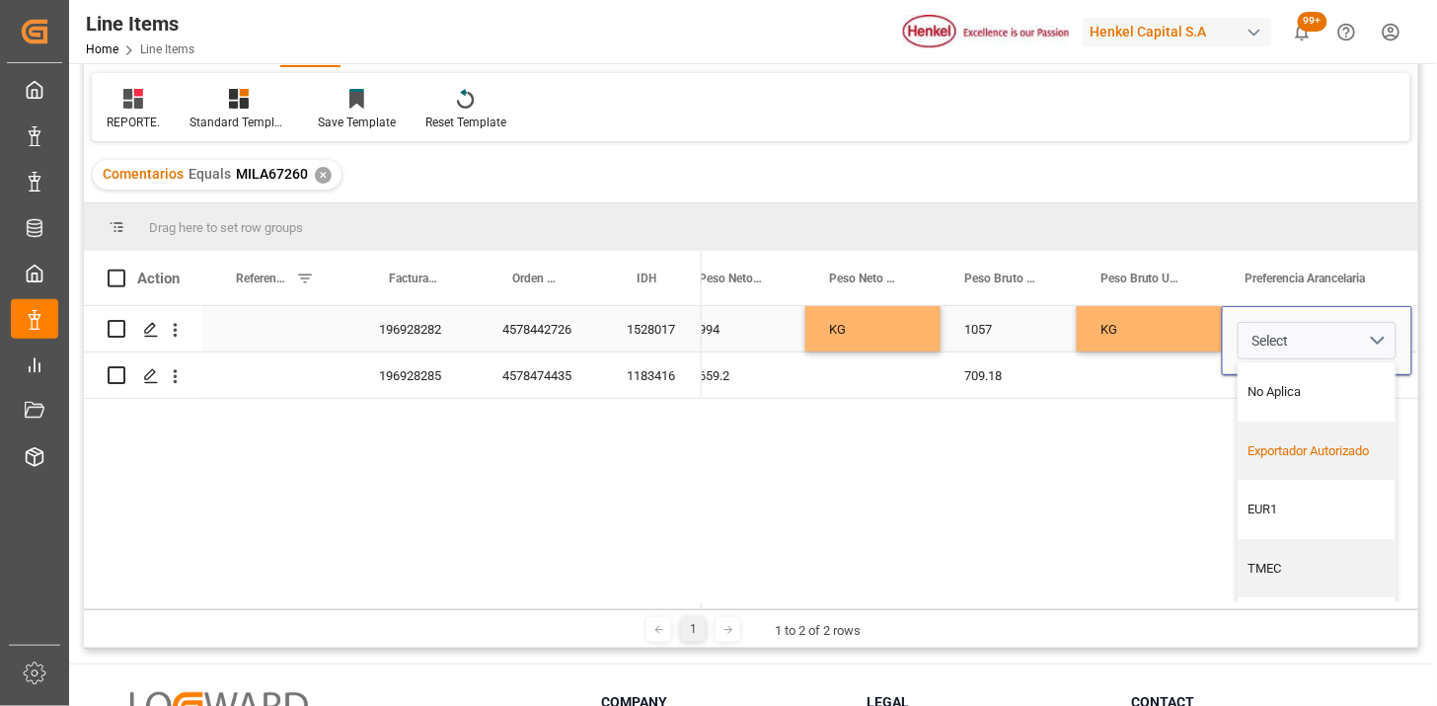
drag, startPoint x: 1298, startPoint y: 434, endPoint x: 1277, endPoint y: 420, distance: 25.5
click at [1295, 431] on div "Exportador Autorizado" at bounding box center [1317, 450] width 157 height 59
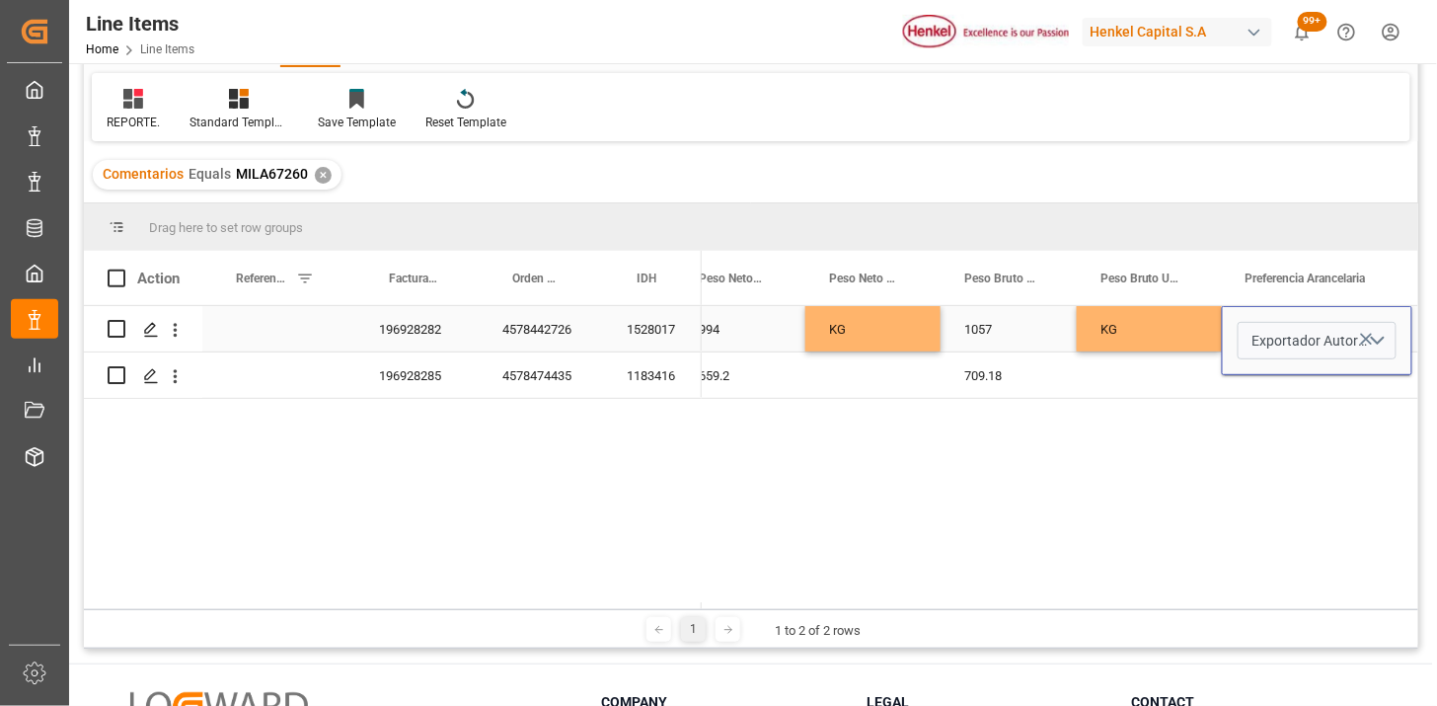
click at [1160, 323] on div "KG" at bounding box center [1149, 328] width 145 height 45
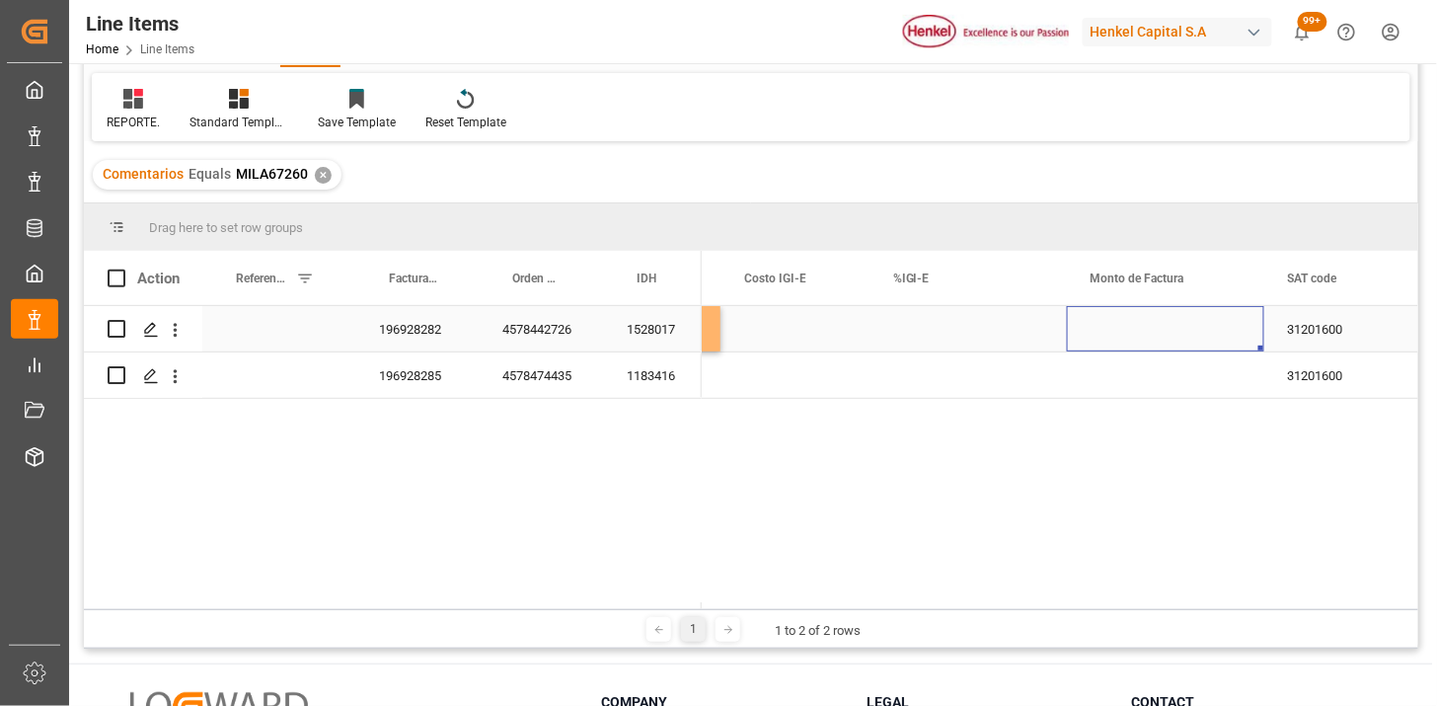
click at [1178, 328] on div "Press SPACE to select this row." at bounding box center [1165, 328] width 197 height 45
click at [1178, 328] on input "Press SPACE to select this row." at bounding box center [1166, 341] width 166 height 38
type input "7995.20"
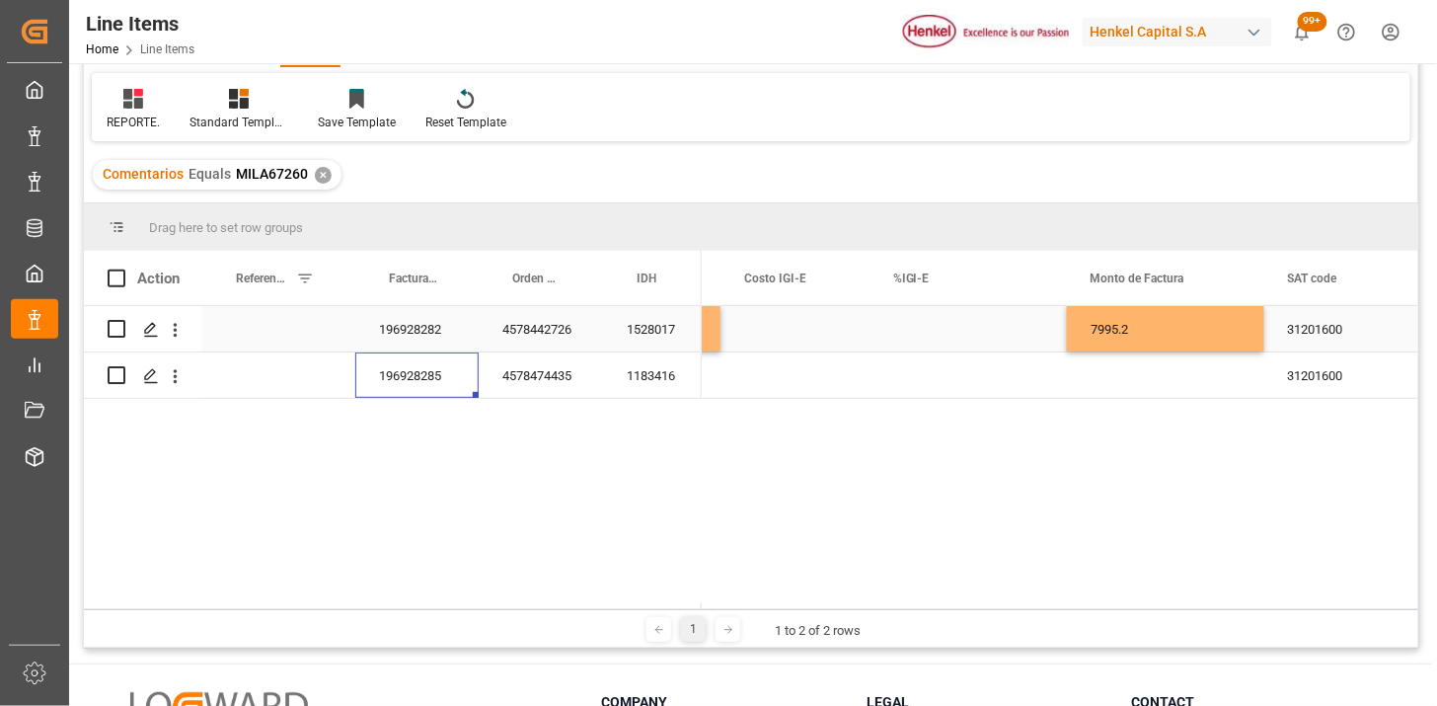
click at [1178, 328] on div "7995.2" at bounding box center [1165, 328] width 197 height 45
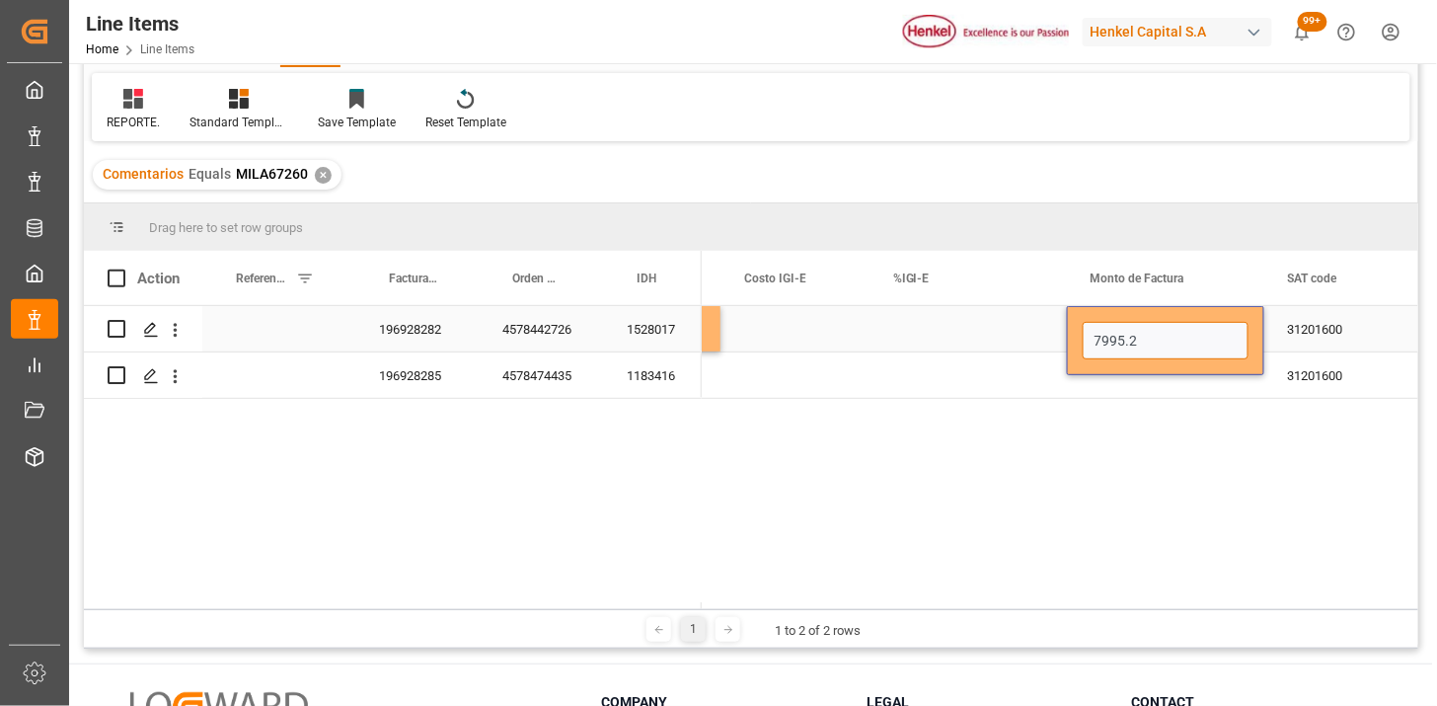
click at [1178, 328] on input "7995.2" at bounding box center [1166, 341] width 166 height 38
type input "7995.20"
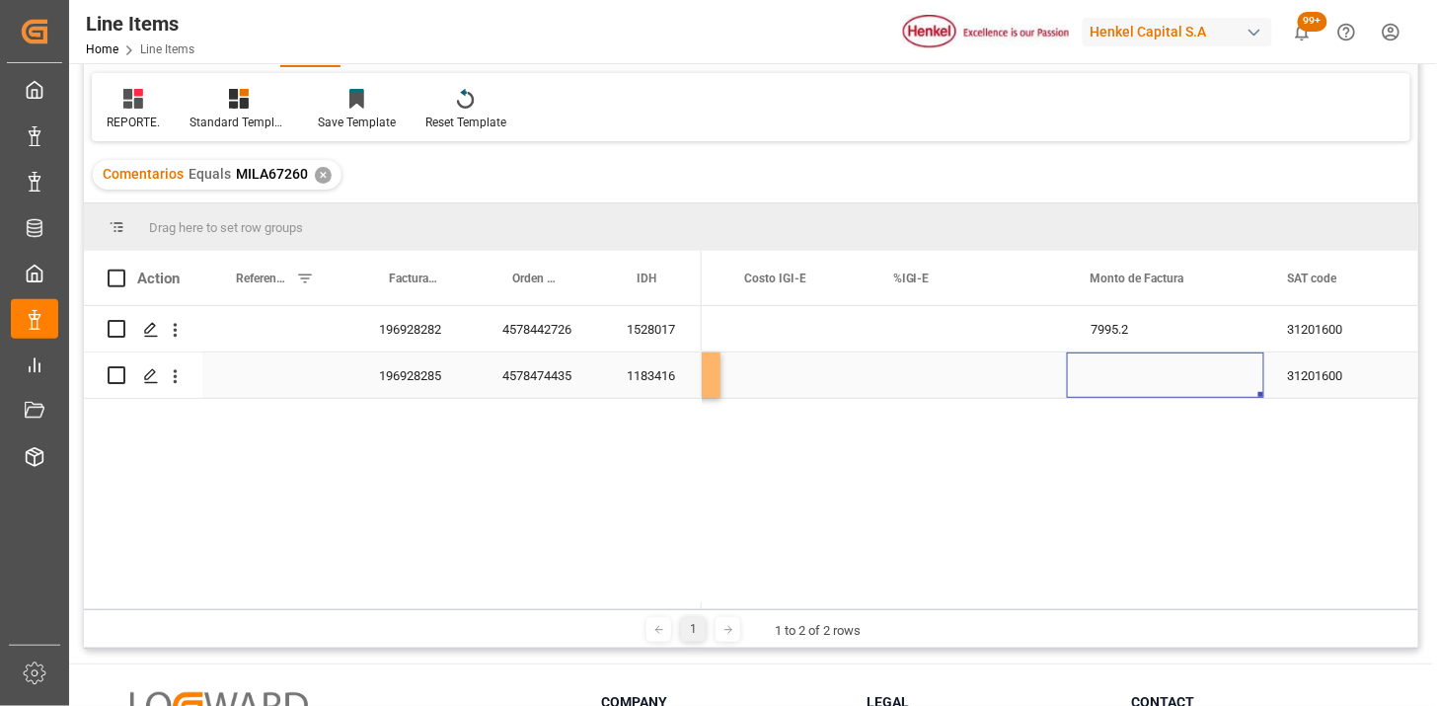
click at [1127, 385] on div "Press SPACE to select this row." at bounding box center [1165, 374] width 197 height 45
click at [1139, 365] on input "Press SPACE to select this row." at bounding box center [1166, 363] width 166 height 38
type input "5970.62"
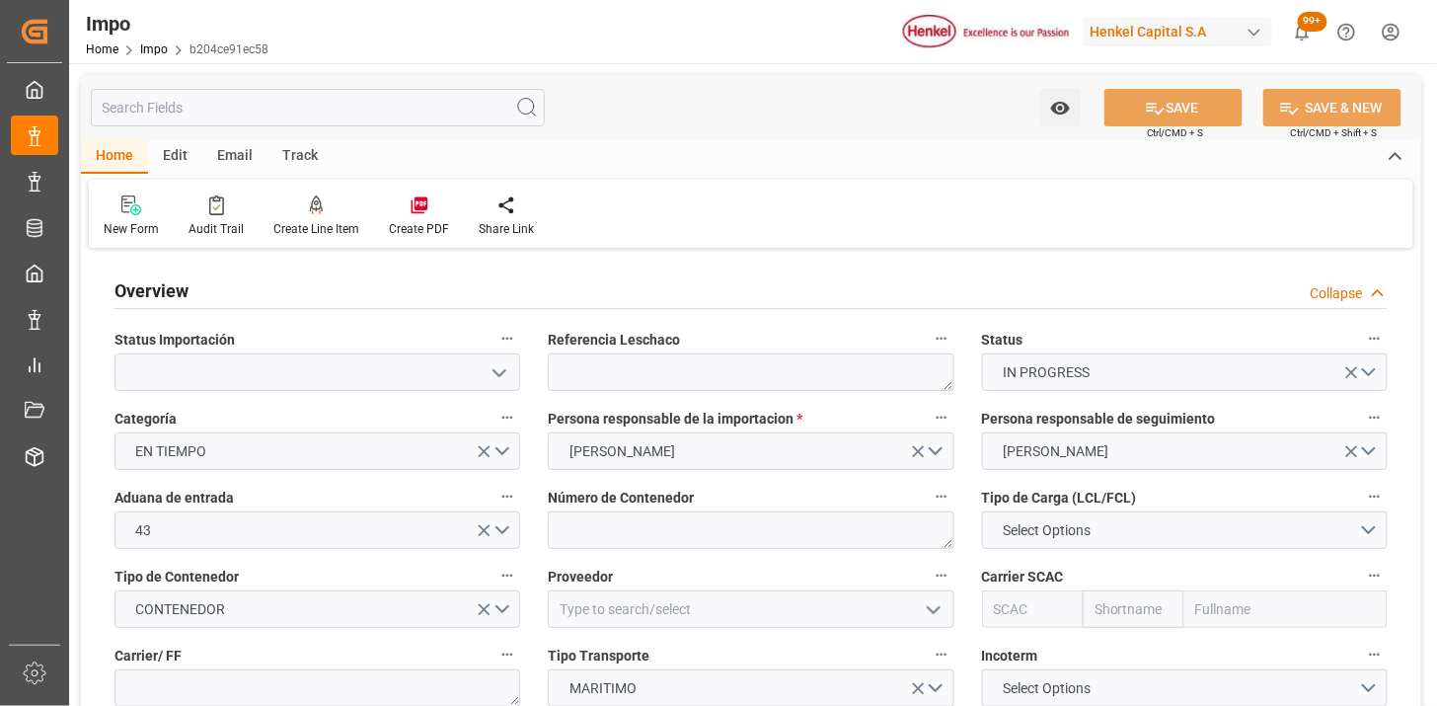
type input "25-10-2025"
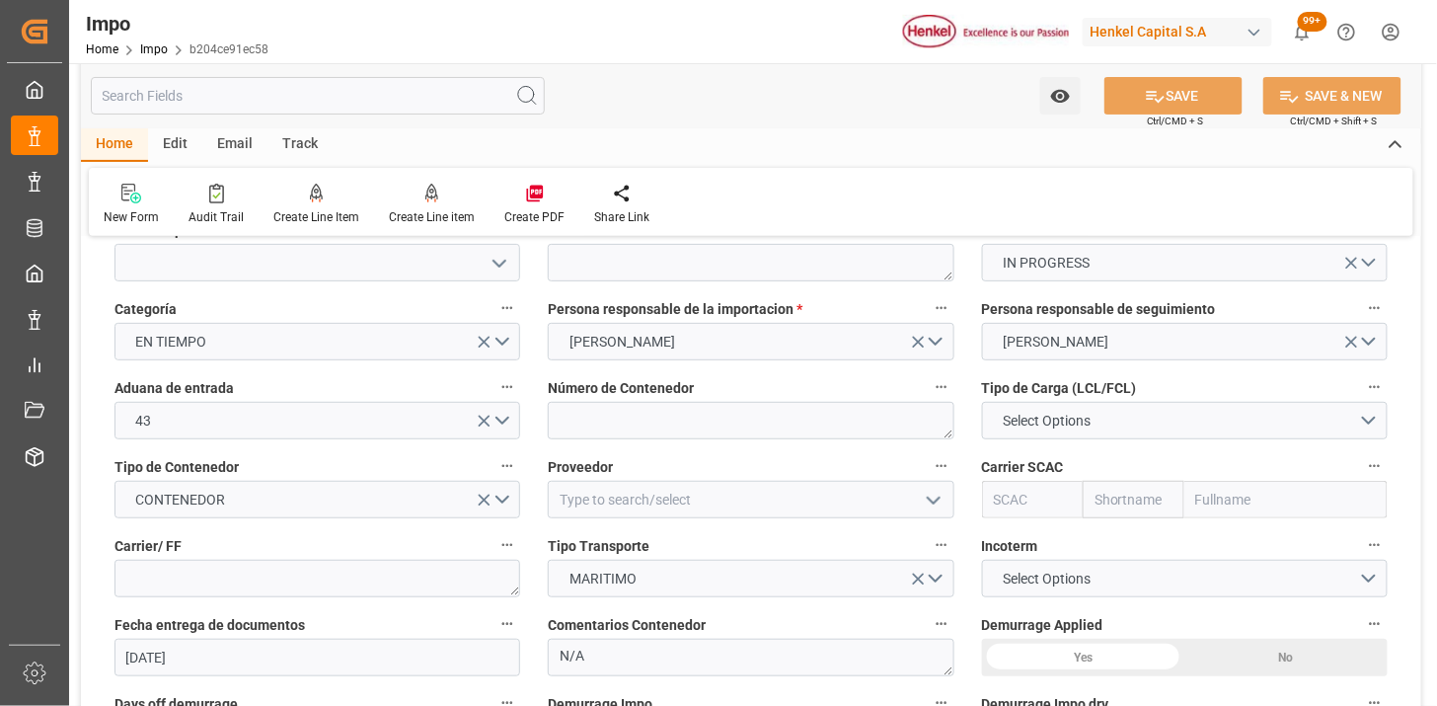
scroll to position [219, 0]
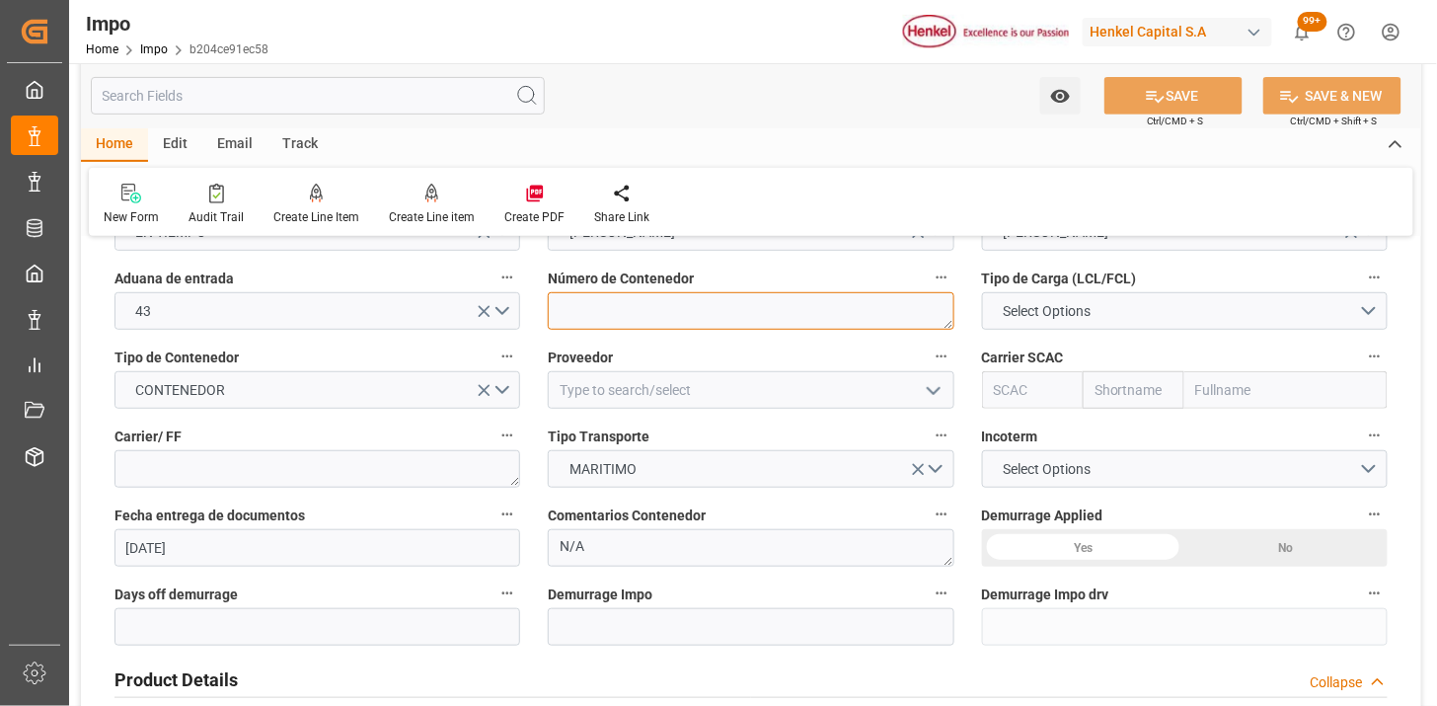
click at [640, 314] on textarea at bounding box center [751, 311] width 406 height 38
paste textarea "HAMU1453182,"
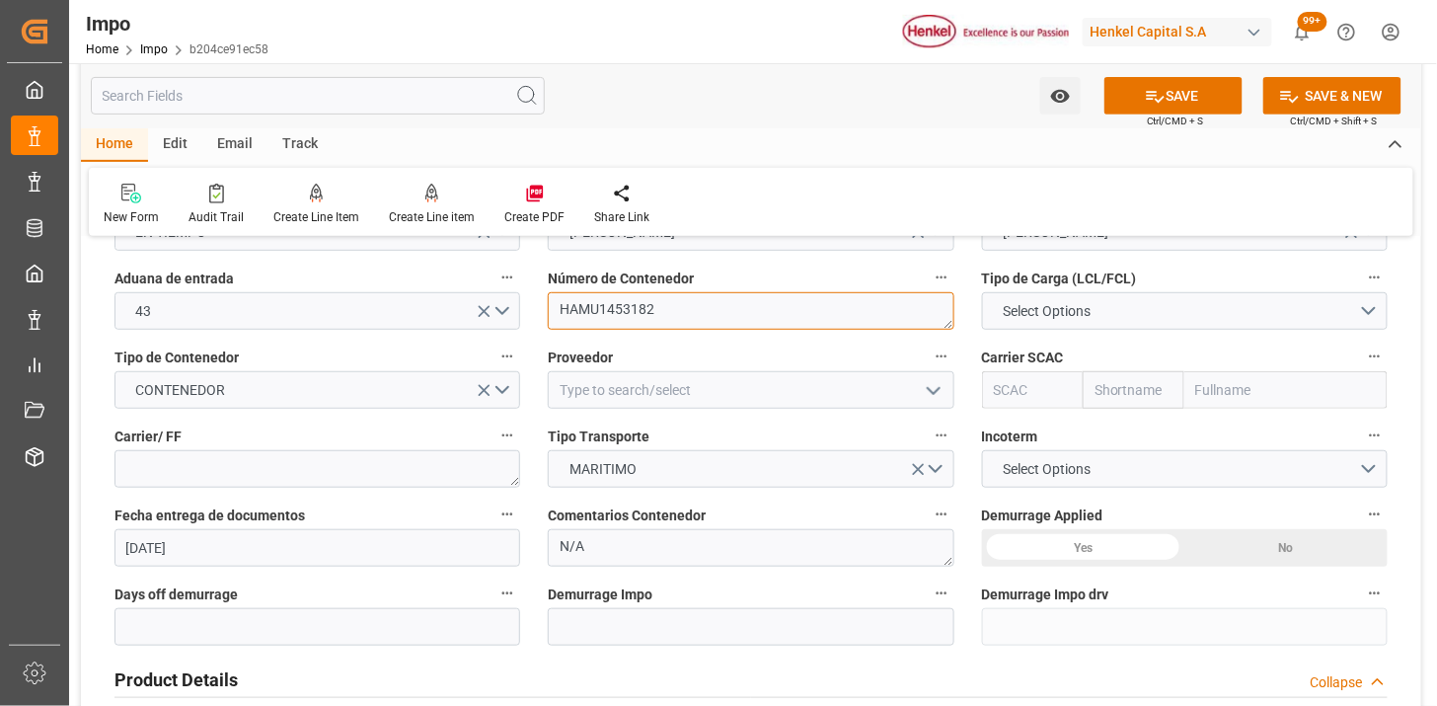
type textarea "HAMU1453182"
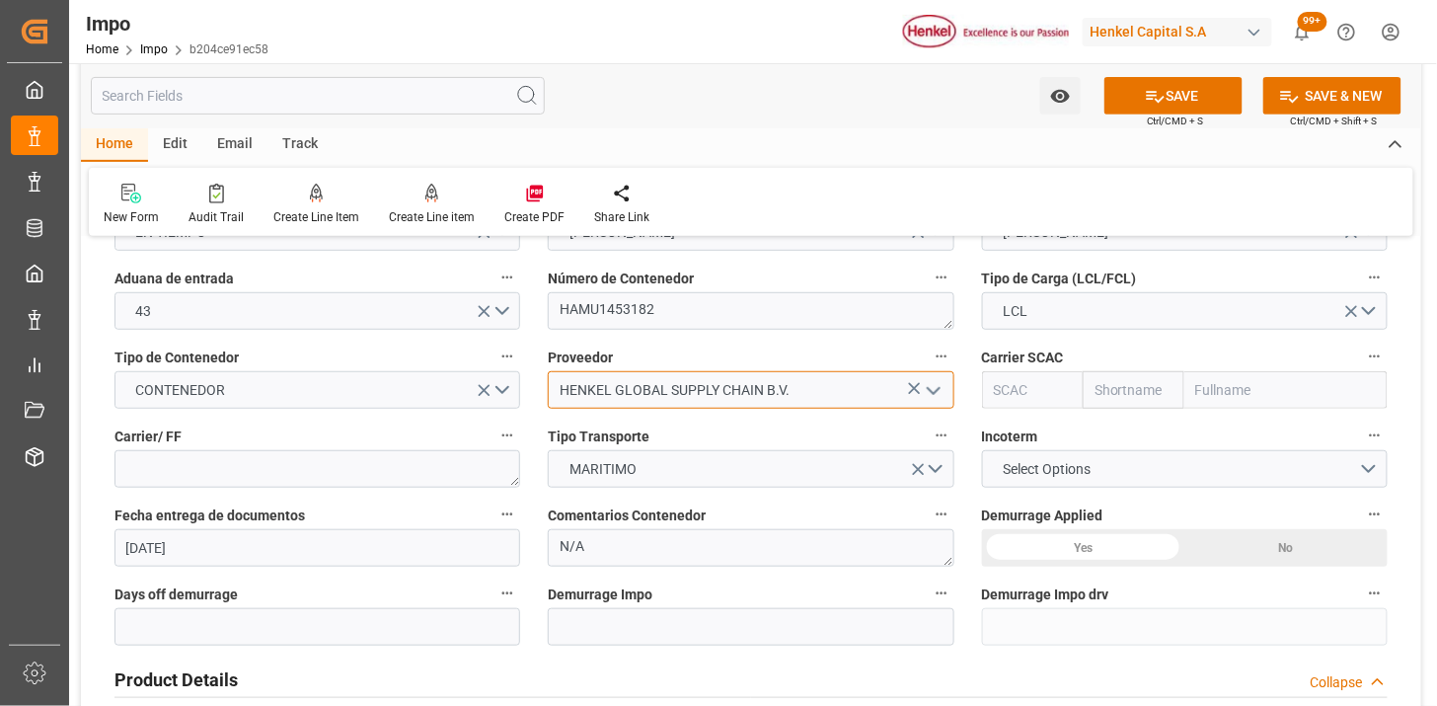
type input "HENKEL GLOBAL SUPPLY CHAIN B.V."
type input "HLCU"
type input "Hapag Lloyd"
type input "Hapag Lloyd Aktiengesellschaft"
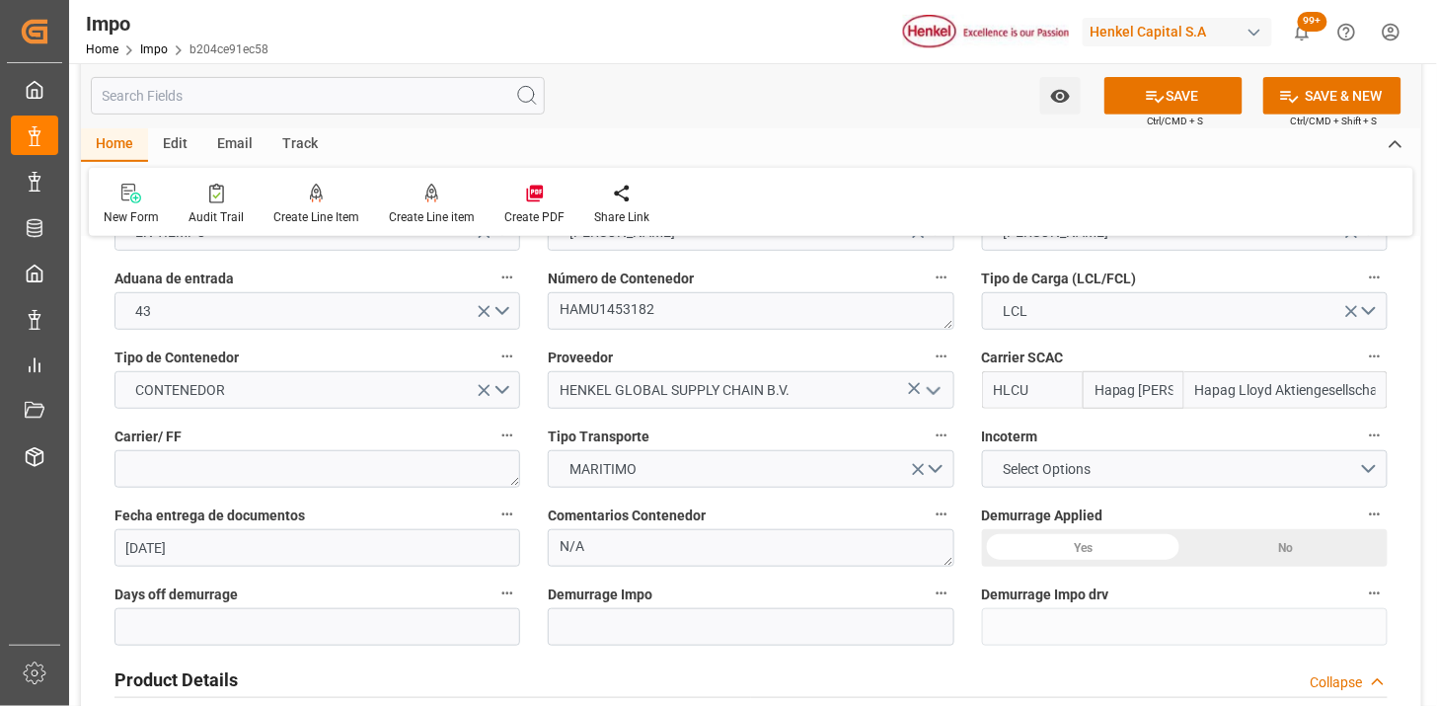
type input "HLCU"
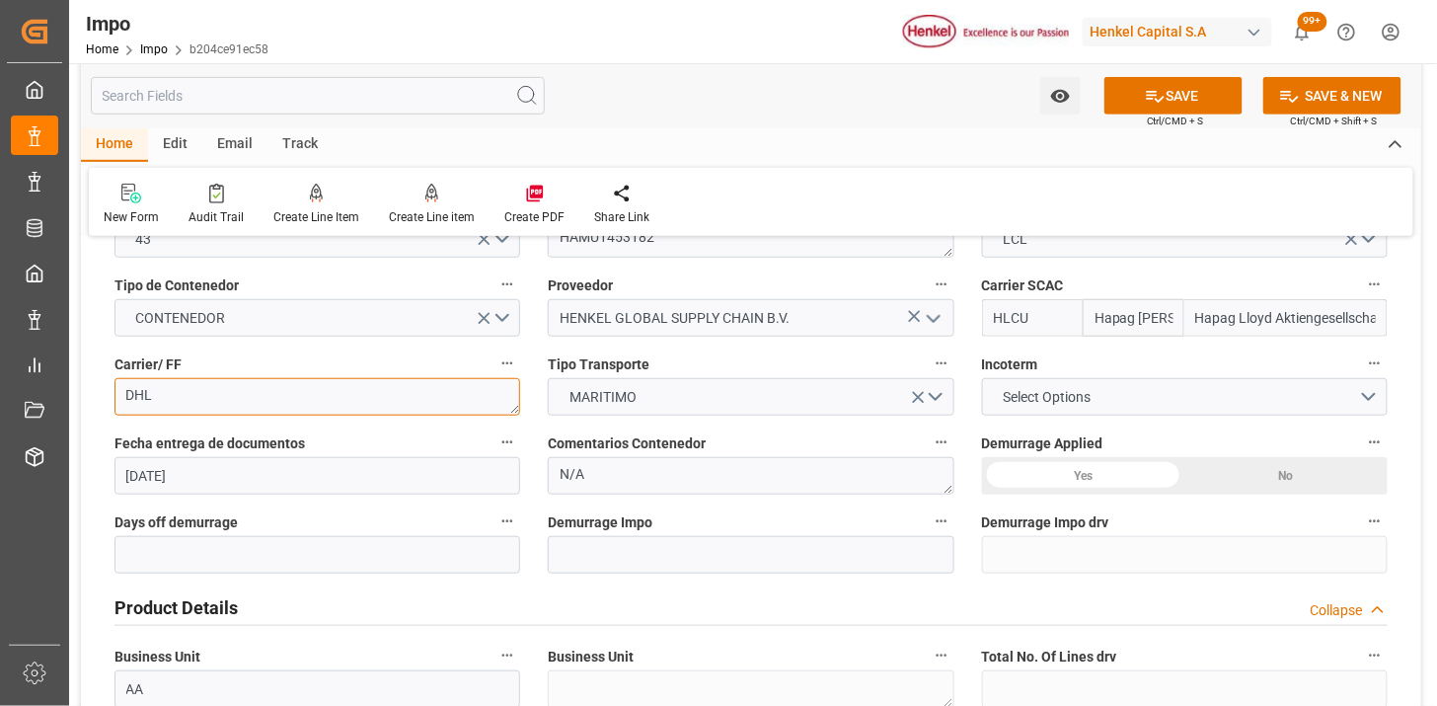
scroll to position [329, 0]
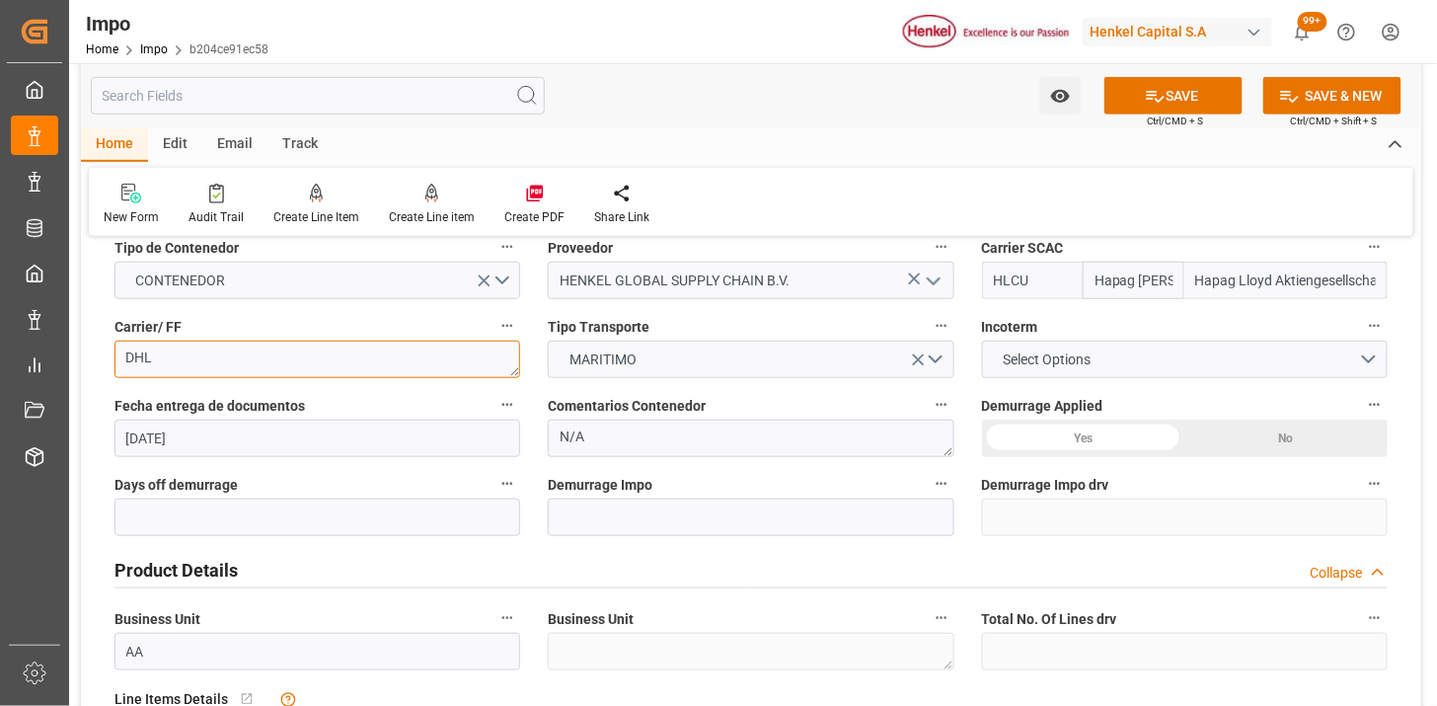
type textarea "DHL"
click at [1132, 368] on button "Select Options" at bounding box center [1185, 360] width 406 height 38
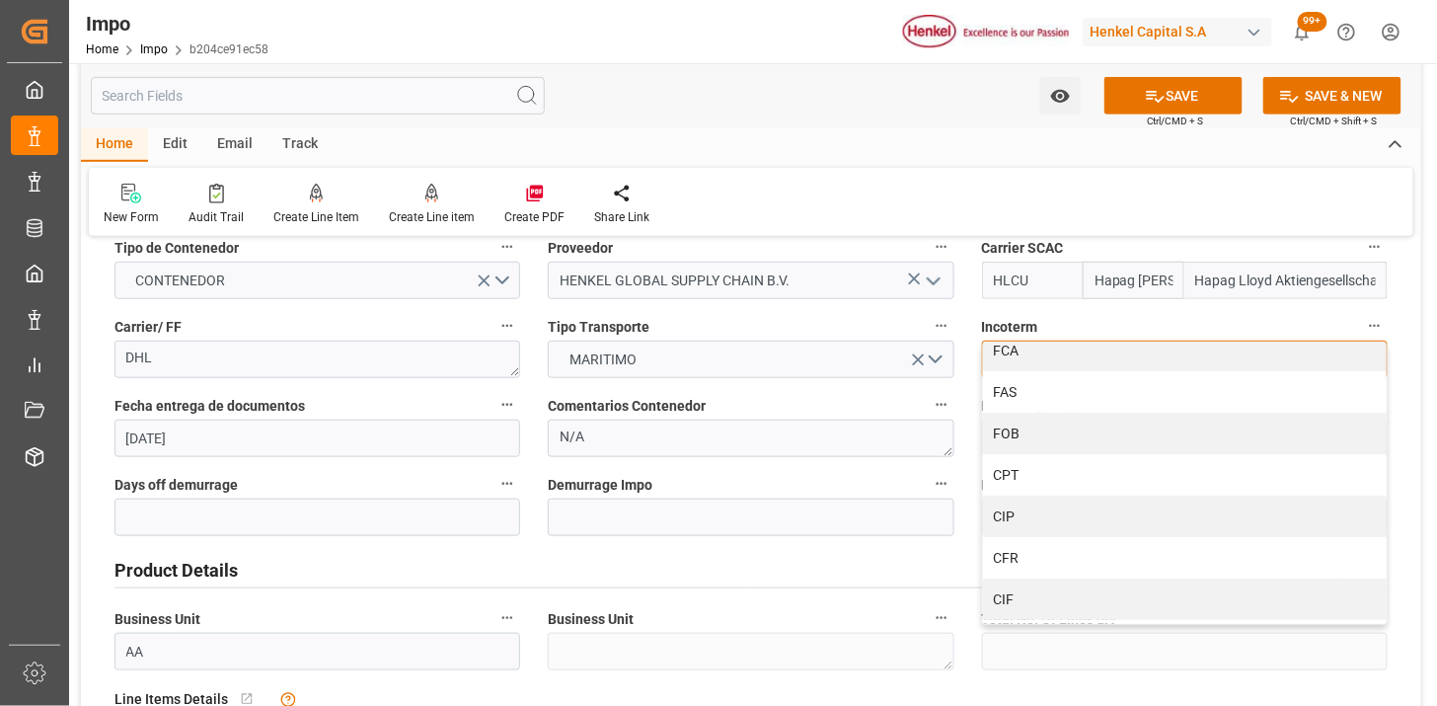
scroll to position [110, 0]
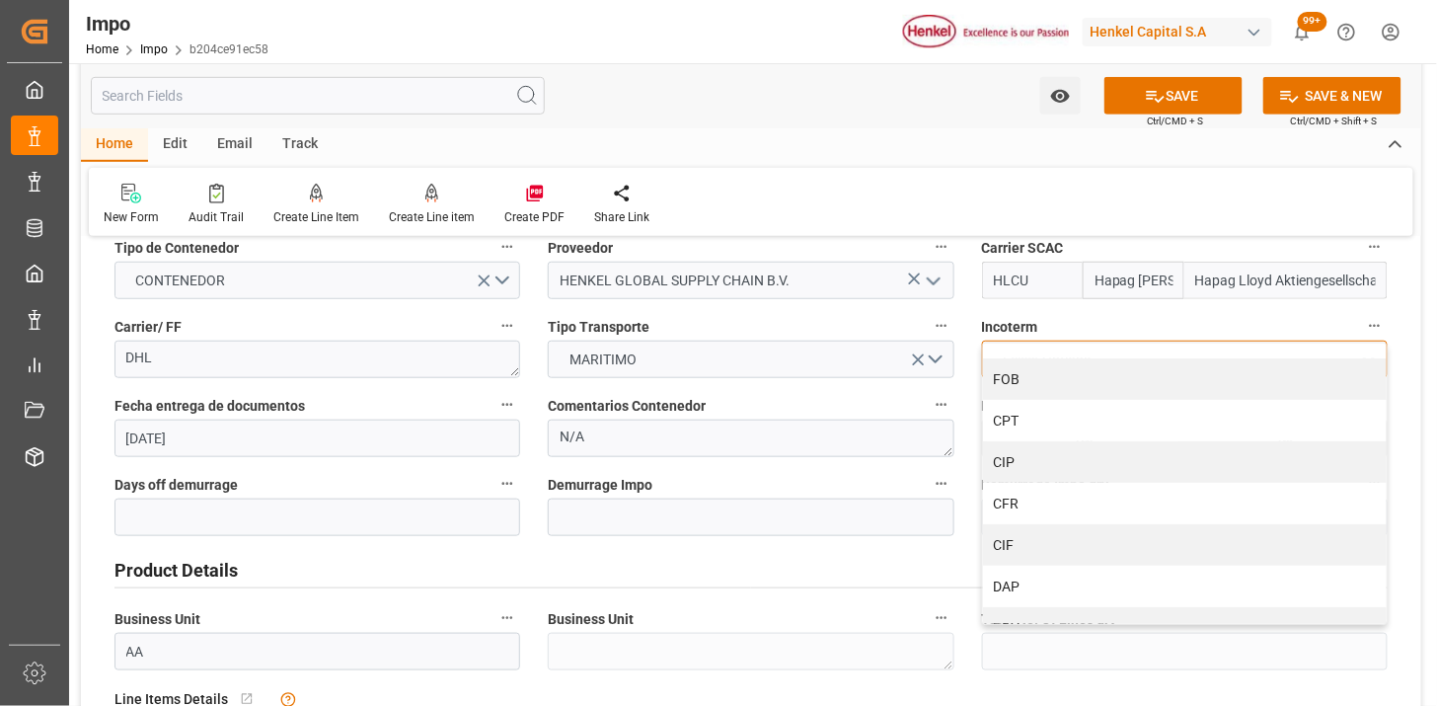
click at [1068, 420] on div "CPT" at bounding box center [1185, 420] width 404 height 41
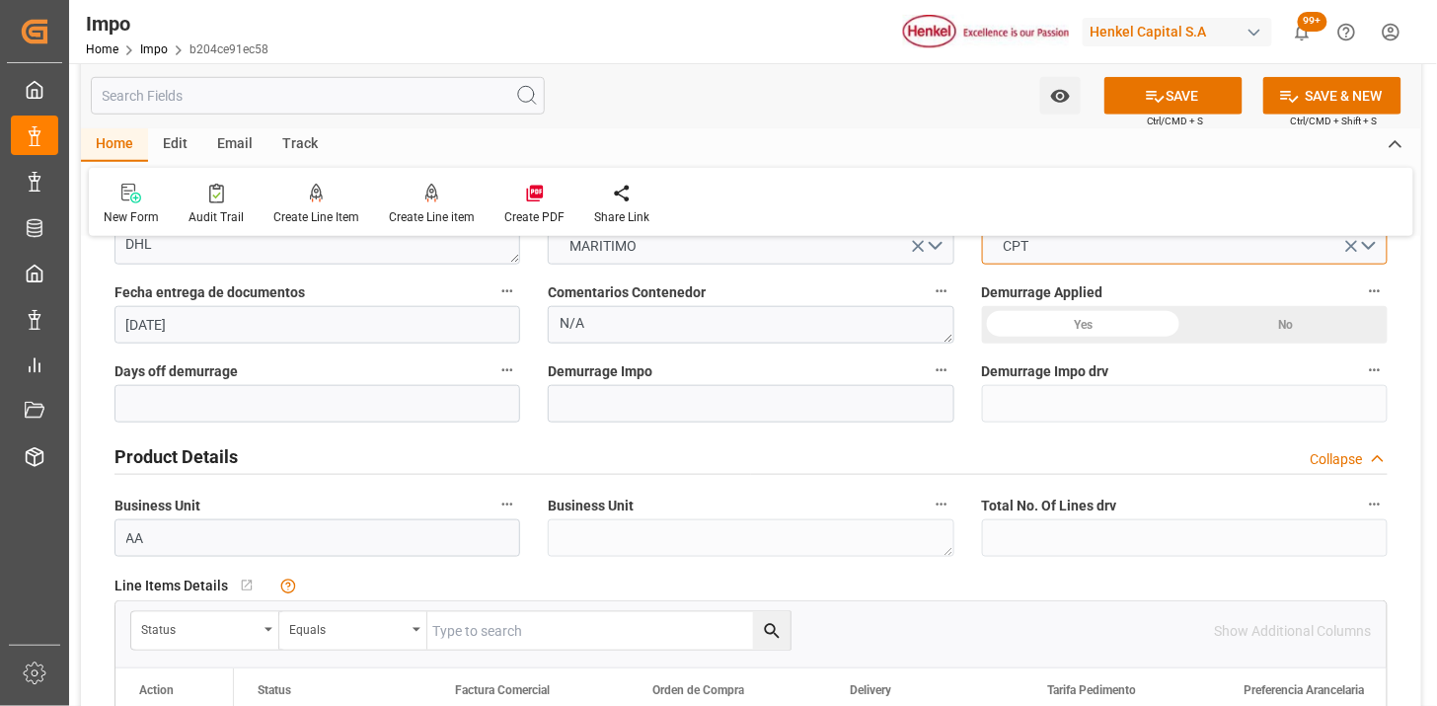
scroll to position [438, 0]
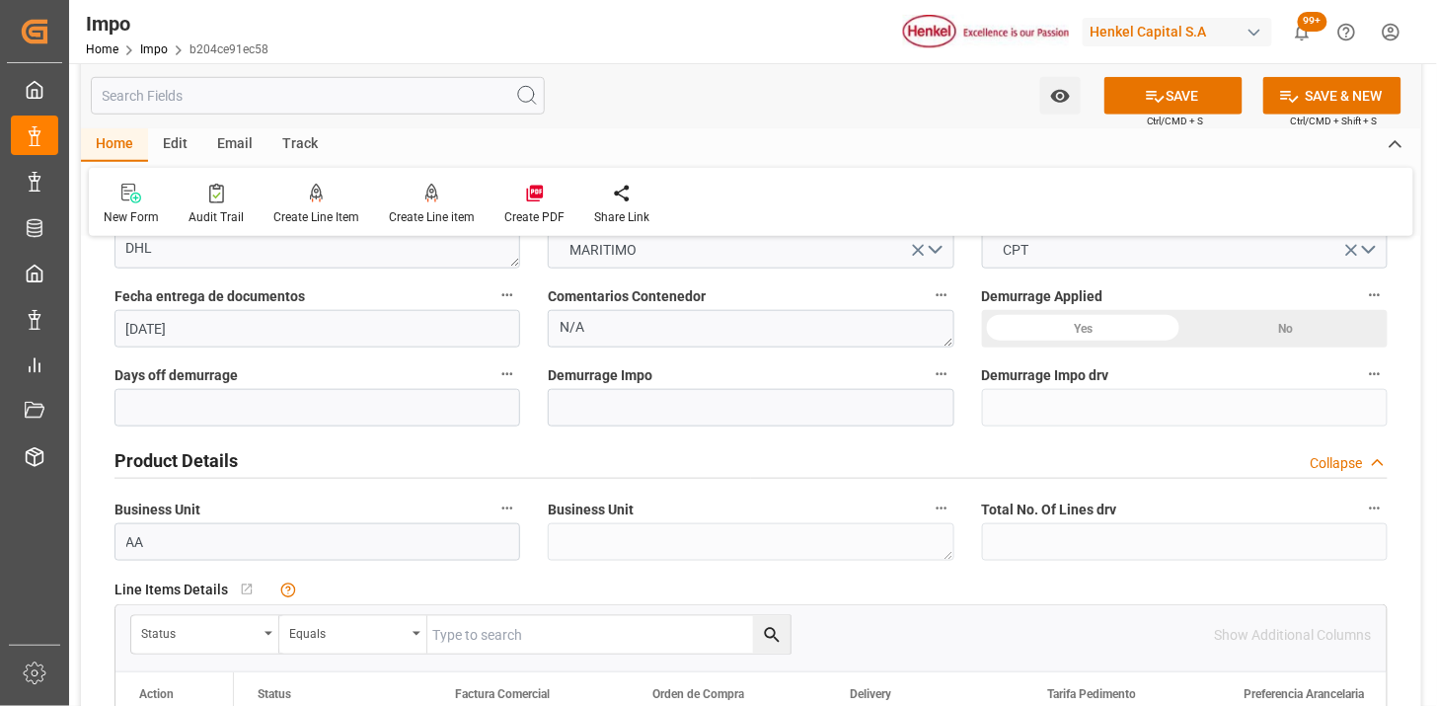
click at [309, 327] on input "25-10-2025" at bounding box center [317, 329] width 406 height 38
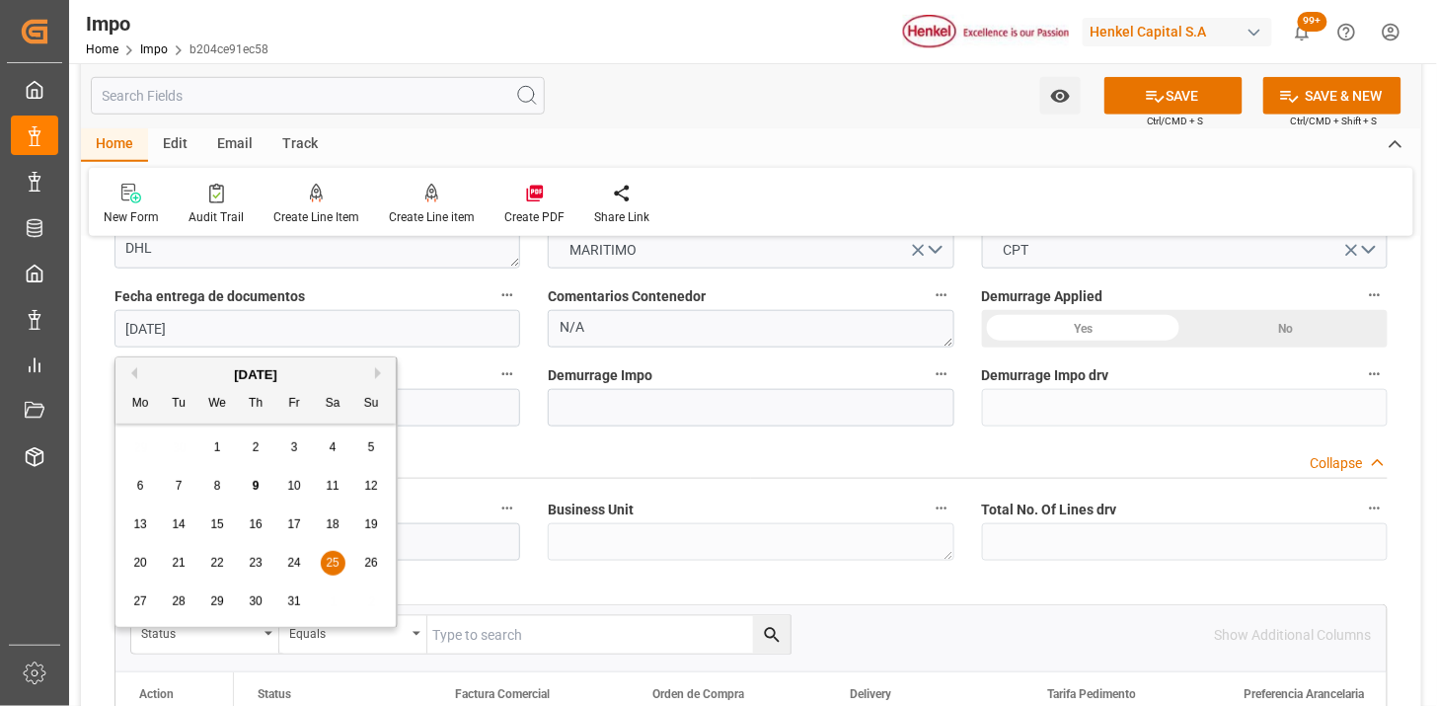
click at [309, 327] on input "25-10-2025" at bounding box center [317, 329] width 406 height 38
type input "25-09-2025"
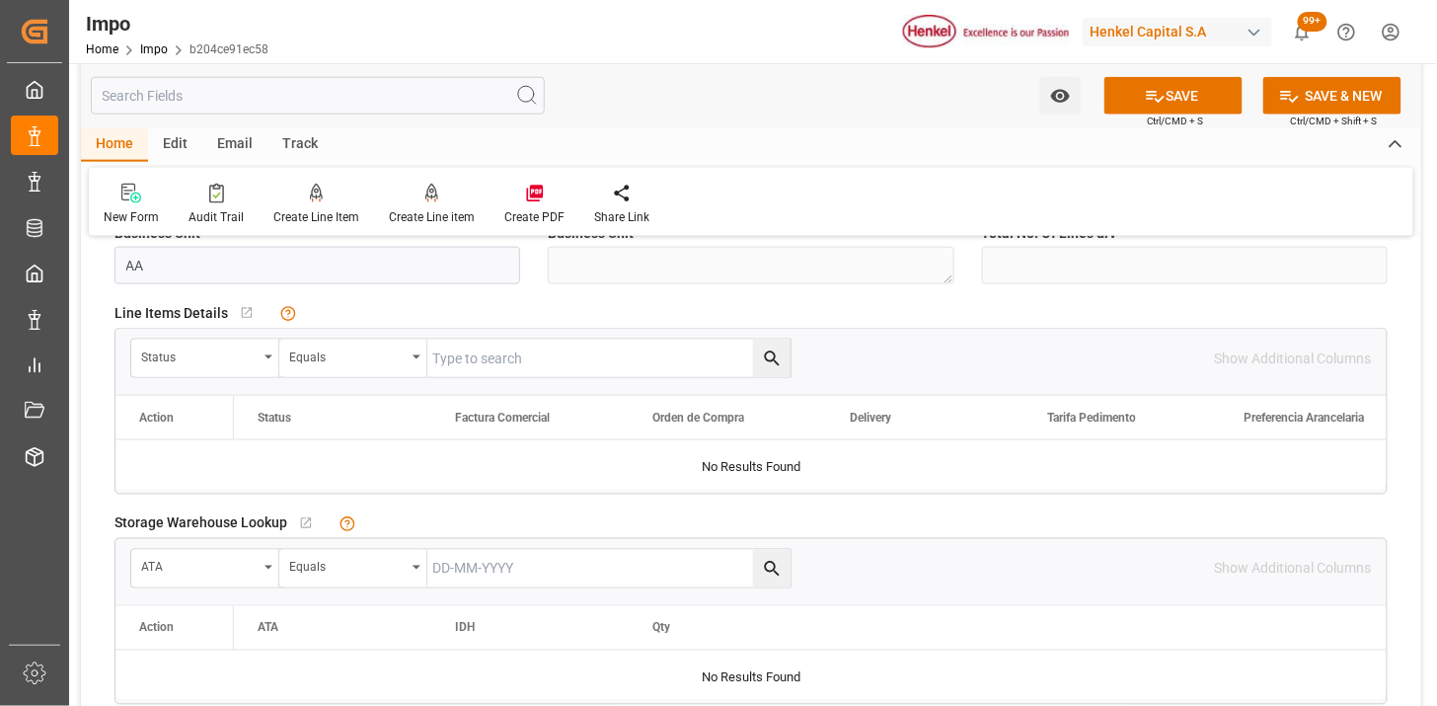
scroll to position [767, 0]
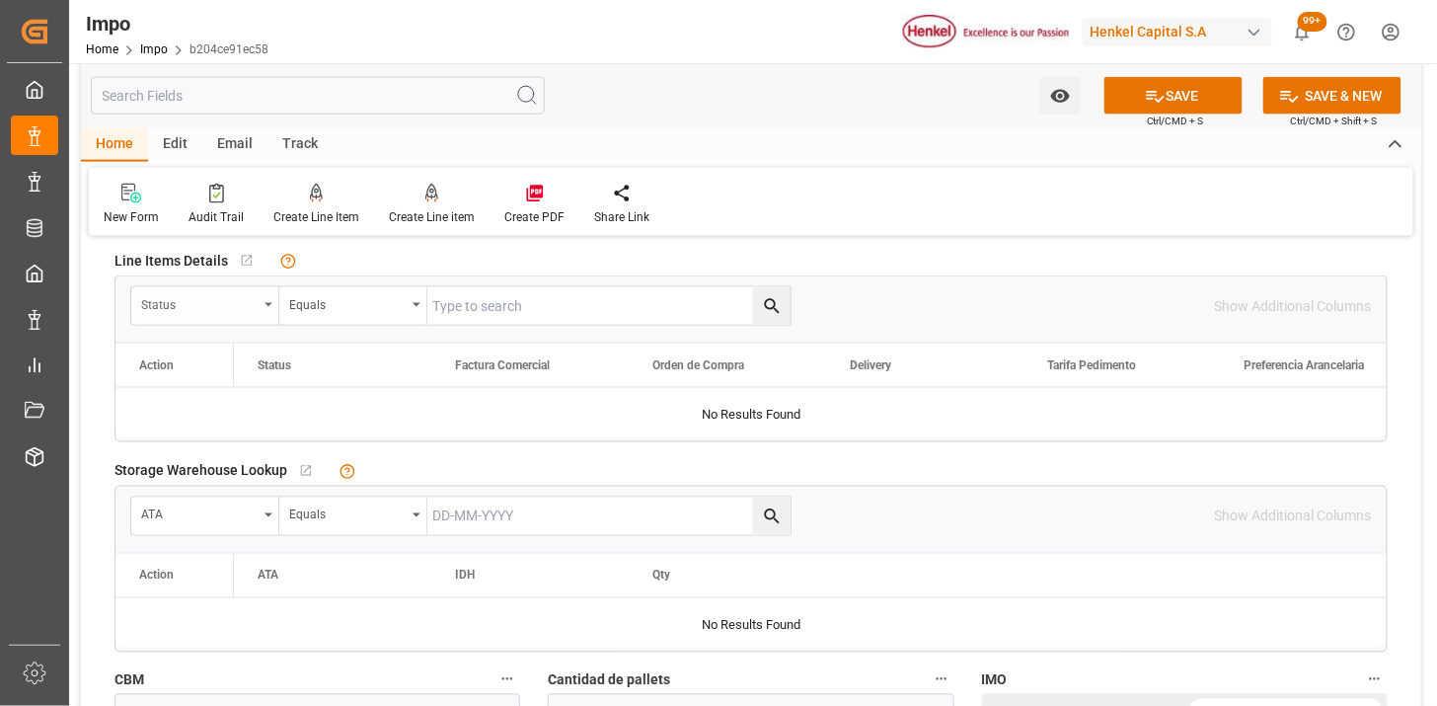
click at [241, 303] on div "Status" at bounding box center [199, 302] width 116 height 23
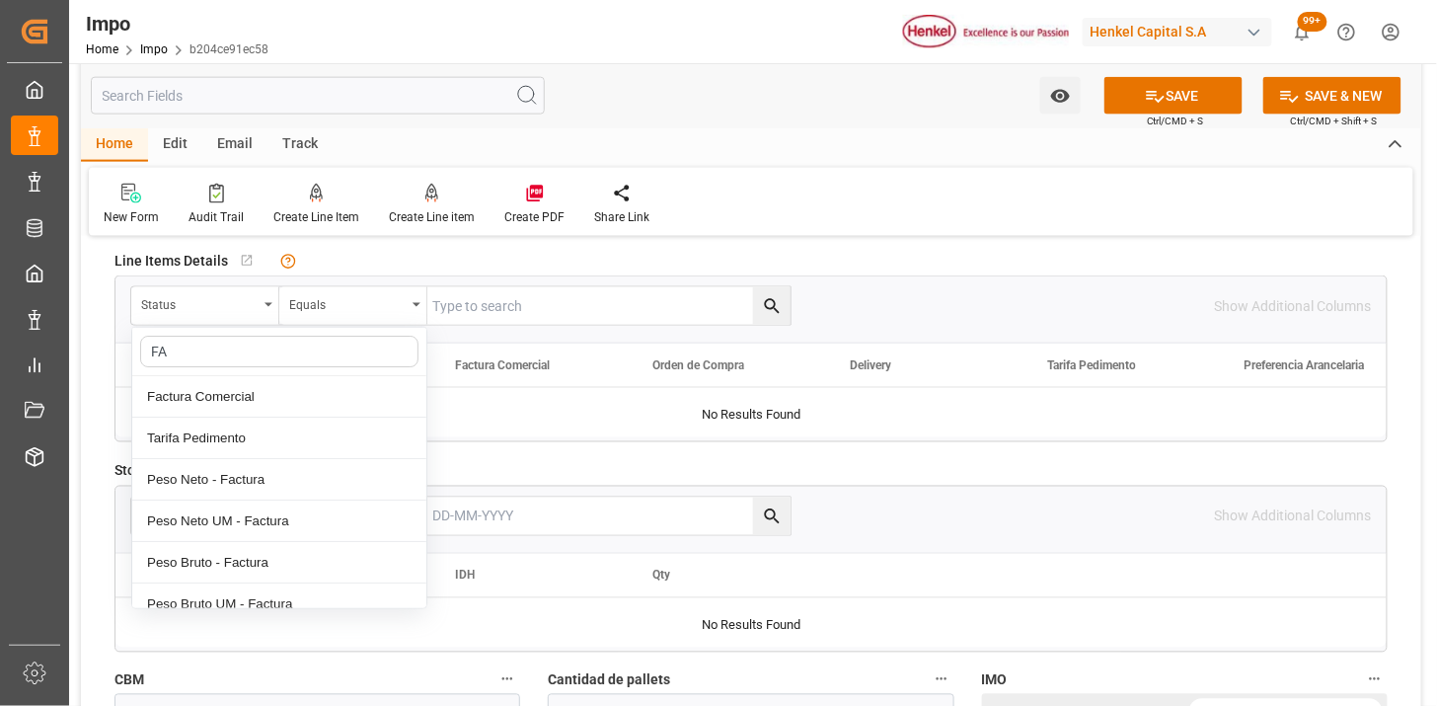
type input "FAC"
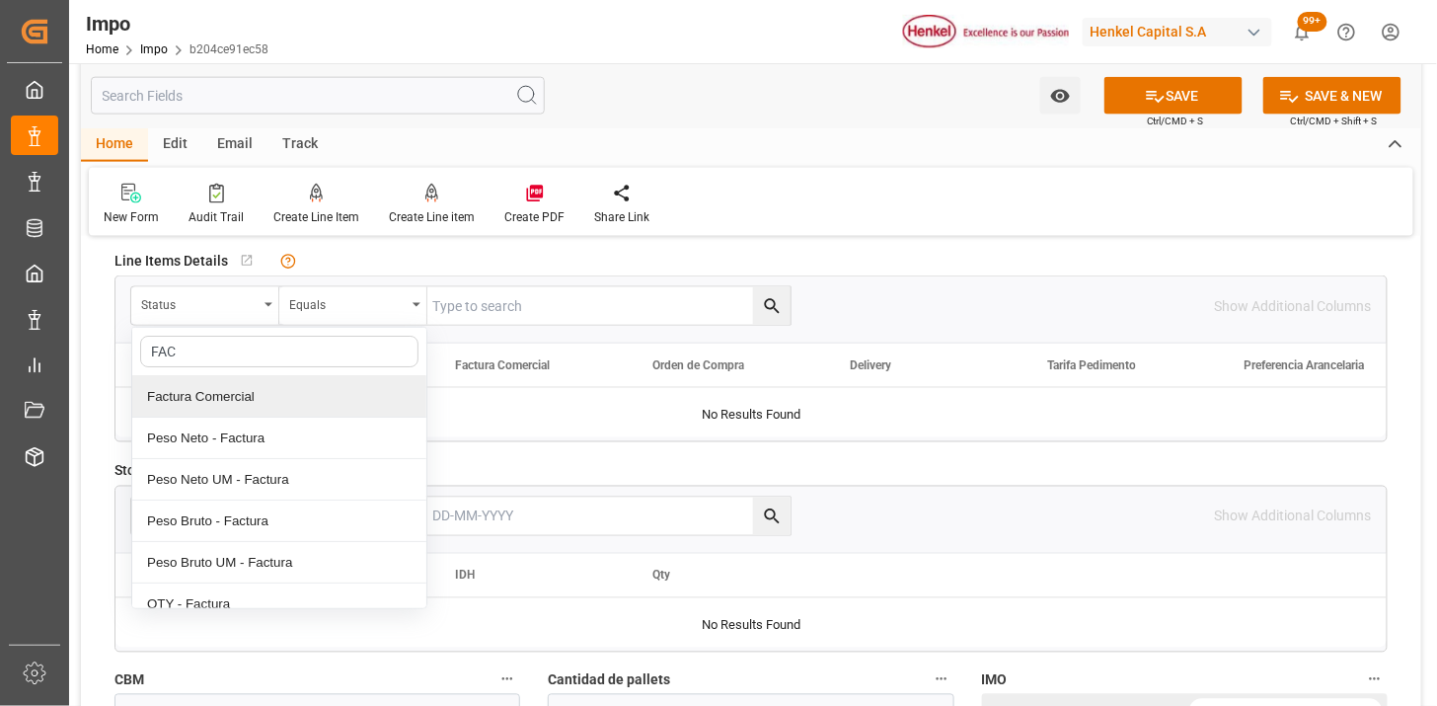
click at [239, 389] on div "Factura Comercial" at bounding box center [279, 396] width 294 height 41
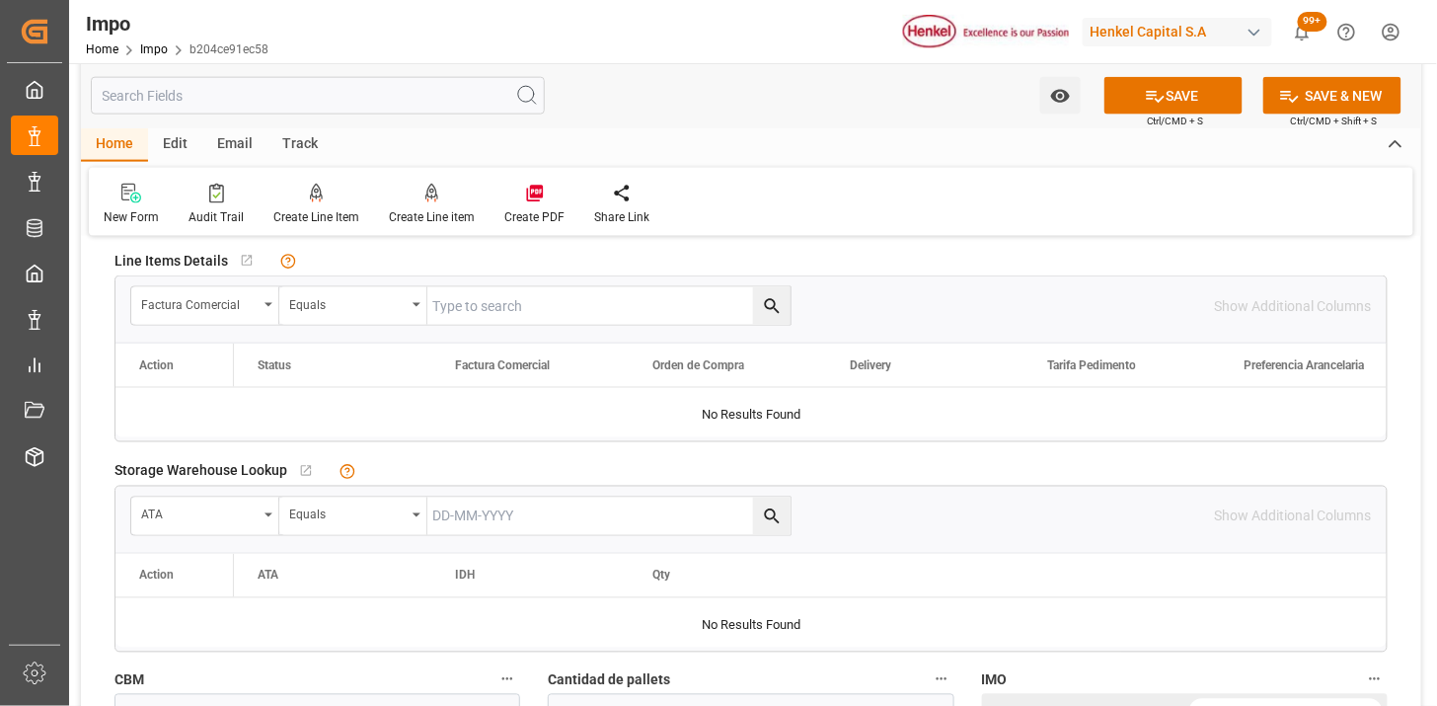
click at [454, 297] on input "text" at bounding box center [608, 306] width 363 height 38
paste input "196928285"
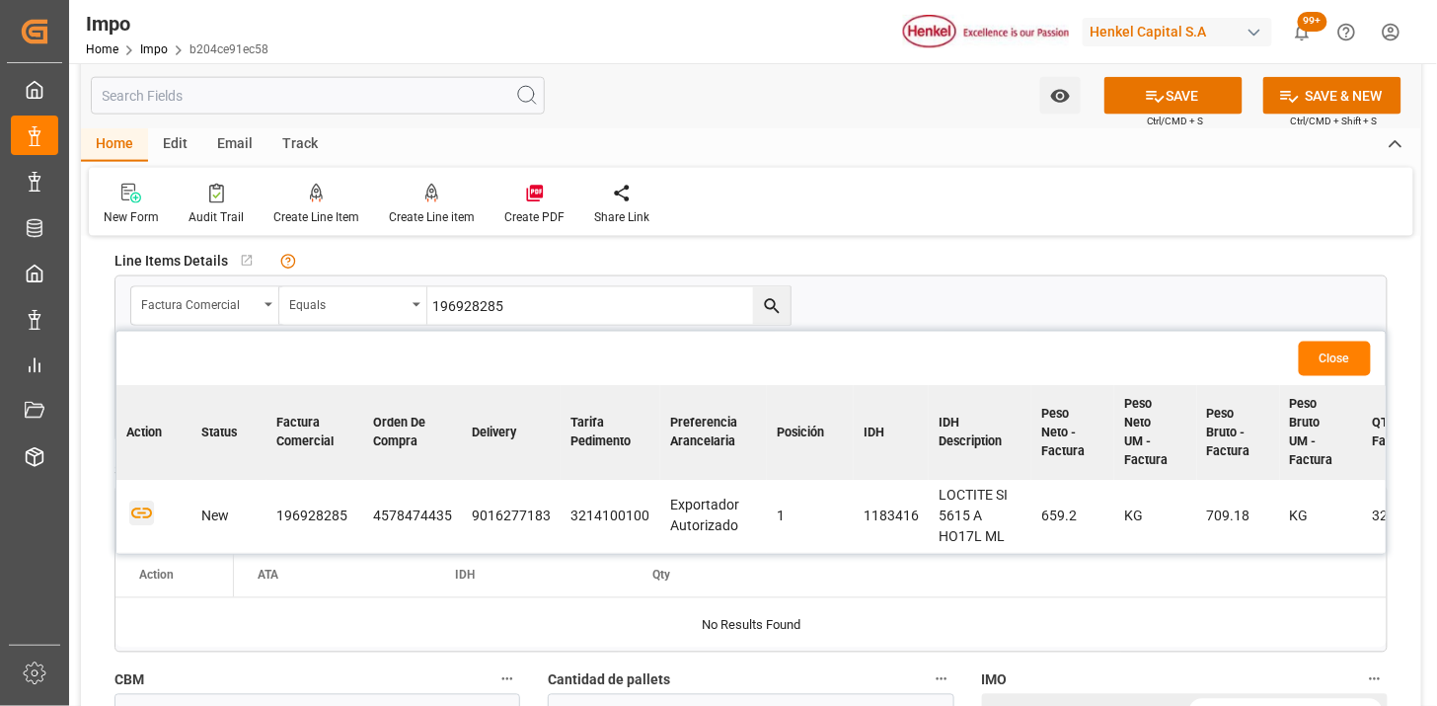
click at [144, 518] on icon "button" at bounding box center [141, 513] width 25 height 25
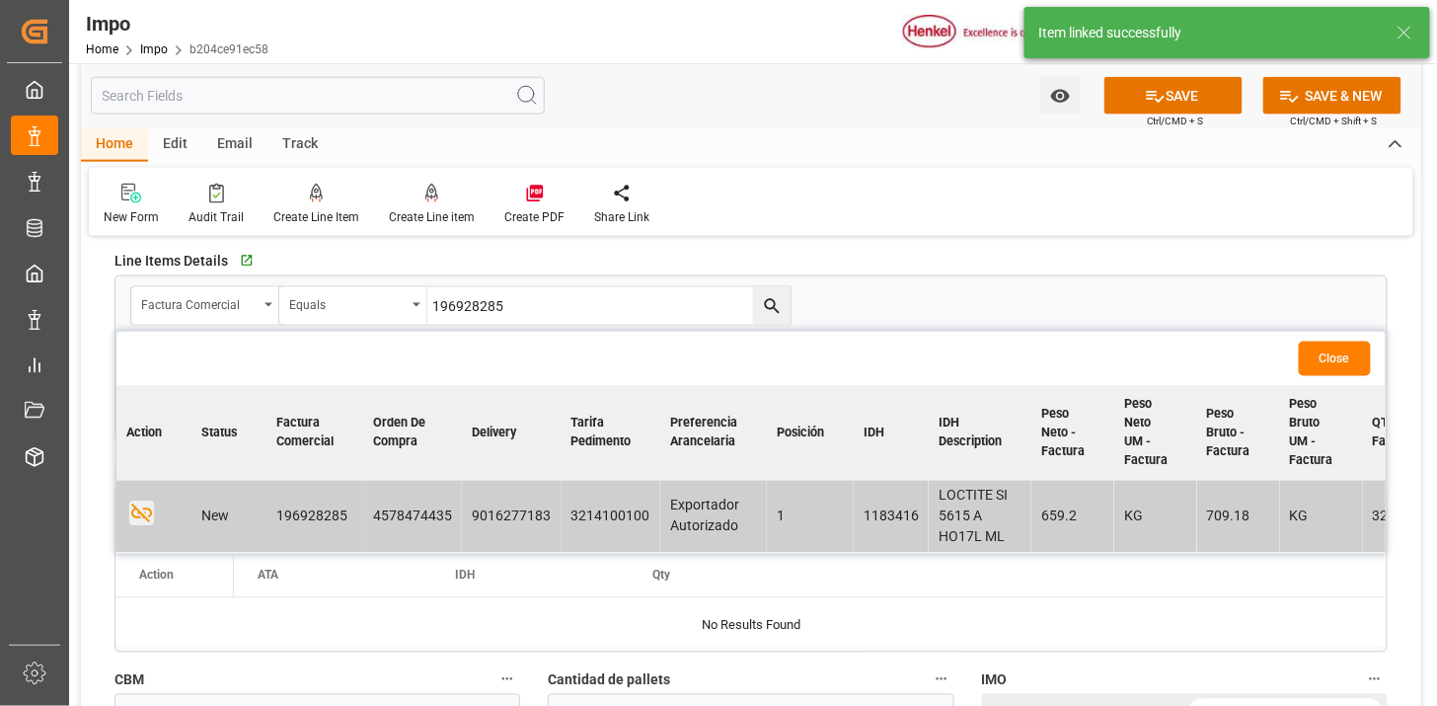
click at [491, 313] on input "196928285" at bounding box center [608, 306] width 363 height 38
paste input "2"
type input "196928282"
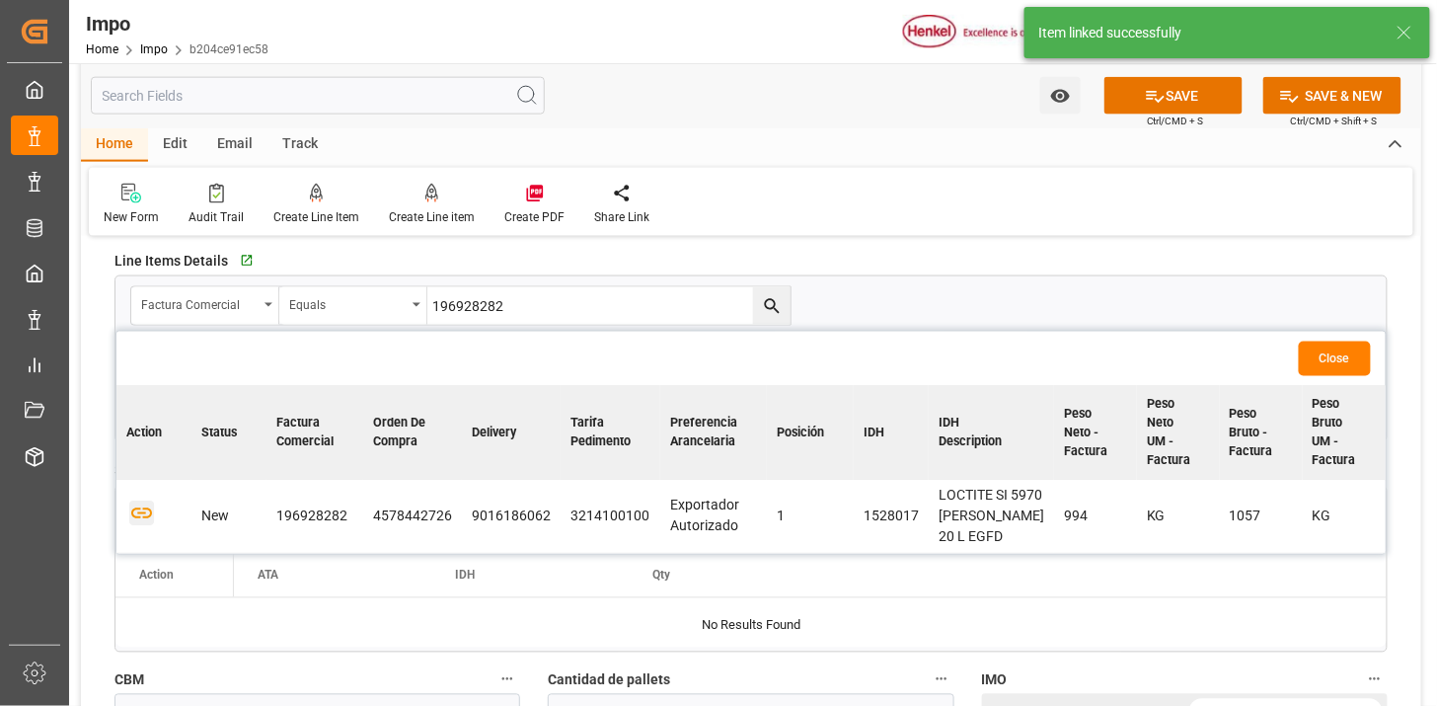
click at [145, 513] on icon "button" at bounding box center [141, 513] width 25 height 25
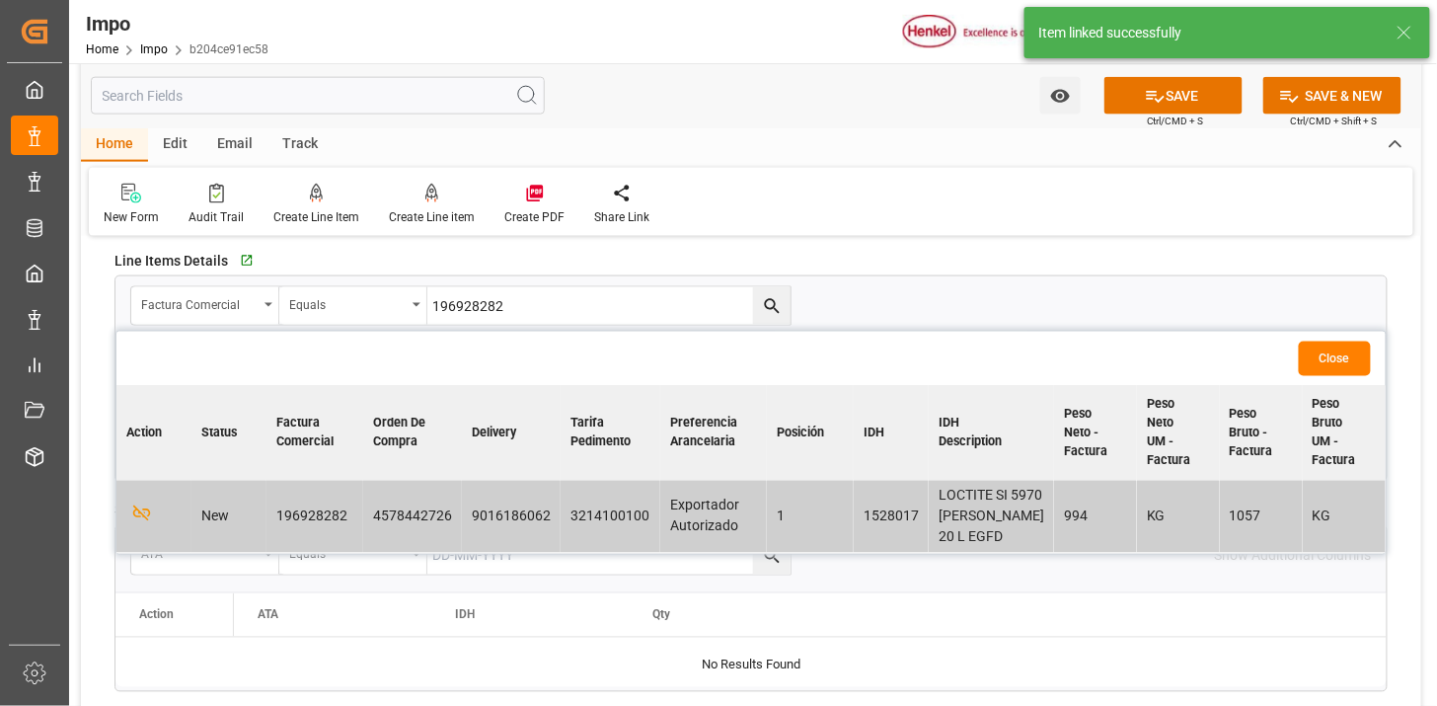
drag, startPoint x: 1340, startPoint y: 359, endPoint x: 1299, endPoint y: 369, distance: 42.6
click at [1338, 366] on button "Close" at bounding box center [1335, 359] width 72 height 35
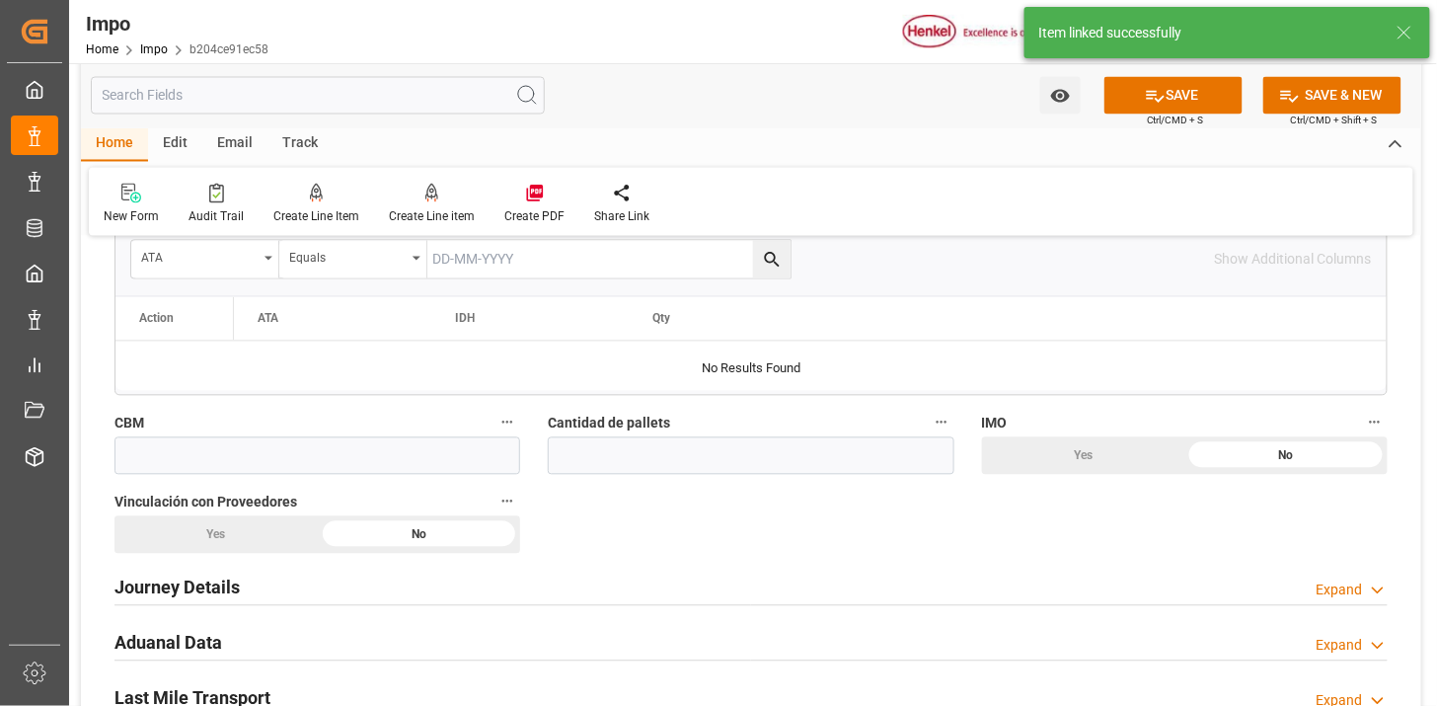
scroll to position [1097, 0]
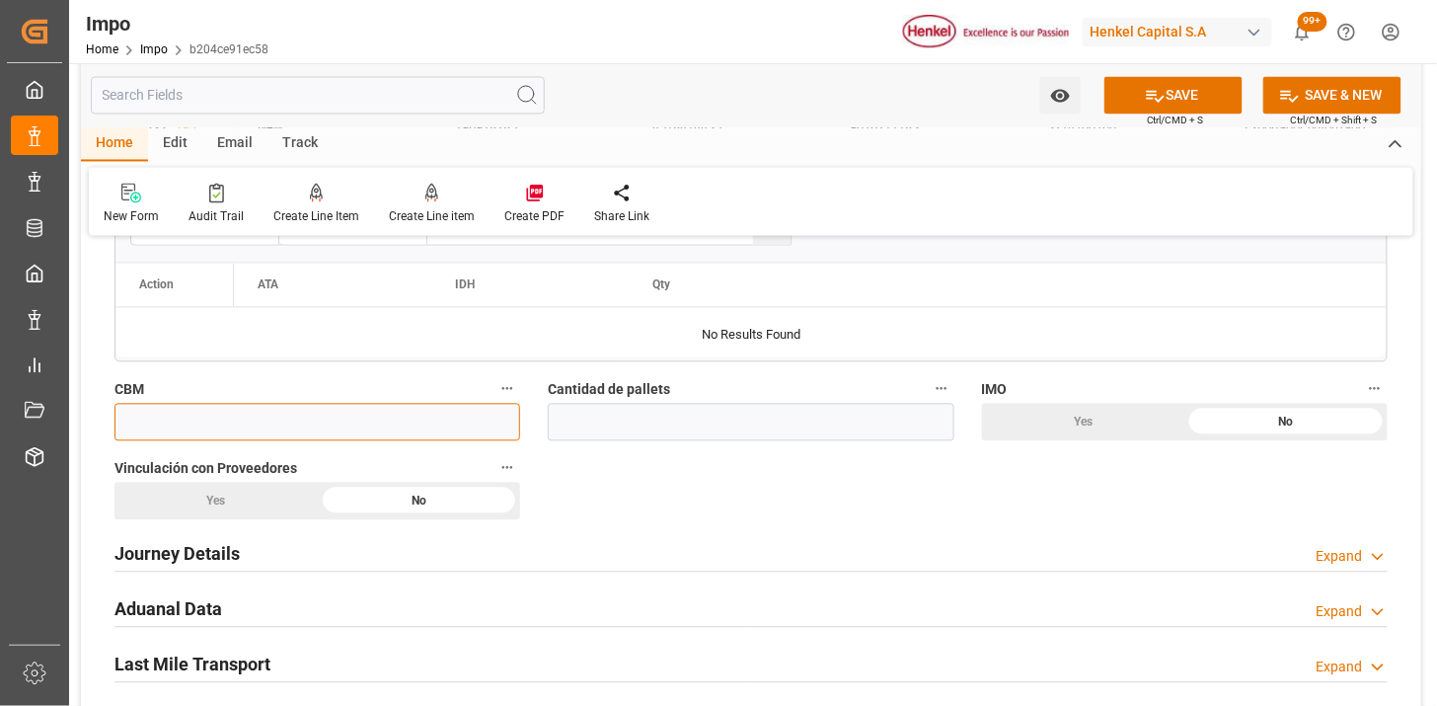
click at [346, 428] on input "text" at bounding box center [317, 423] width 406 height 38
paste input "4.800"
type input "4.8"
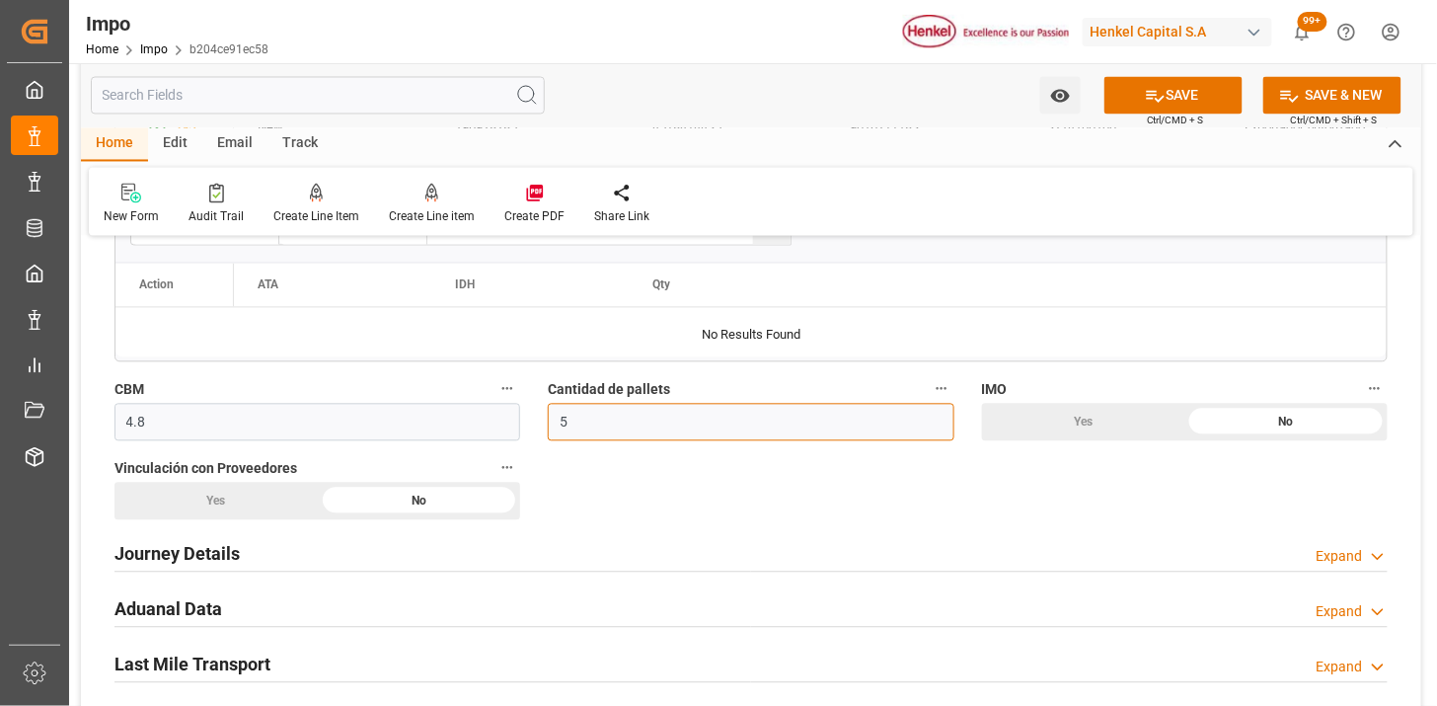
type input "5"
click at [242, 505] on div "Yes" at bounding box center [215, 502] width 203 height 38
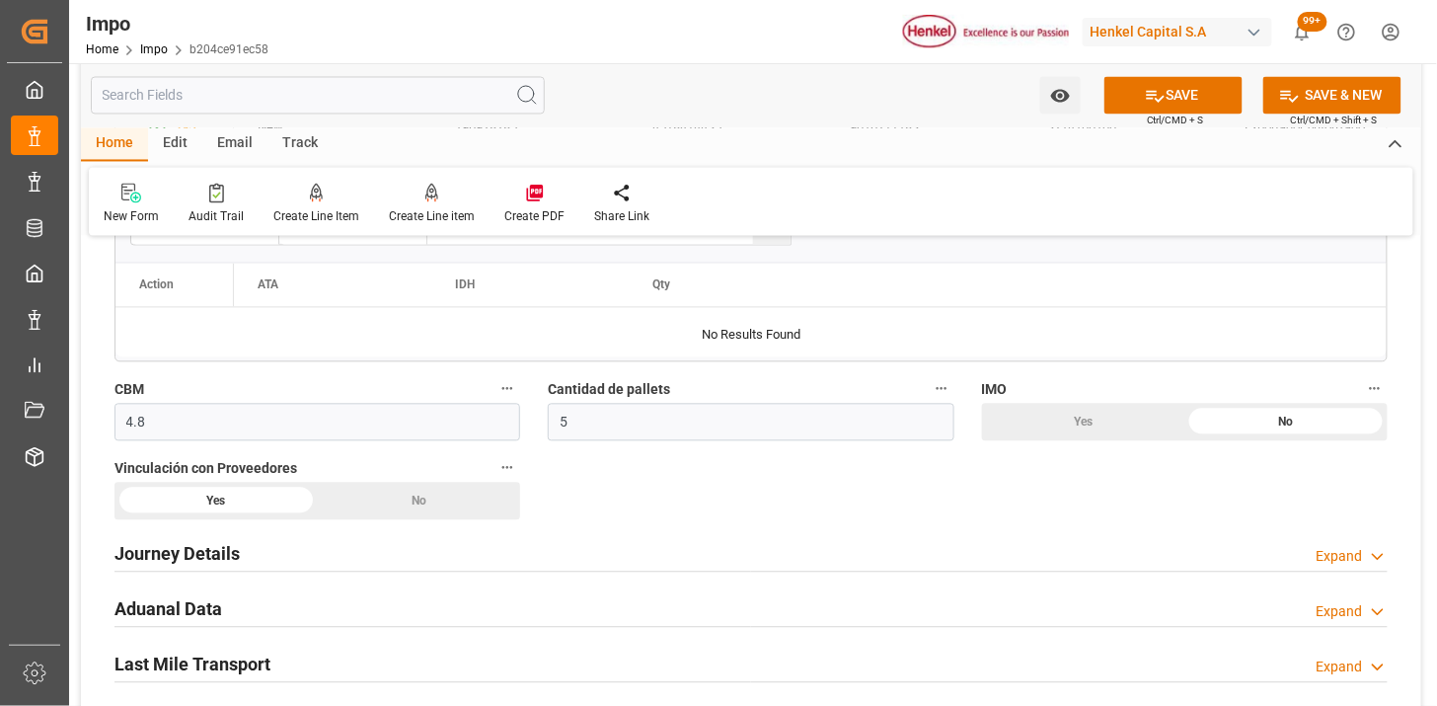
scroll to position [1316, 0]
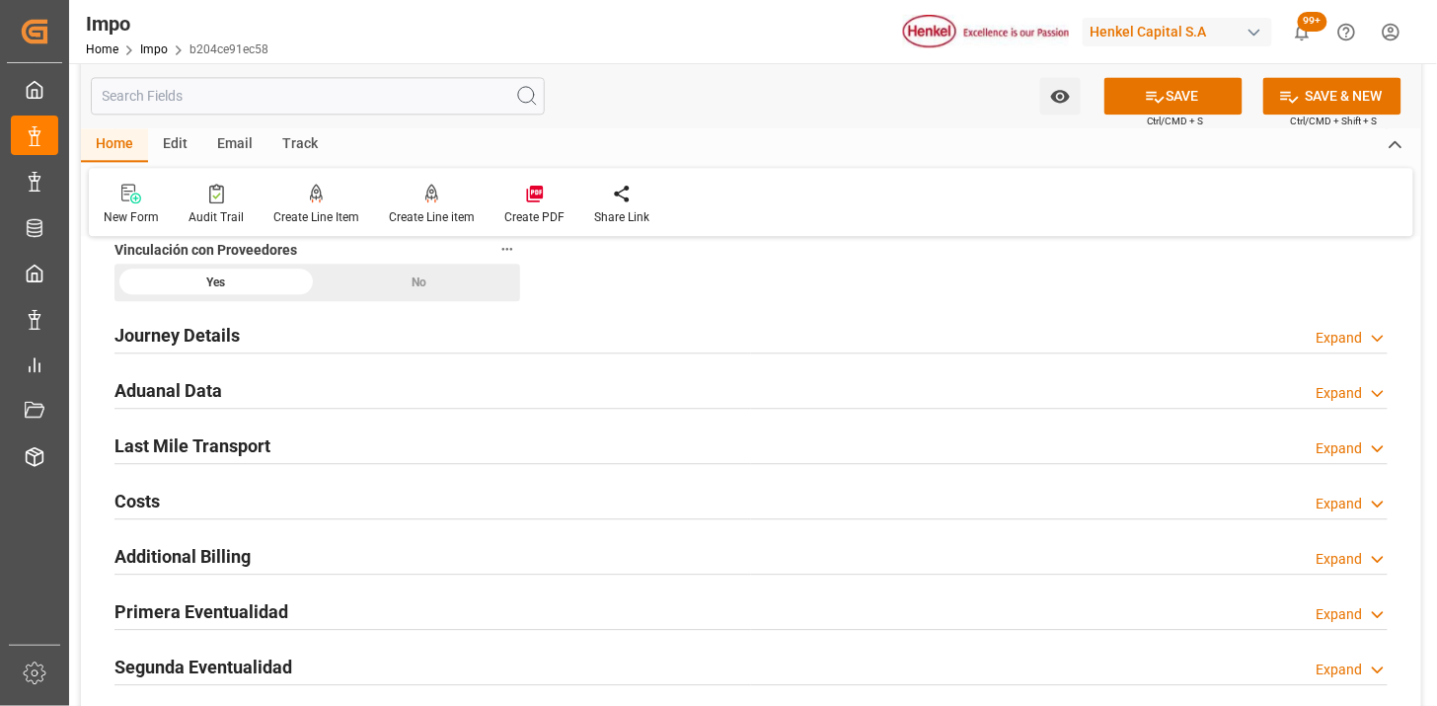
click at [245, 332] on div "Journey Details Expand" at bounding box center [750, 334] width 1273 height 38
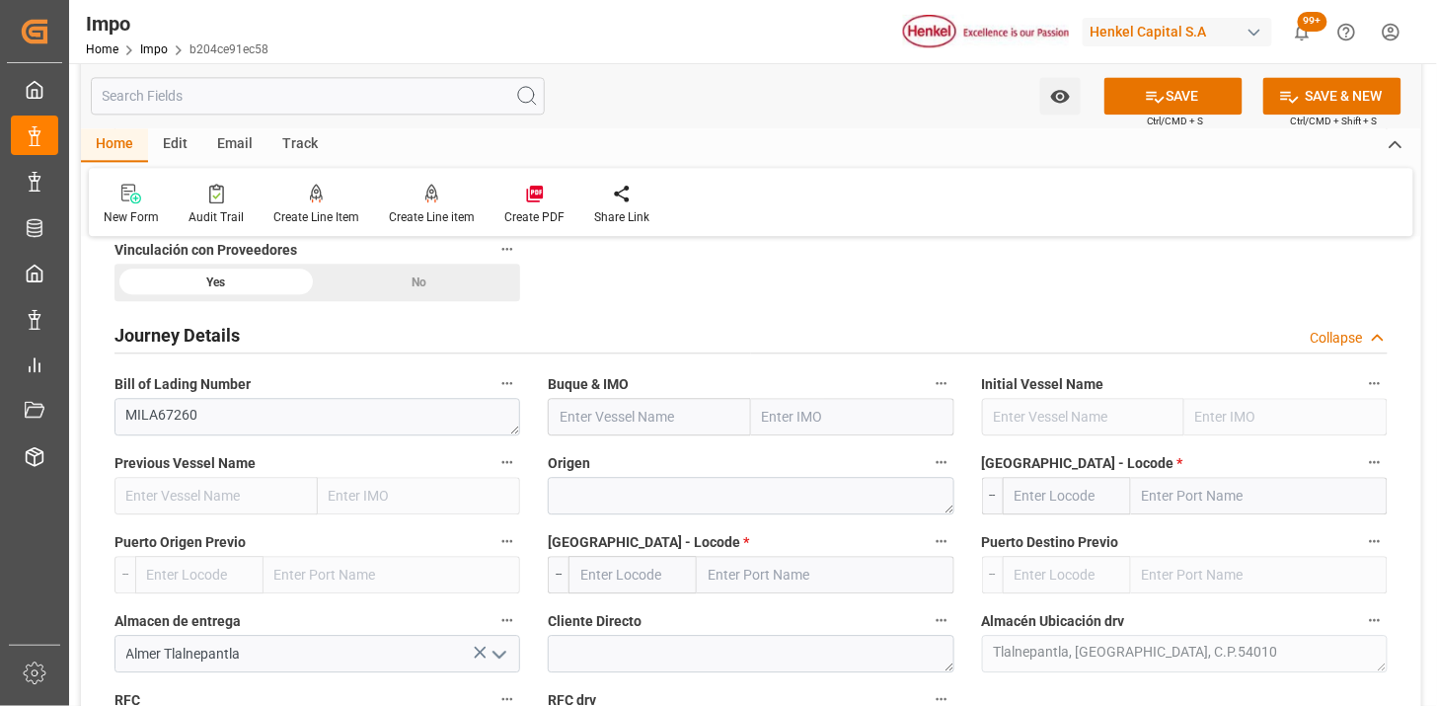
click at [618, 411] on input "text" at bounding box center [649, 417] width 203 height 38
paste input "PANAMA EXPRESS"
type input "PANAMA EXPRESS"
type input "9641223"
type input "PANAMA EXPRESS"
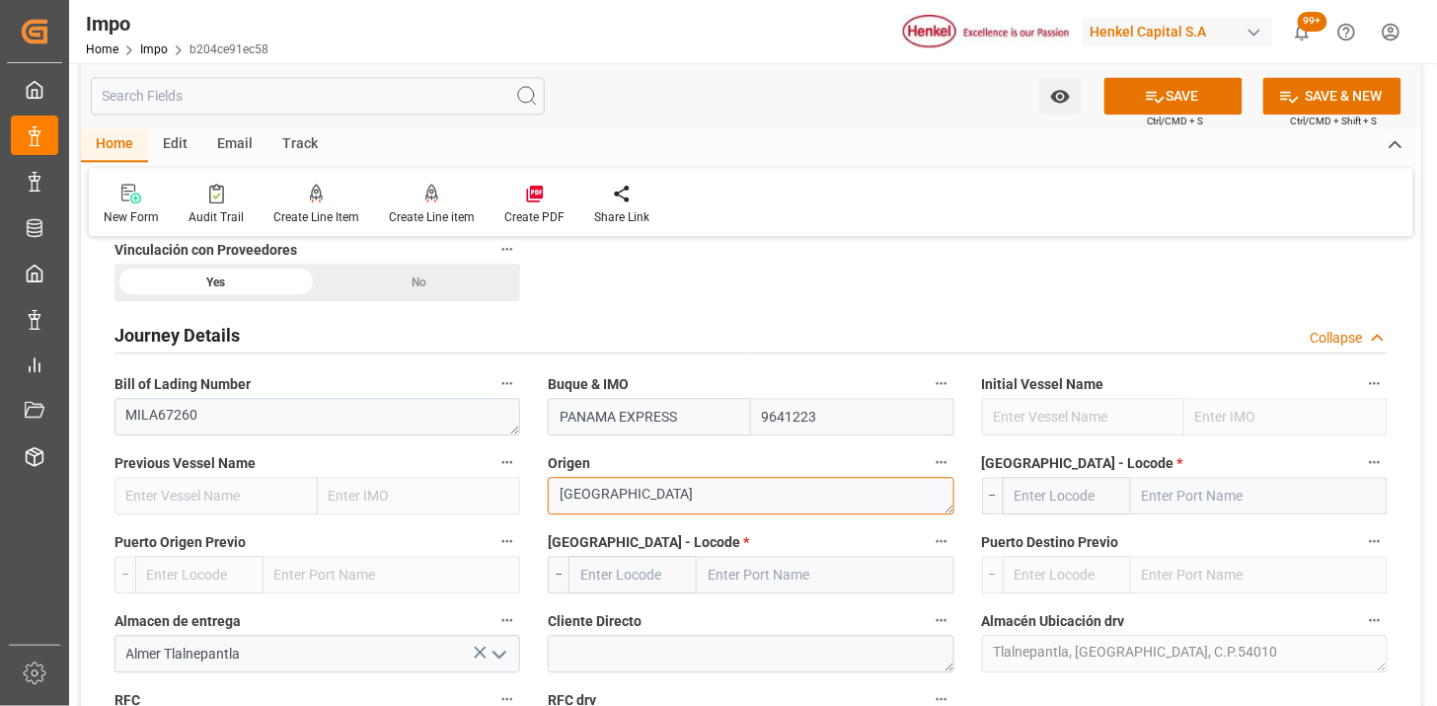
type textarea "ITALIA"
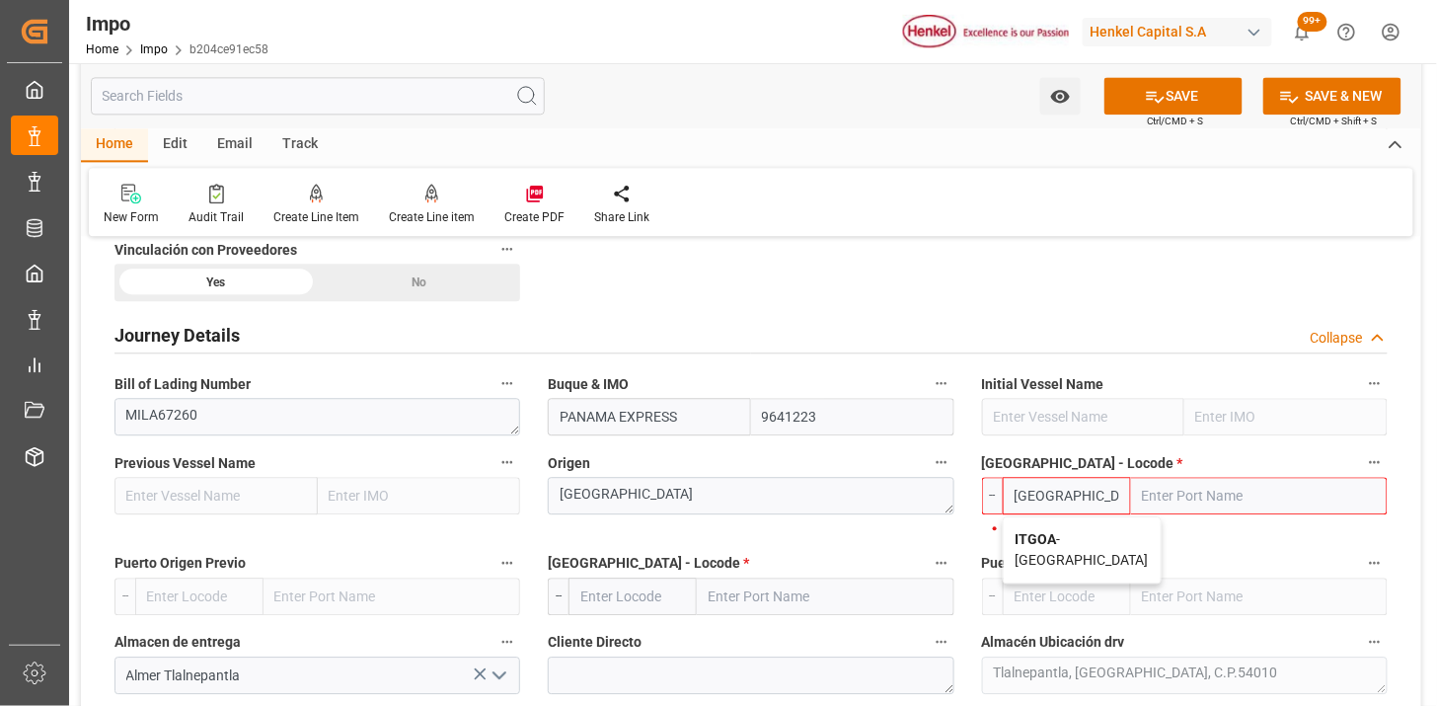
type input "ITGOA"
type input "Genova"
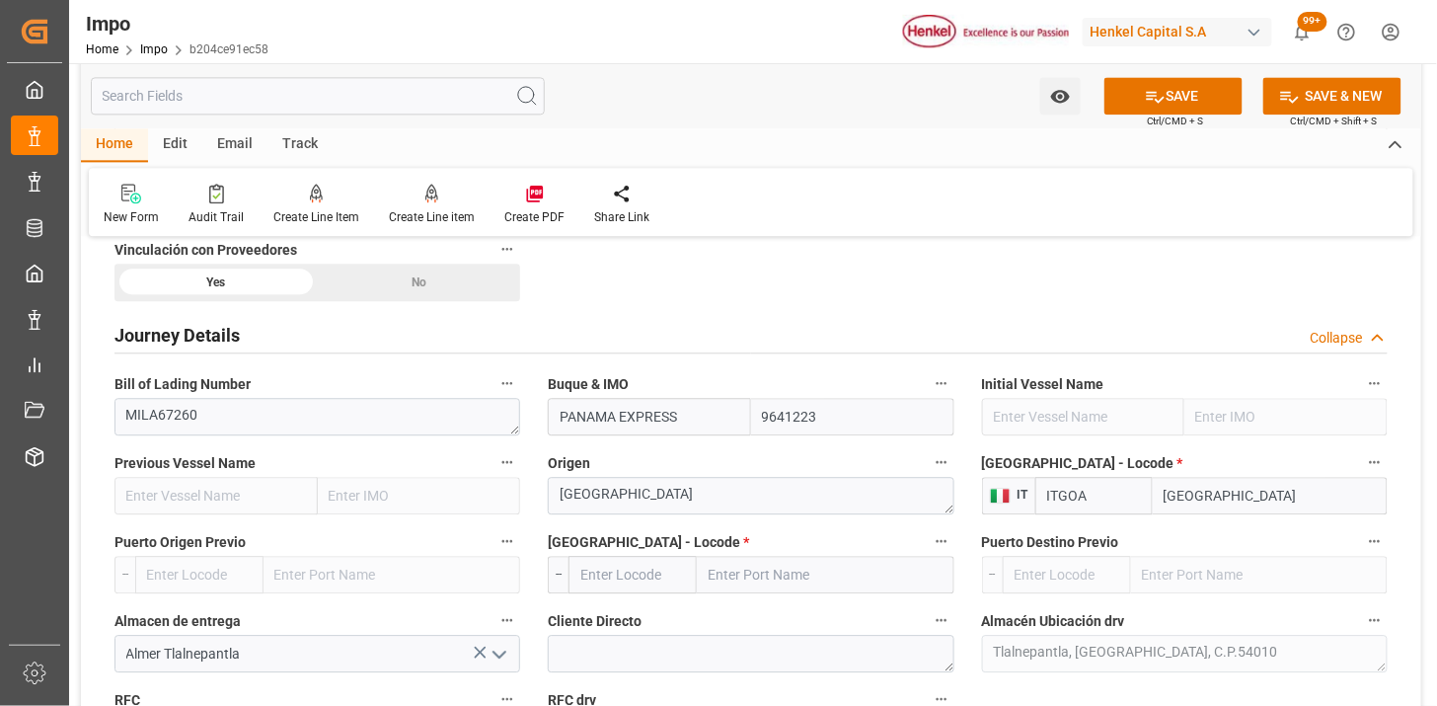
type input "ITGOA"
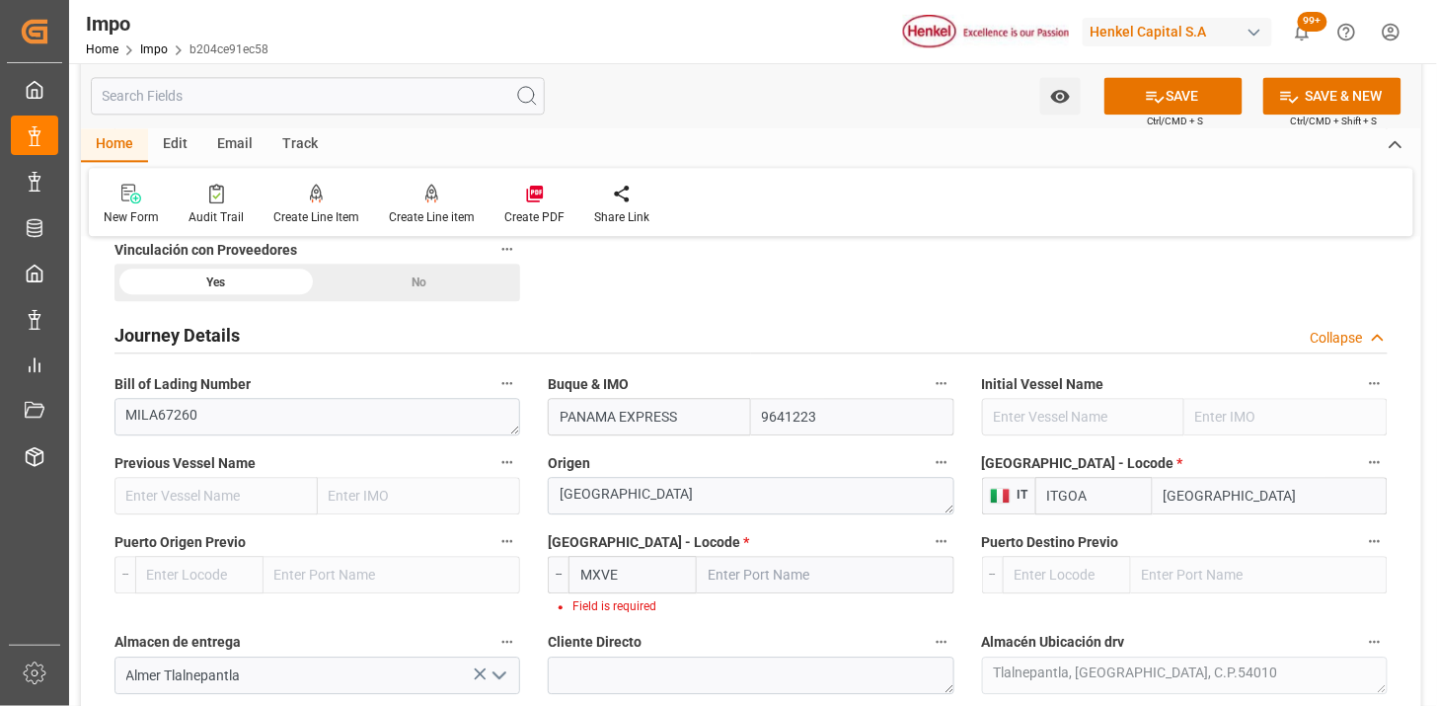
type input "MXVER"
type input "Veracruz"
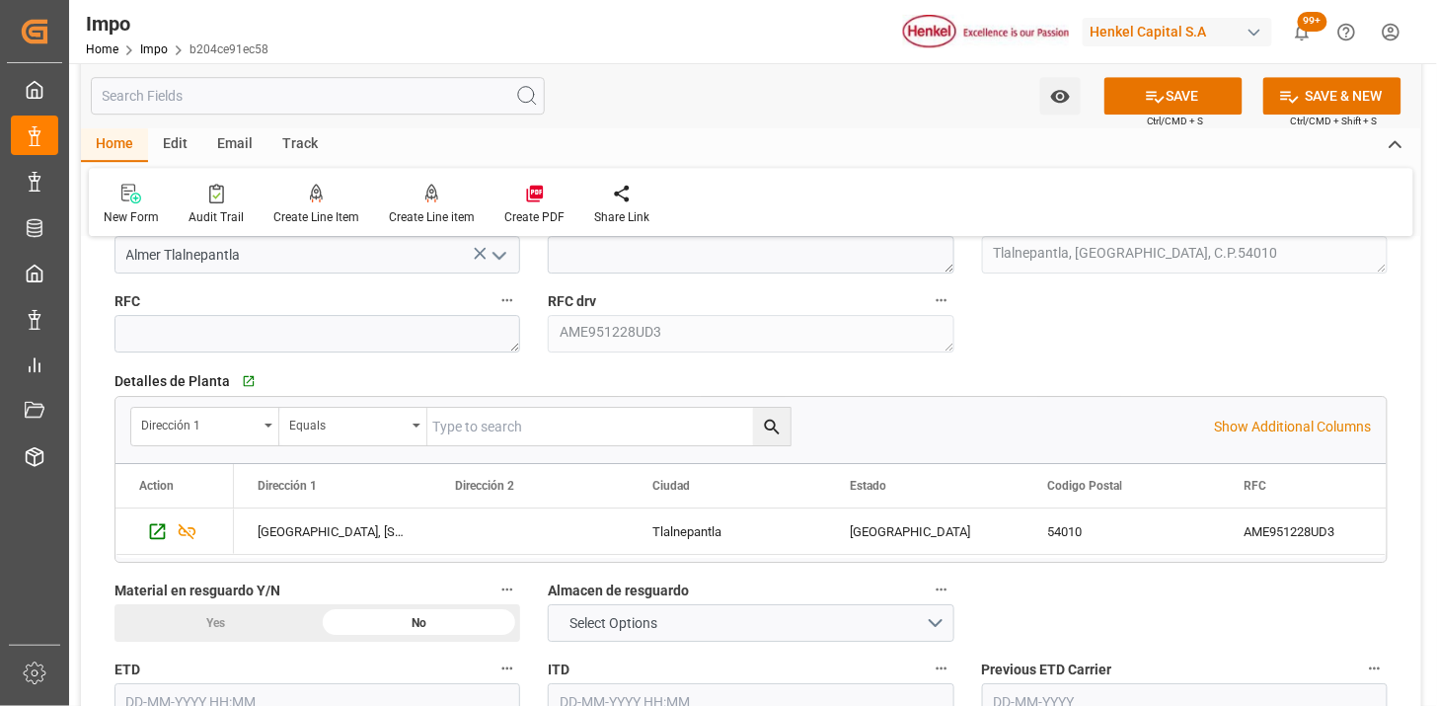
scroll to position [1754, 0]
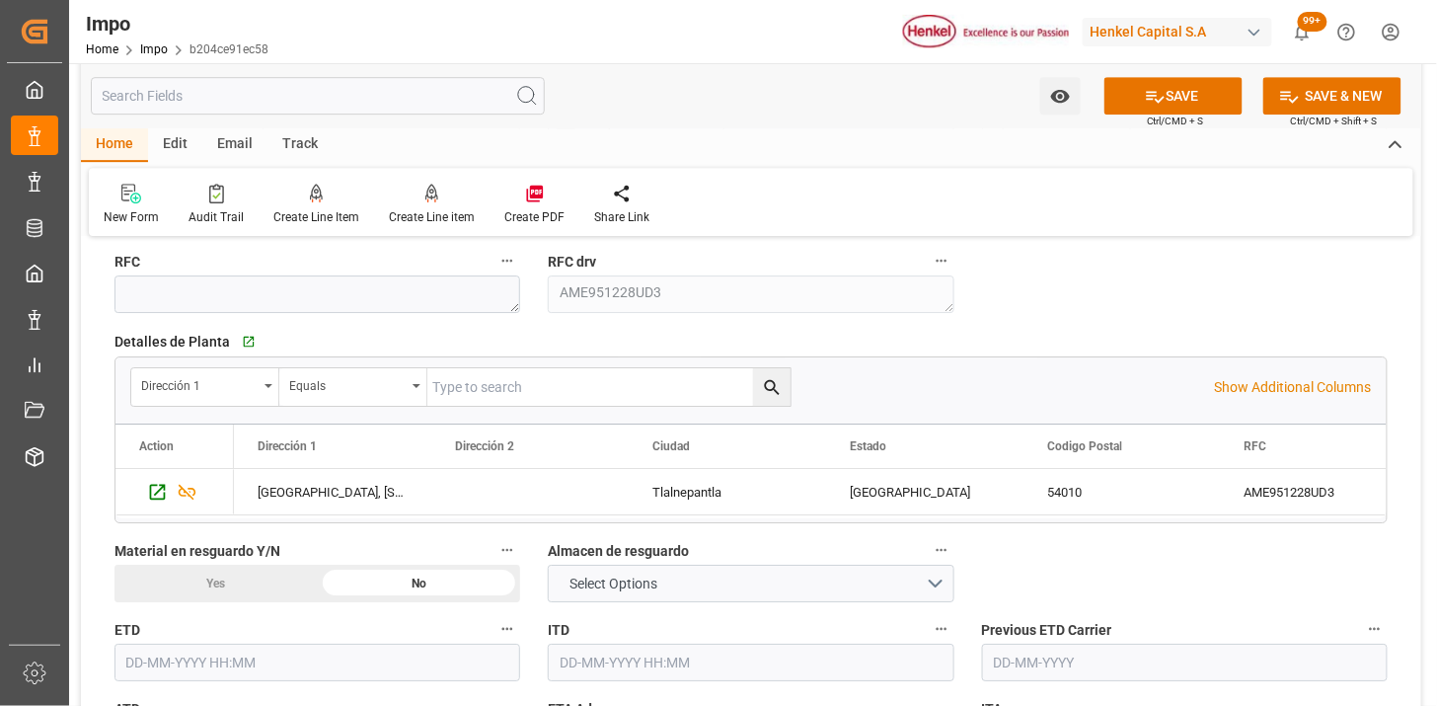
type input "MXVER"
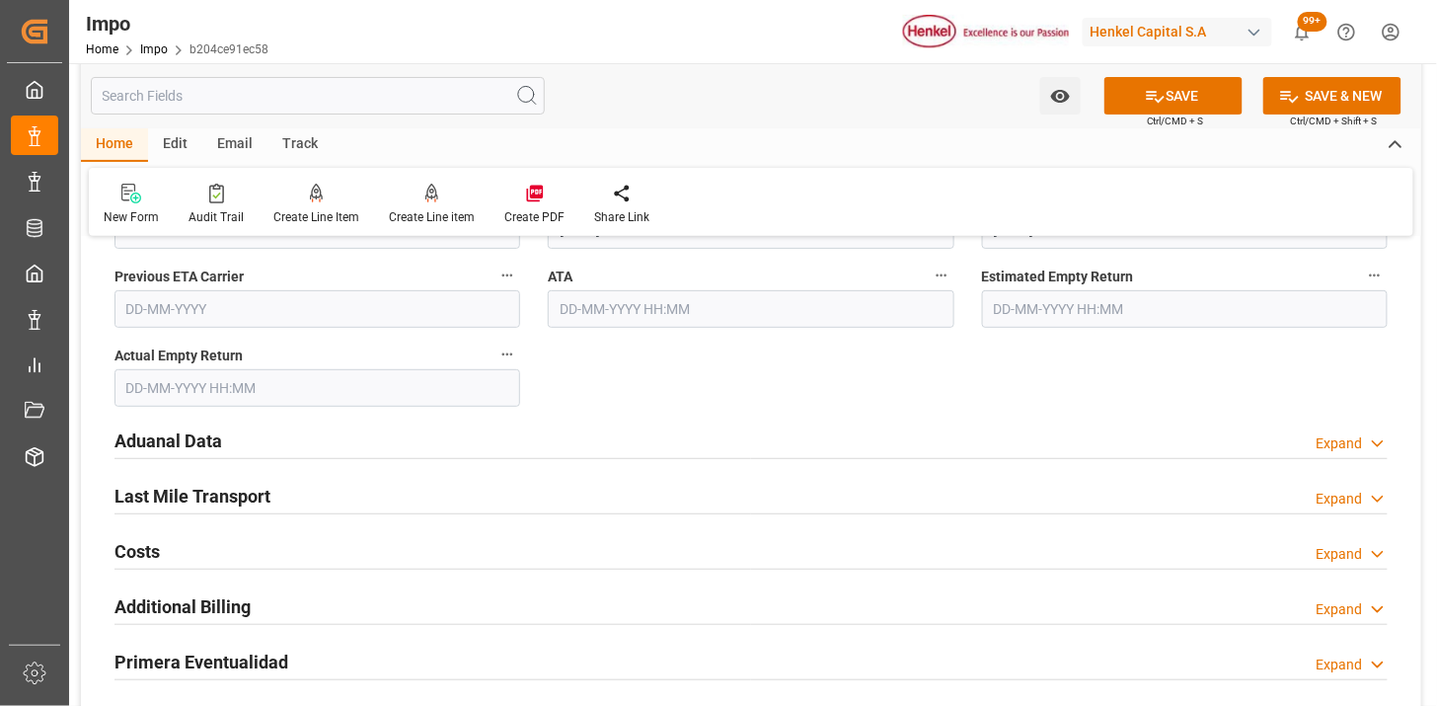
scroll to position [2303, 0]
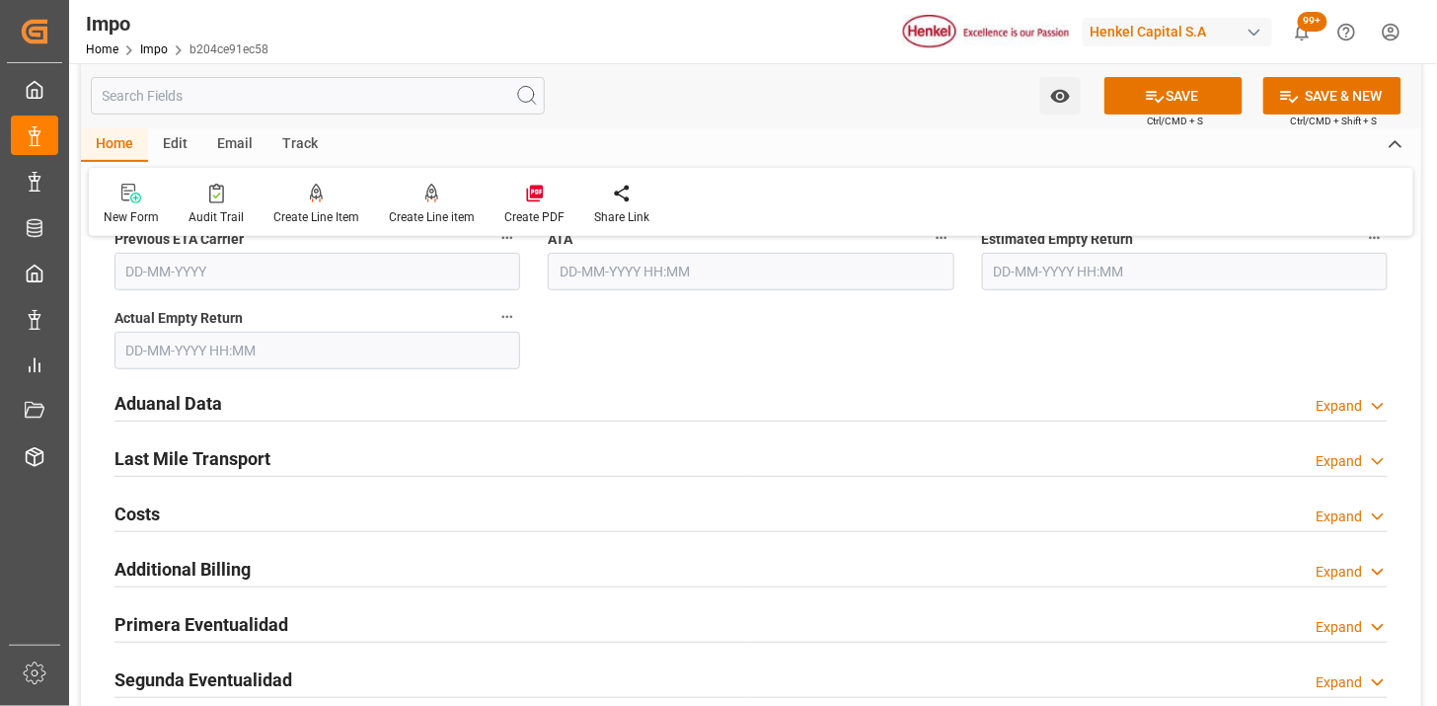
click at [446, 412] on div "Aduanal Data Expand" at bounding box center [750, 402] width 1273 height 38
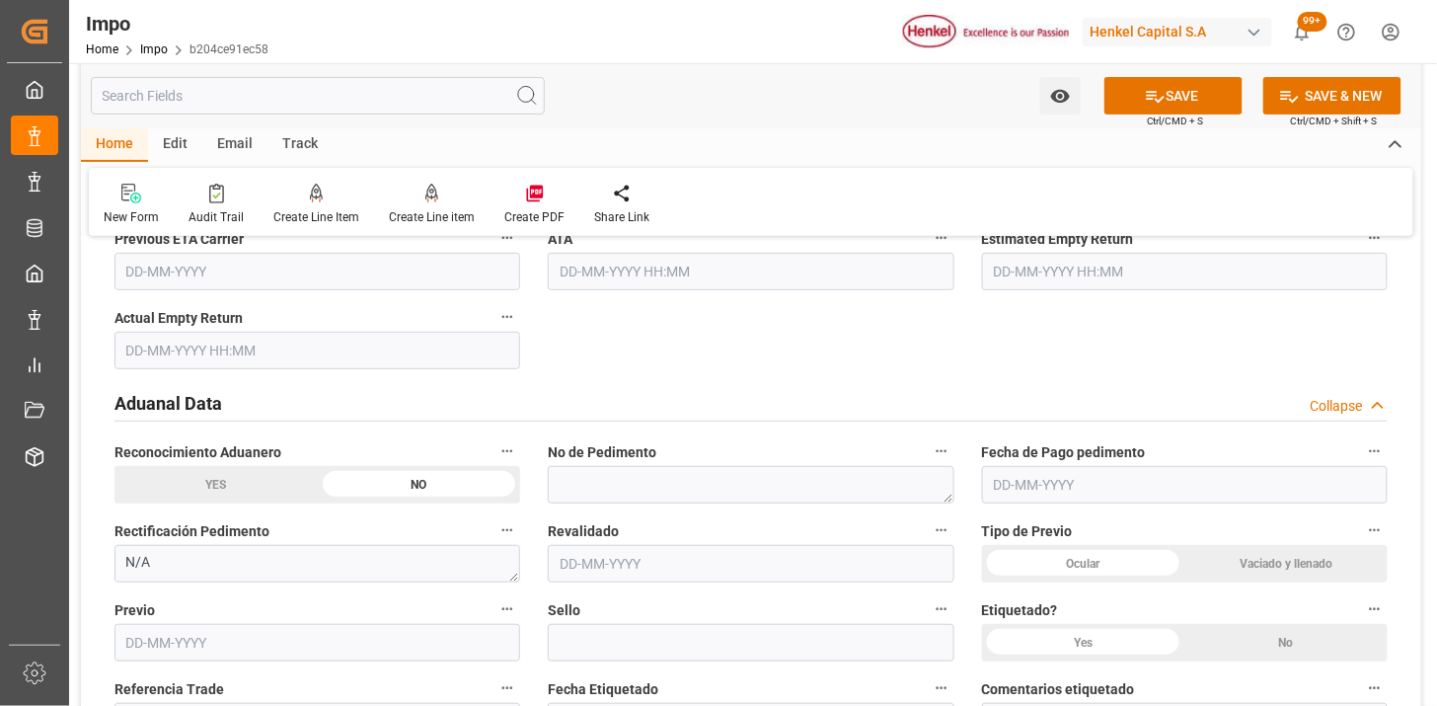
scroll to position [2412, 0]
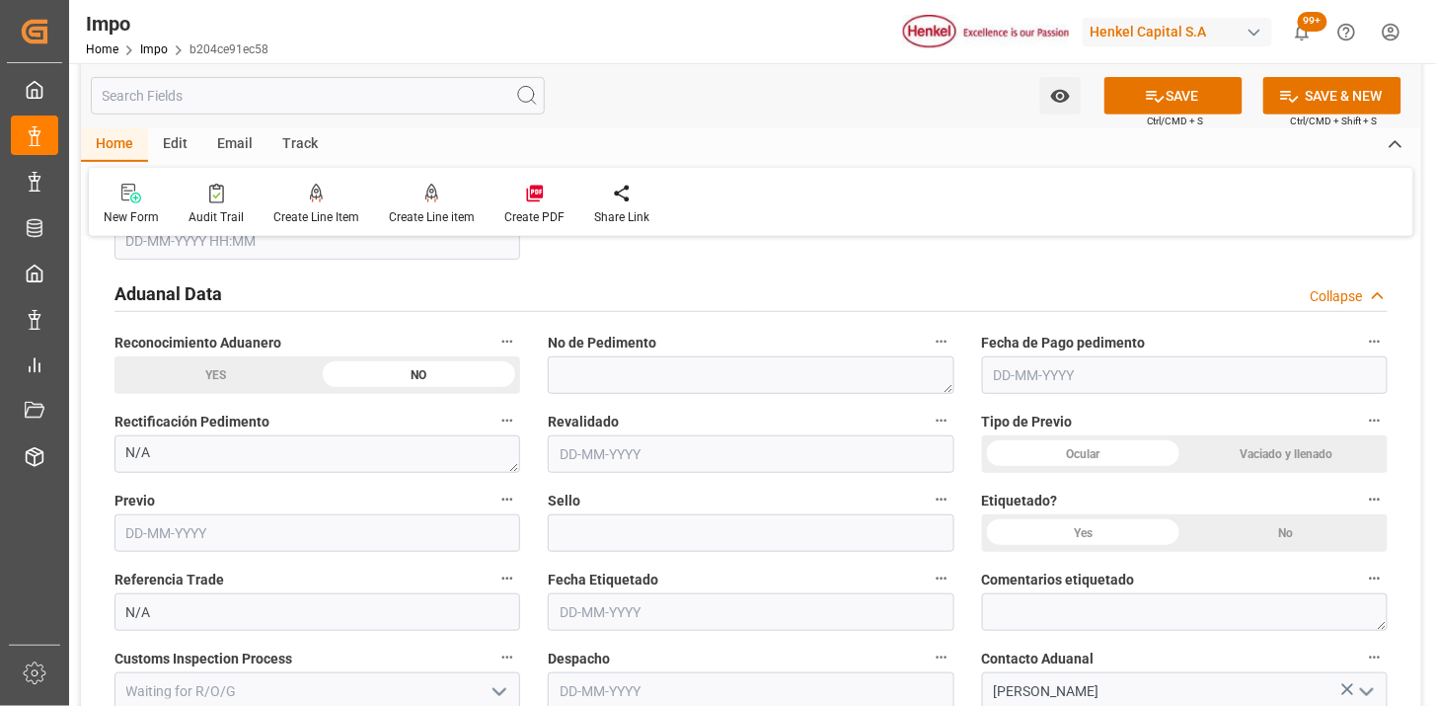
click at [1056, 446] on div "Ocular" at bounding box center [1083, 454] width 203 height 38
click at [1290, 536] on div "No" at bounding box center [1285, 533] width 203 height 38
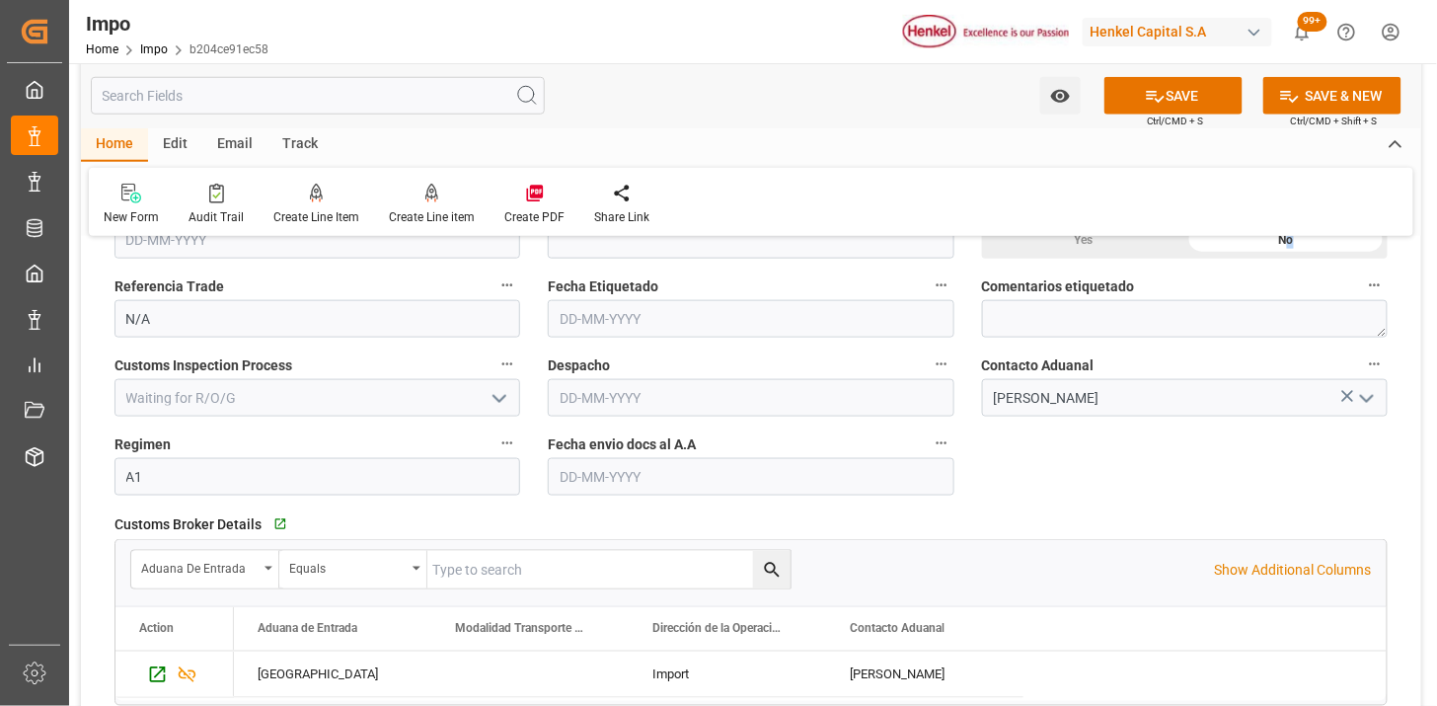
scroll to position [2741, 0]
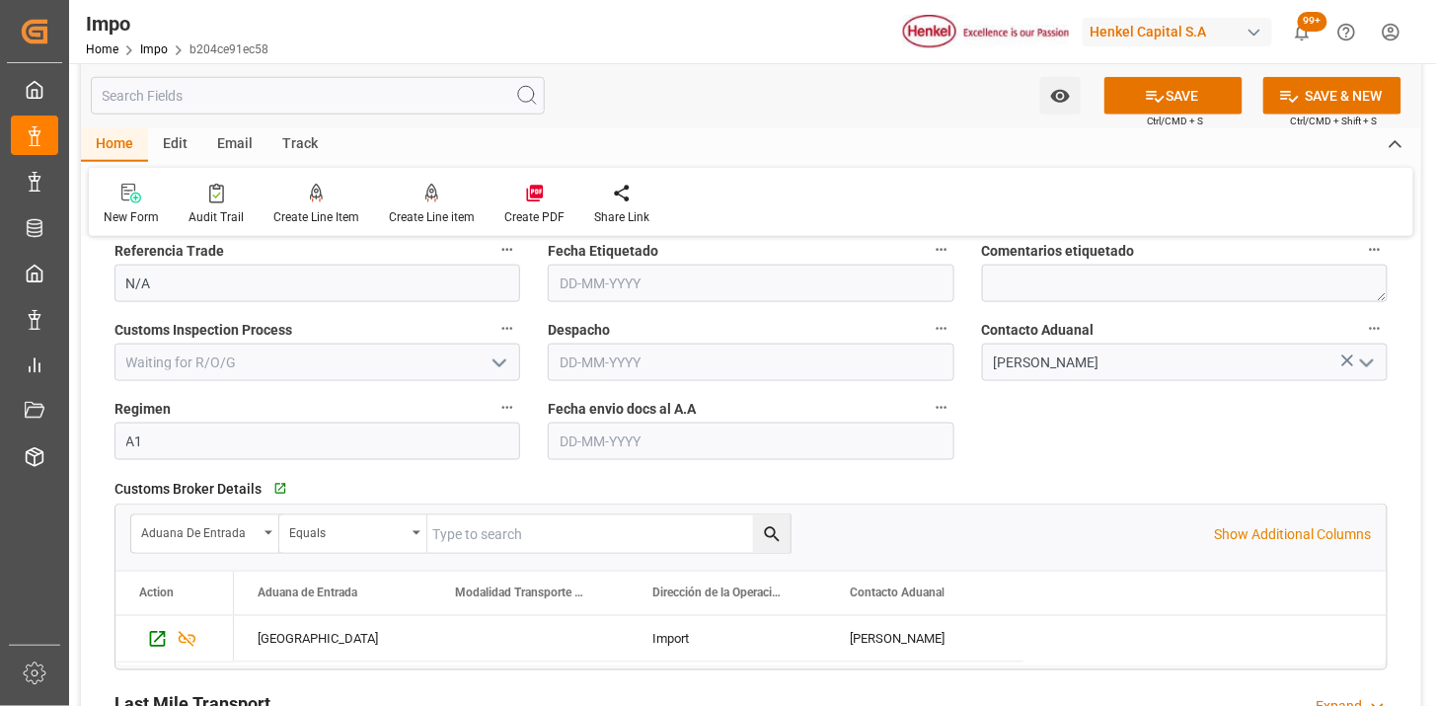
click at [619, 447] on input "text" at bounding box center [751, 441] width 406 height 38
type input "09-10-2025"
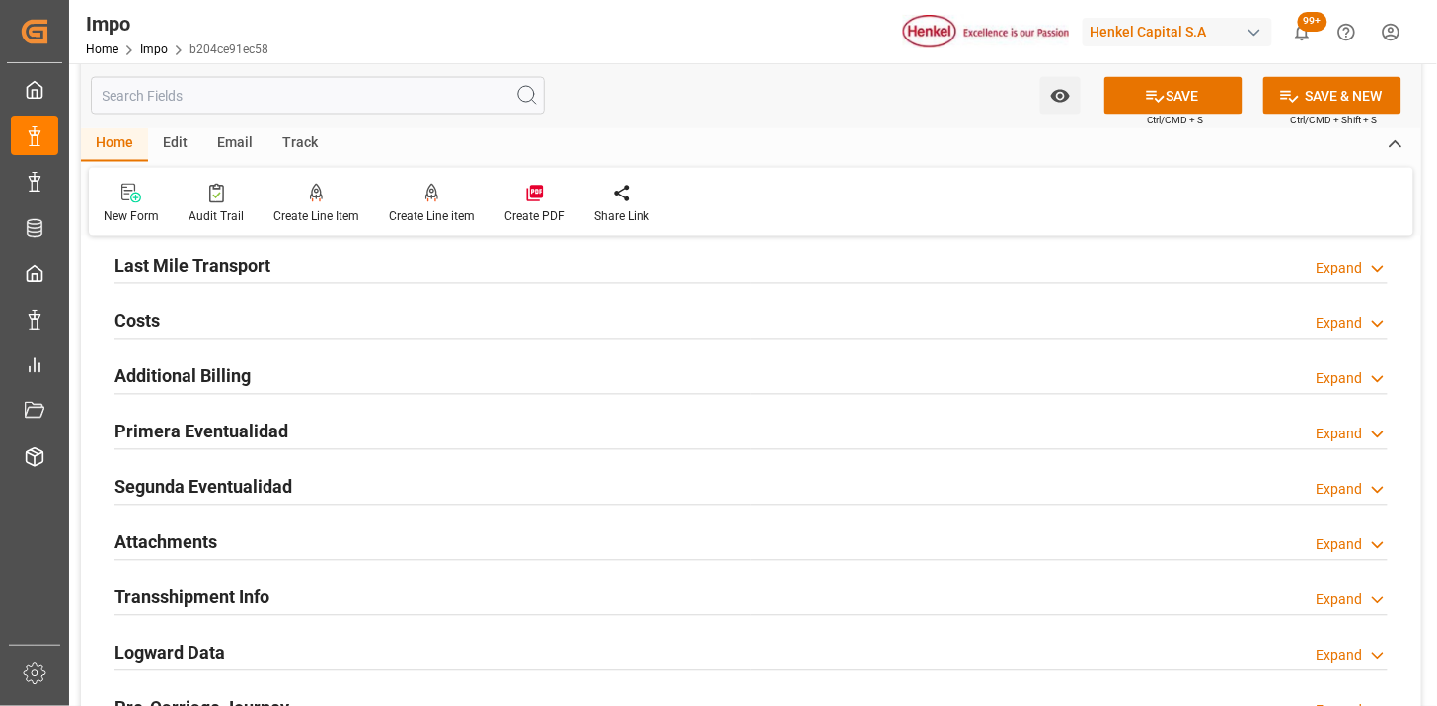
scroll to position [3180, 0]
click at [302, 536] on div "Attachments Expand" at bounding box center [750, 540] width 1273 height 38
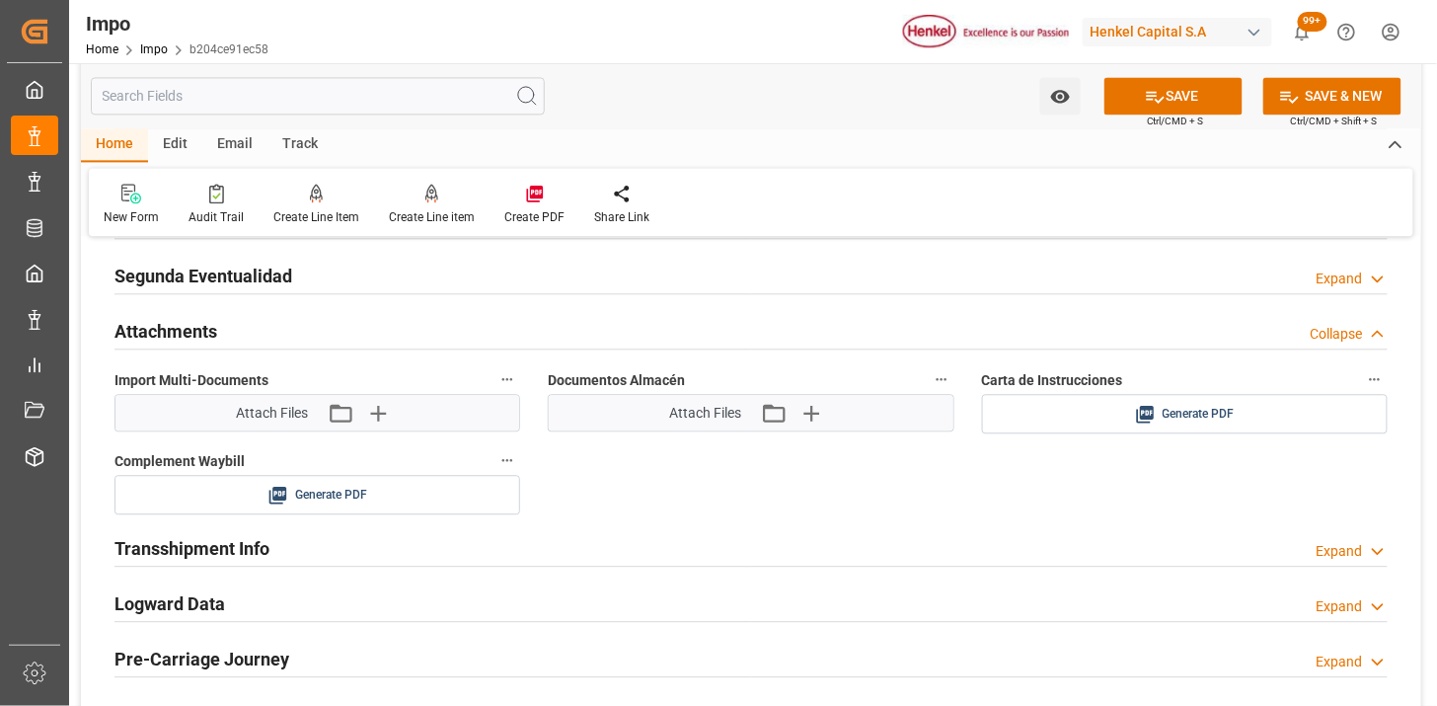
scroll to position [3399, 0]
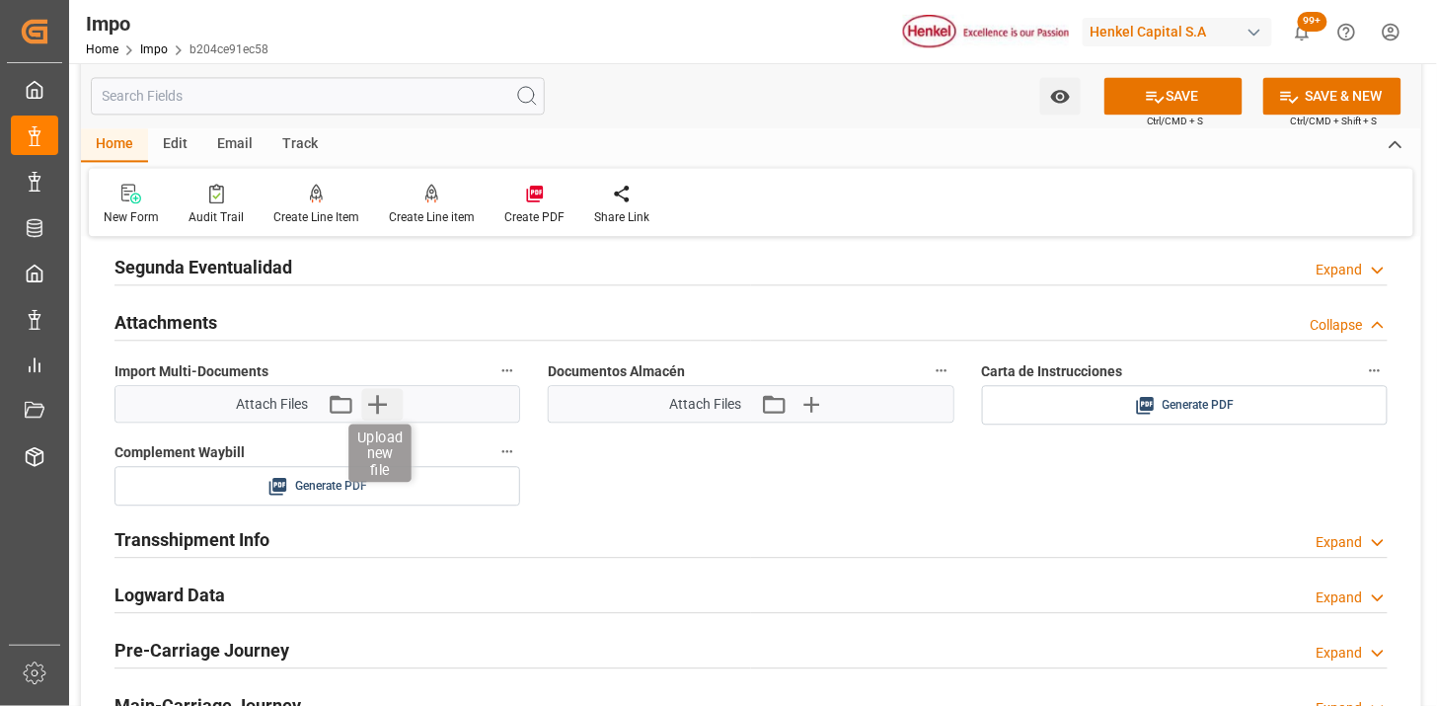
click at [385, 406] on icon "button" at bounding box center [377, 404] width 32 height 32
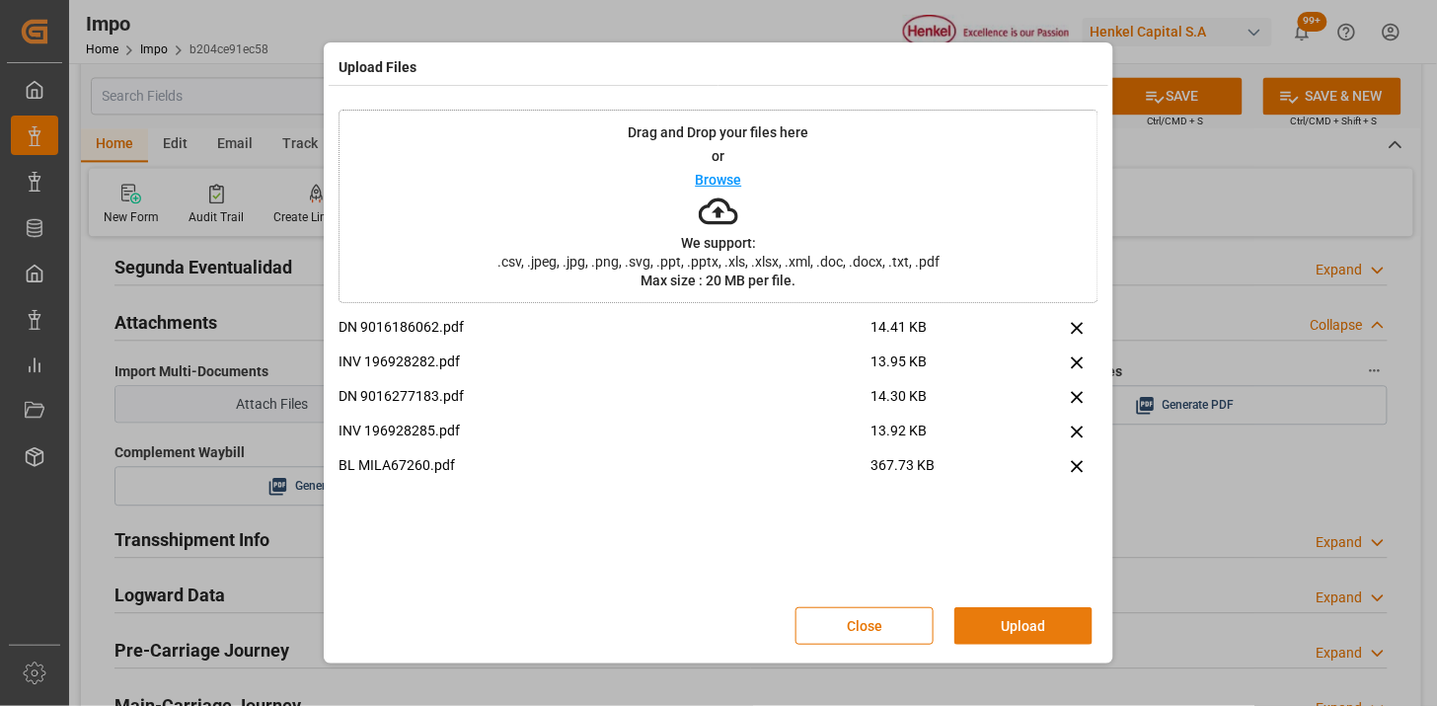
click at [1030, 610] on button "Upload" at bounding box center [1023, 626] width 138 height 38
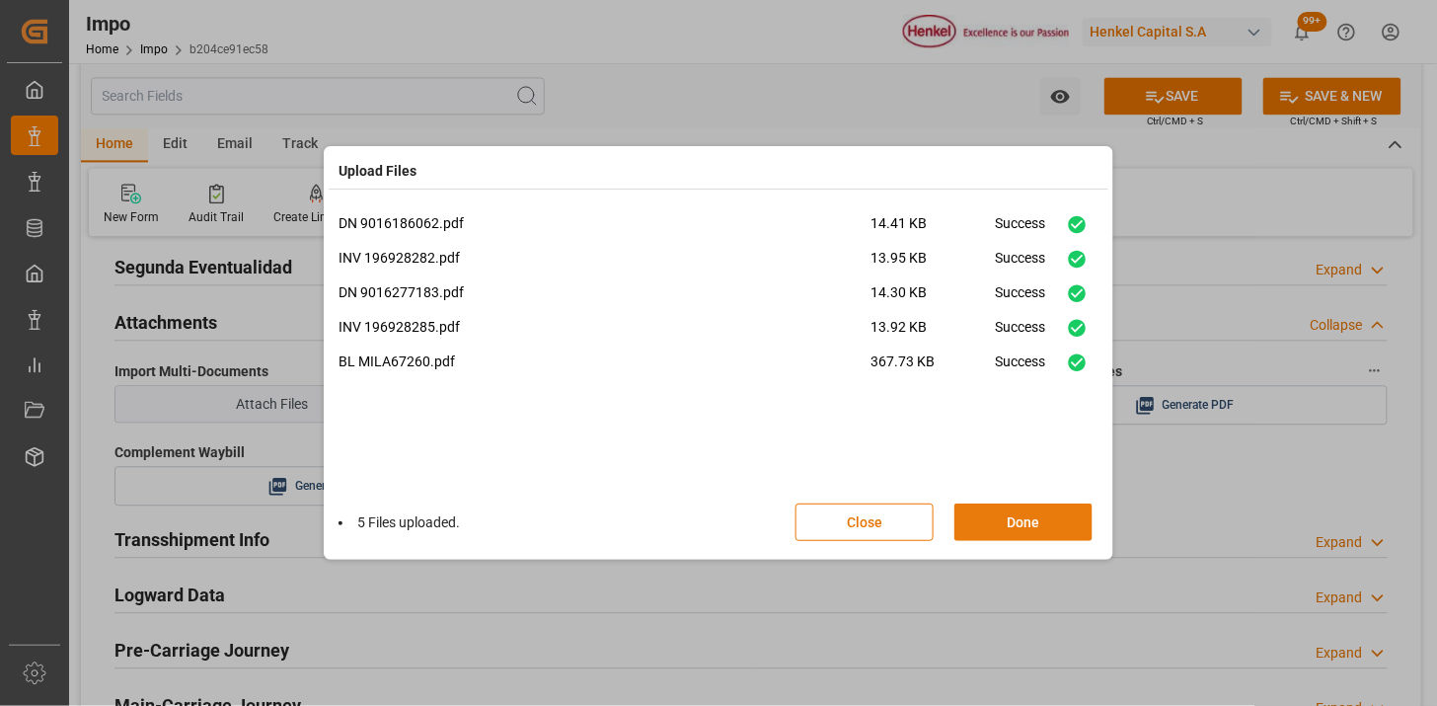
click at [1002, 517] on button "Done" at bounding box center [1023, 522] width 138 height 38
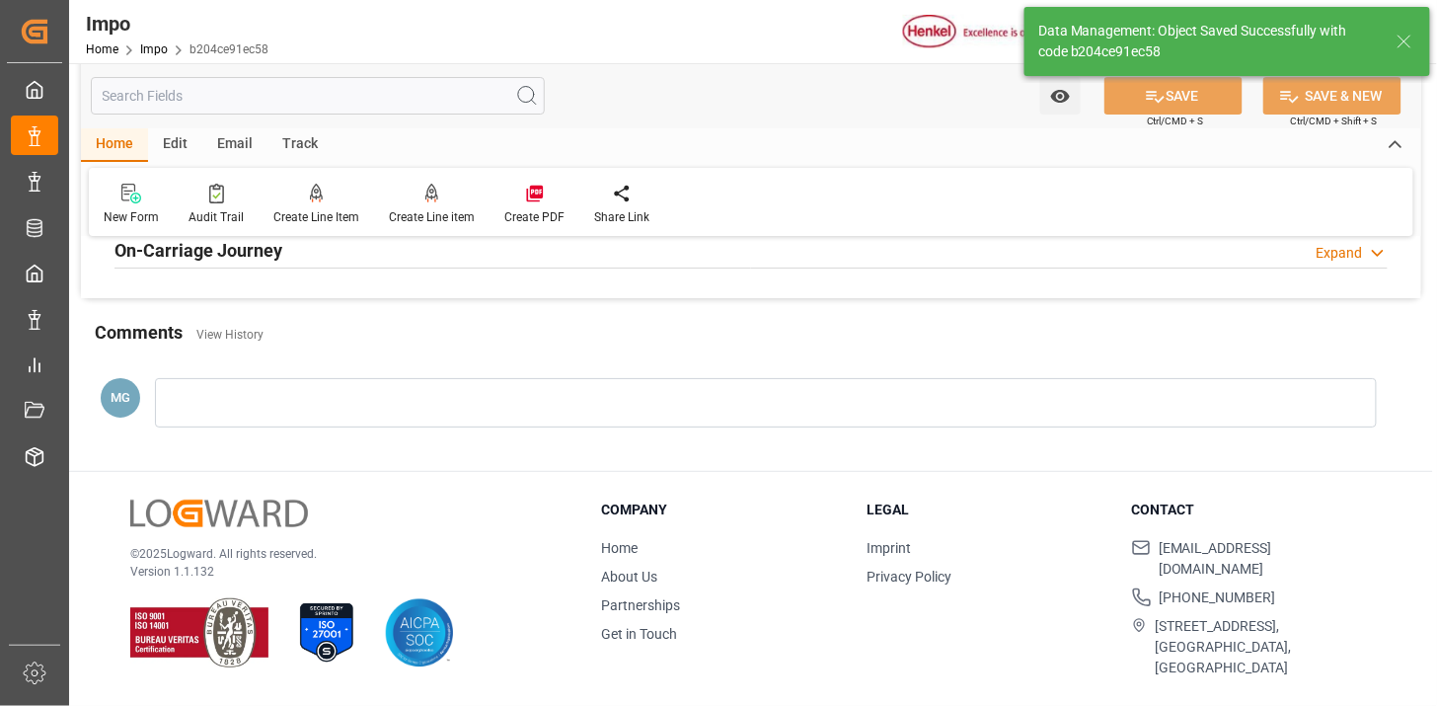
type textarea "AA"
type input "2"
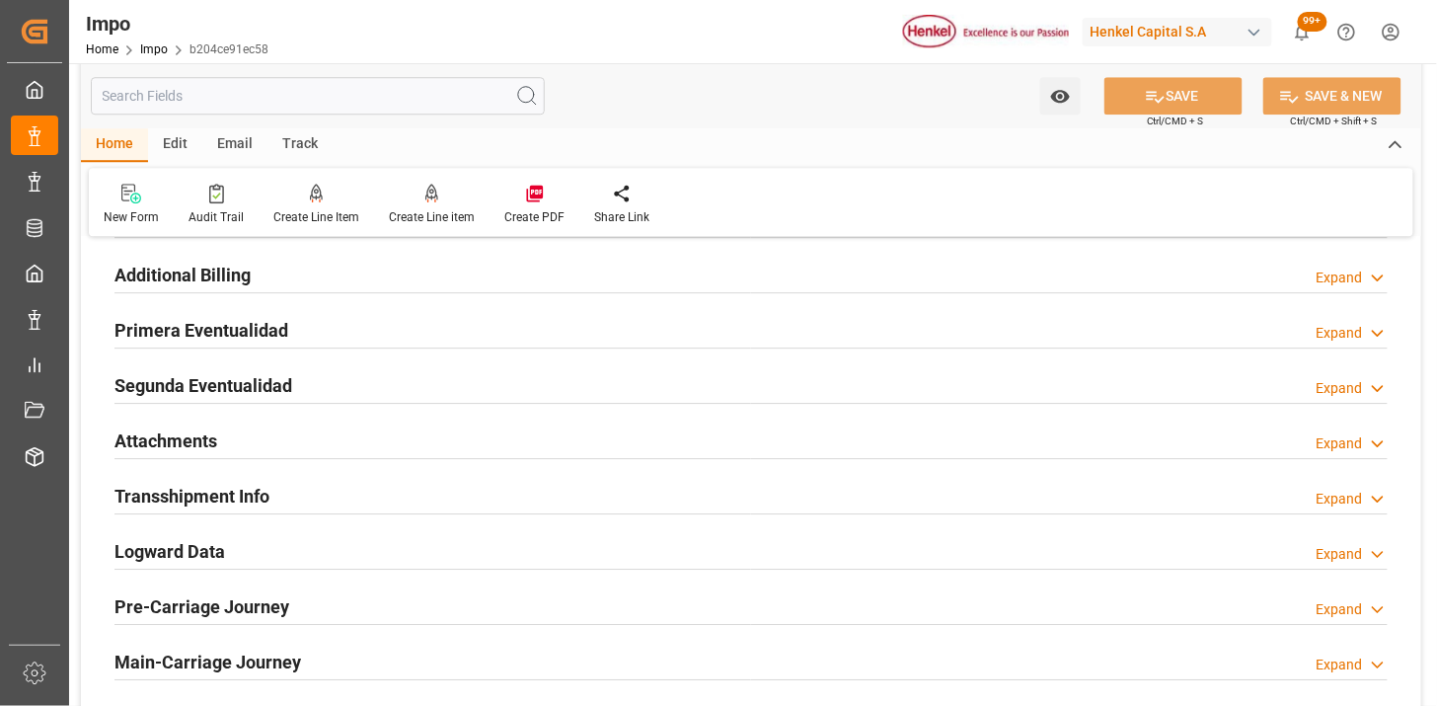
scroll to position [1606, 0]
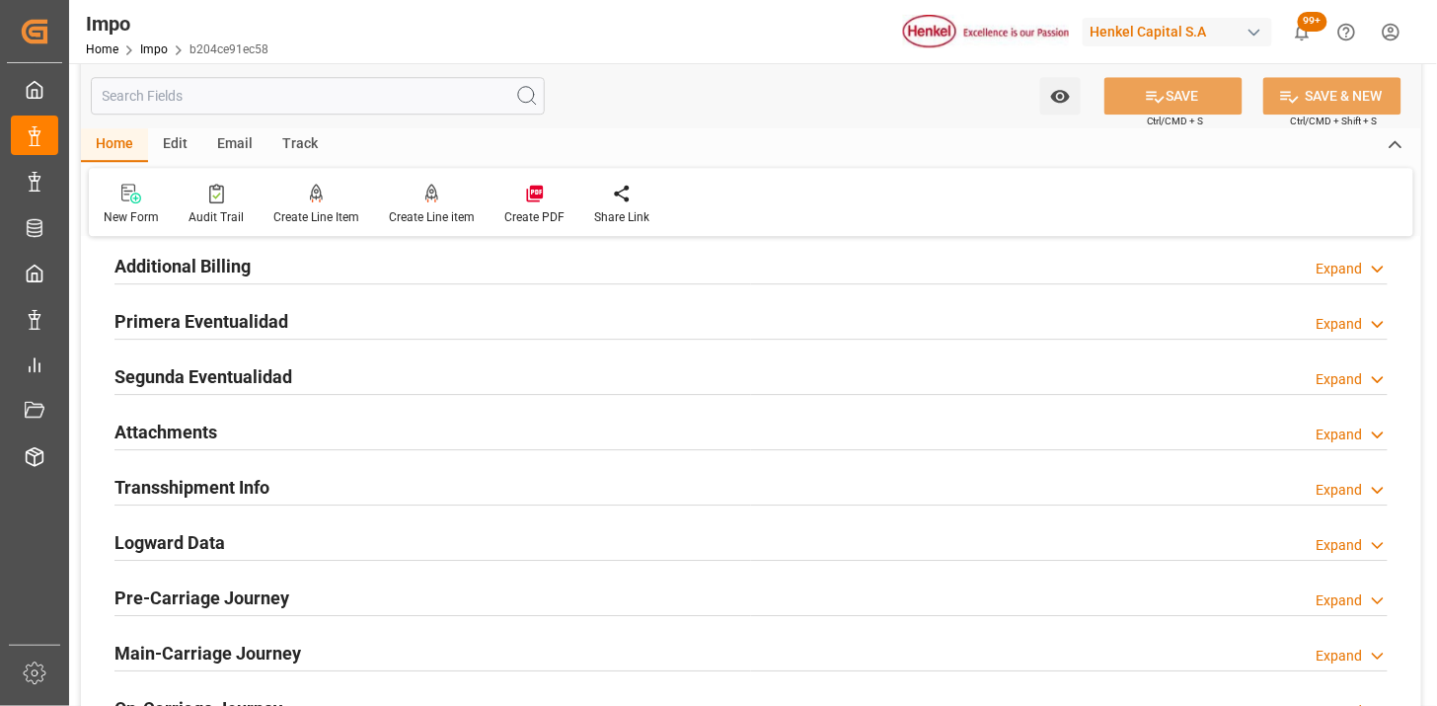
drag, startPoint x: 331, startPoint y: 442, endPoint x: 928, endPoint y: 319, distance: 609.8
click at [331, 441] on div "Attachments Expand" at bounding box center [750, 431] width 1273 height 38
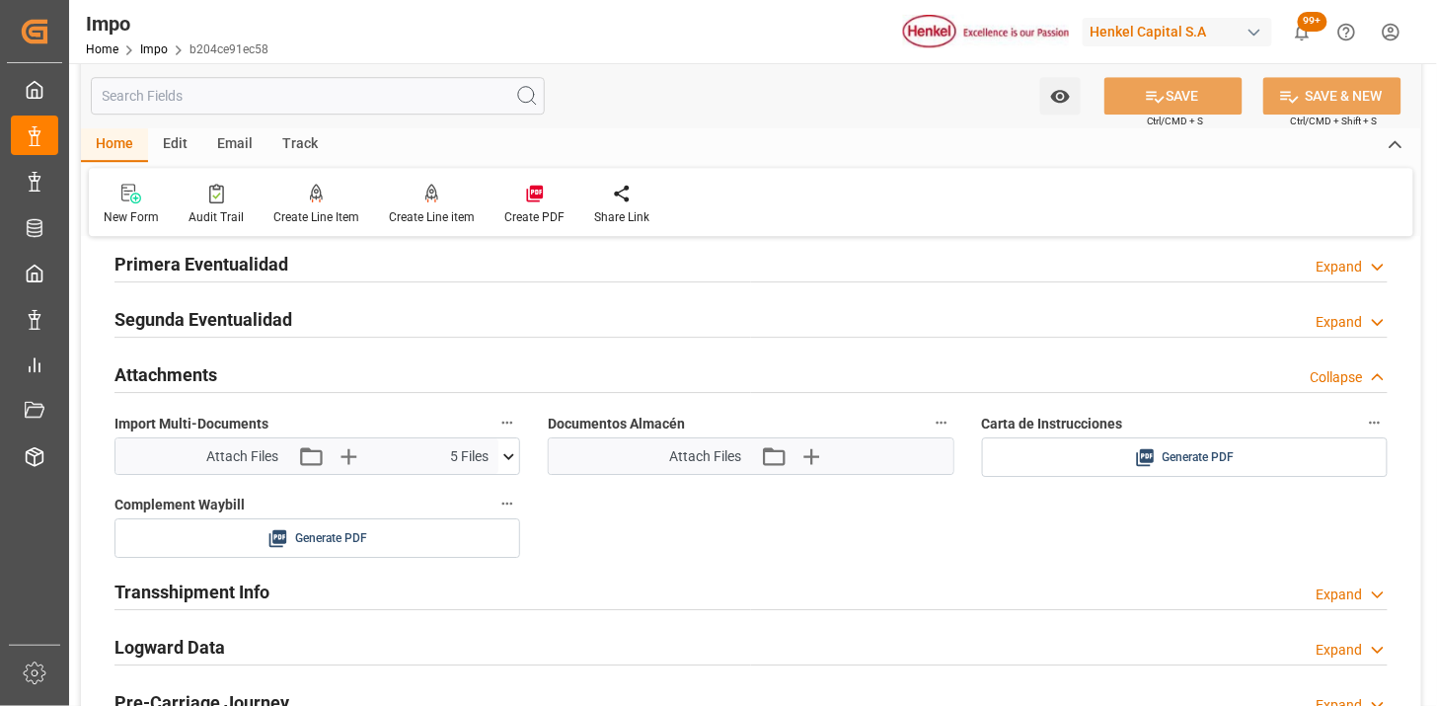
scroll to position [1716, 0]
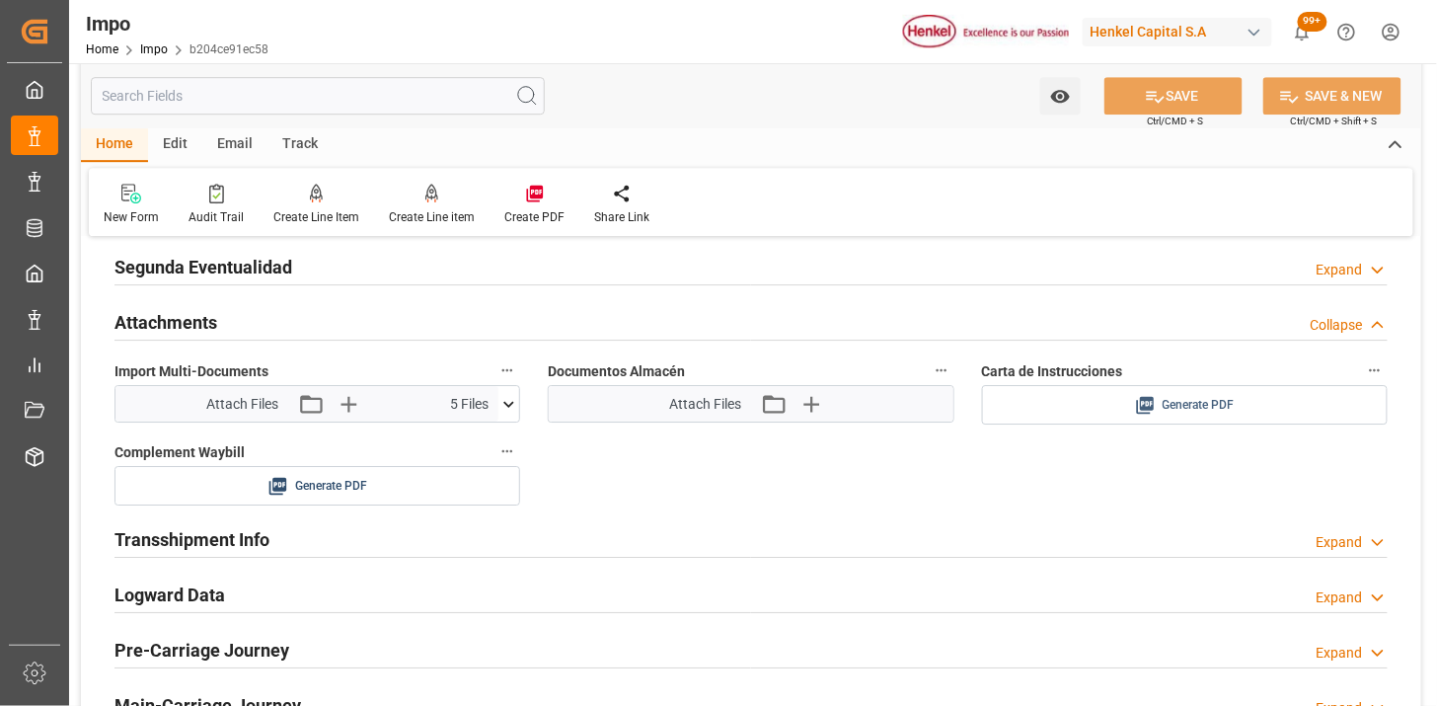
click at [1221, 409] on span "Generate PDF" at bounding box center [1199, 405] width 72 height 25
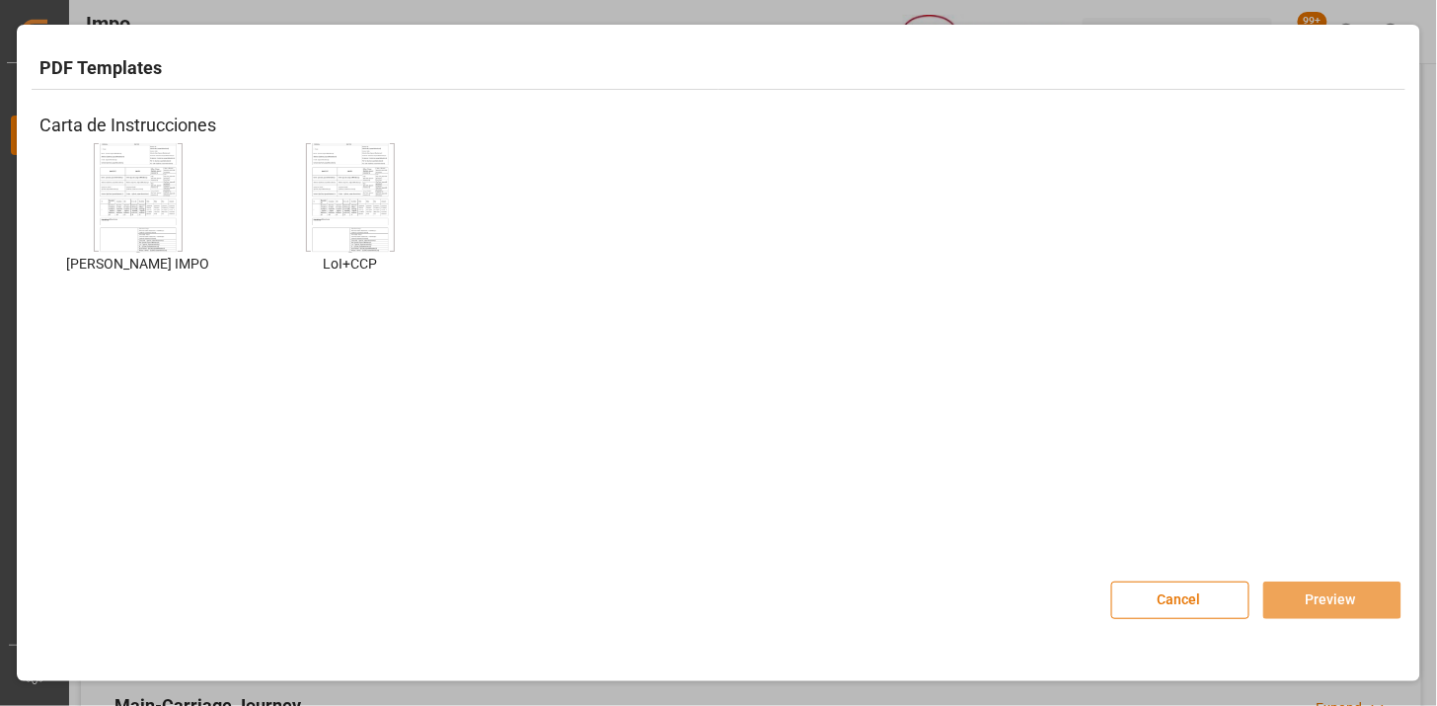
click at [169, 199] on img at bounding box center [138, 198] width 79 height 112
click at [1335, 600] on button "Preview" at bounding box center [1332, 600] width 138 height 38
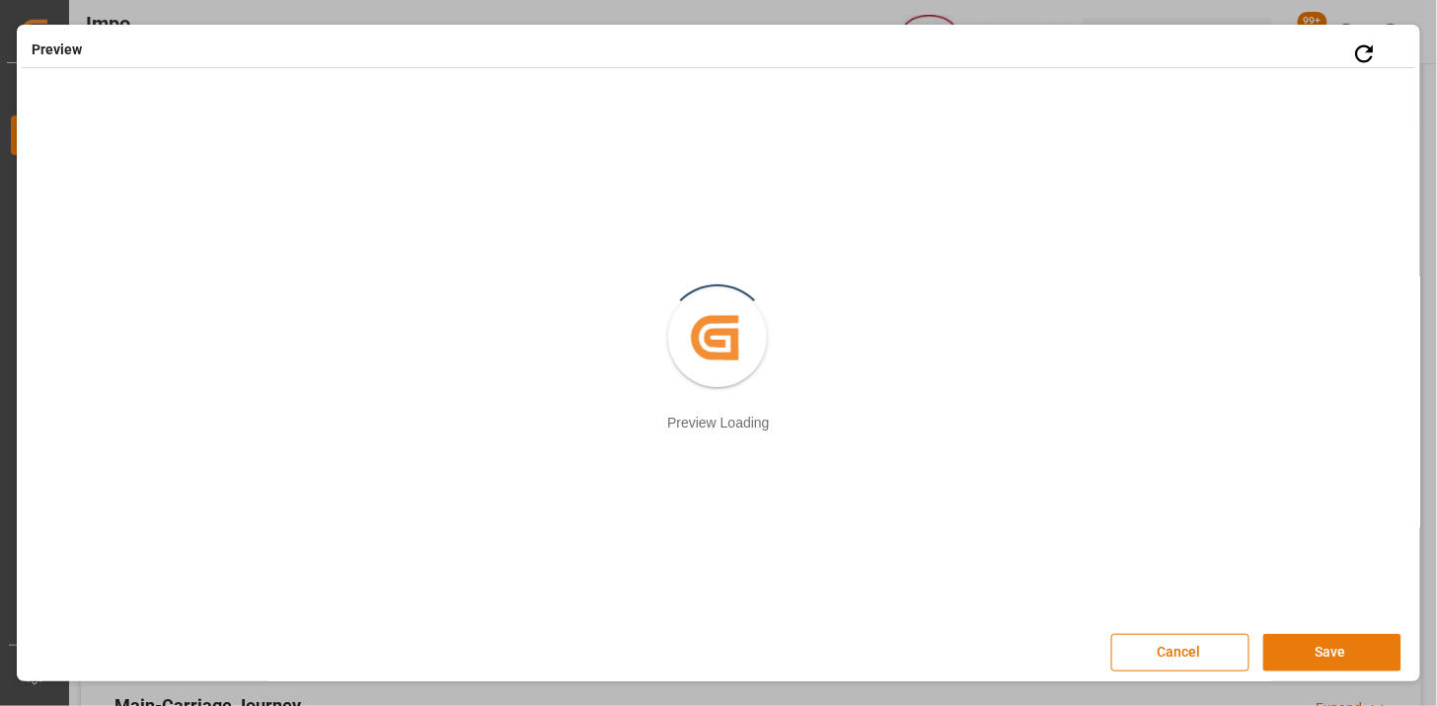
click at [1311, 671] on div "Cancel Save" at bounding box center [1256, 653] width 290 height 38
click at [1315, 661] on button "Save" at bounding box center [1332, 653] width 138 height 38
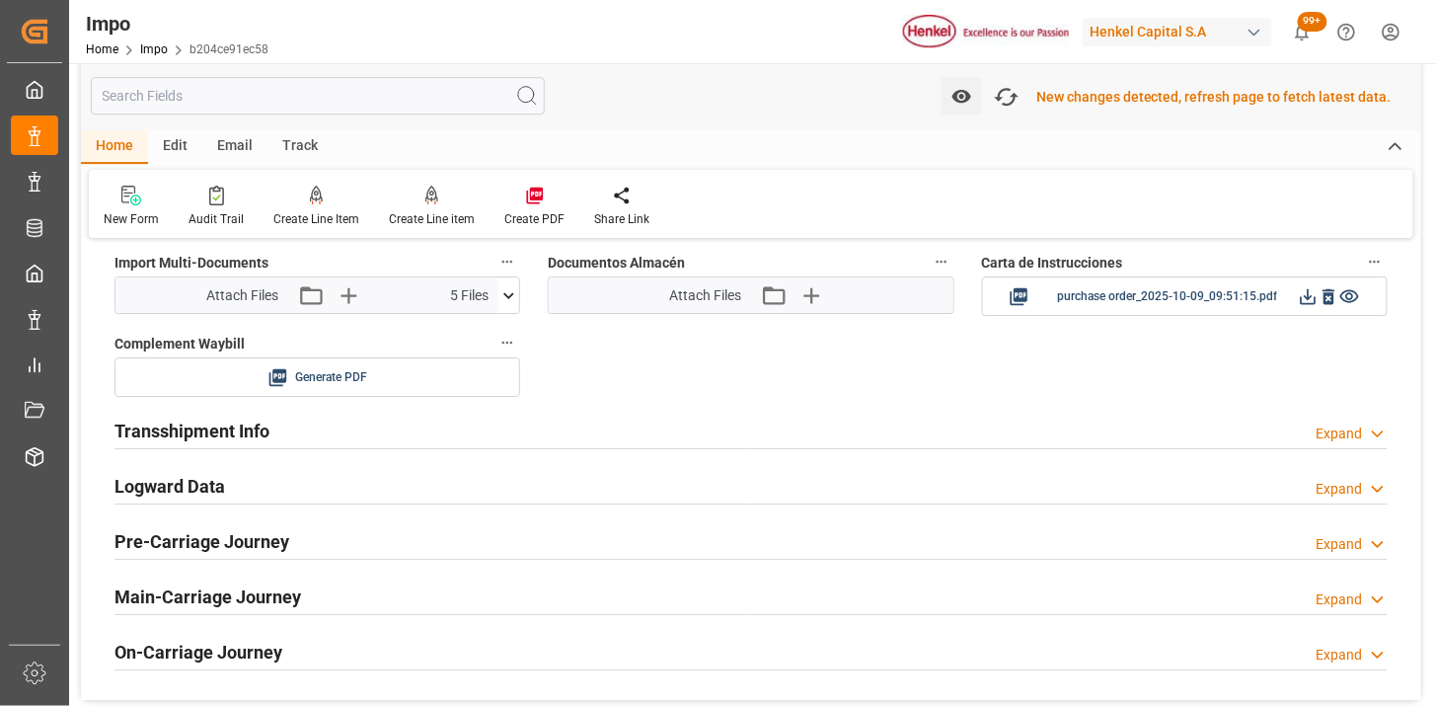
scroll to position [1827, 0]
click at [1303, 307] on button at bounding box center [1308, 295] width 21 height 25
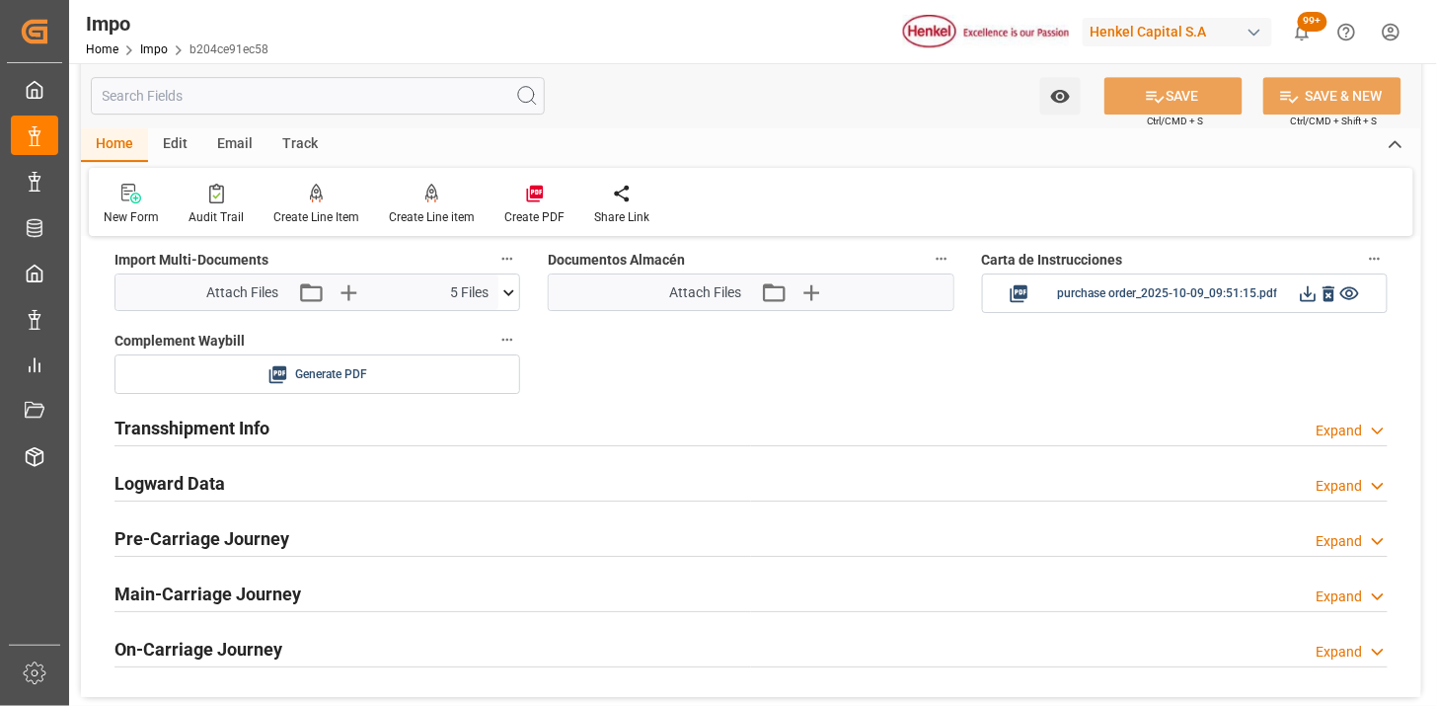
scroll to position [1826, 0]
